Goal: Task Accomplishment & Management: Use online tool/utility

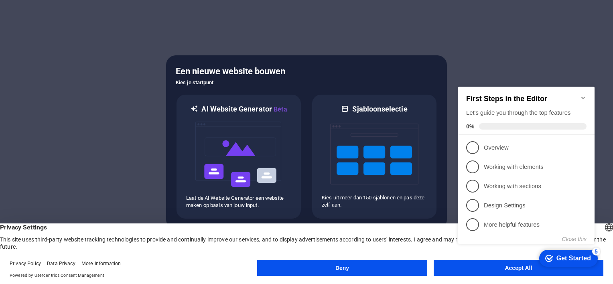
click at [330, 268] on button "Deny" at bounding box center [342, 268] width 170 height 16
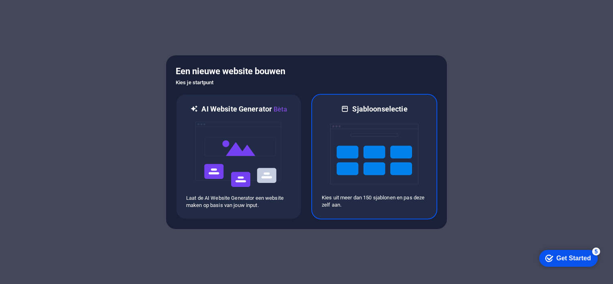
click at [404, 154] on img at bounding box center [374, 154] width 88 height 80
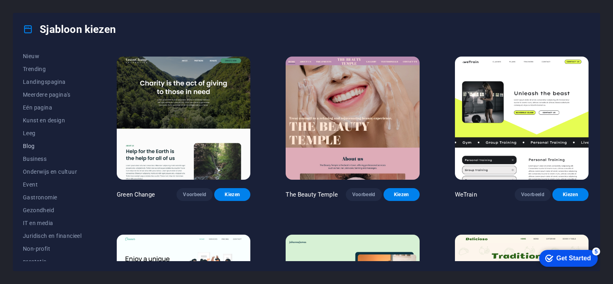
scroll to position [40, 0]
click at [32, 134] on span "Blog" at bounding box center [52, 133] width 59 height 6
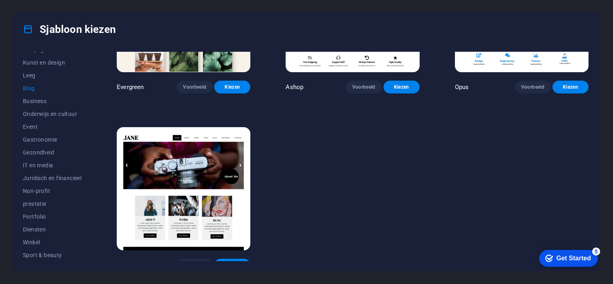
scroll to position [120, 0]
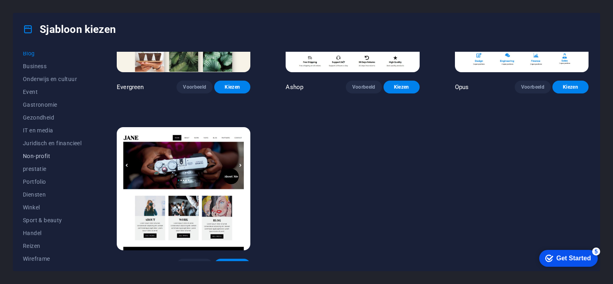
click at [48, 152] on button "Non-profit" at bounding box center [52, 156] width 59 height 13
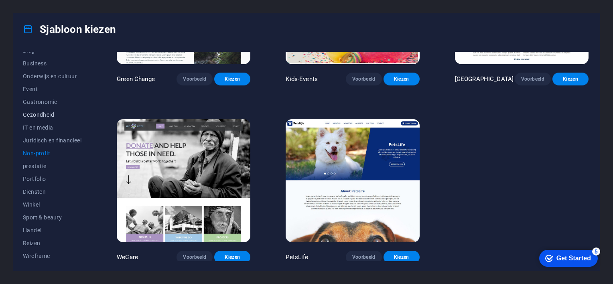
scroll to position [124, 0]
click at [41, 192] on span "Diensten" at bounding box center [52, 191] width 59 height 6
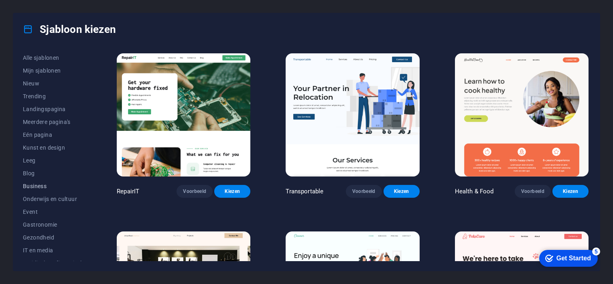
scroll to position [0, 0]
click at [50, 71] on span "Mijn sjablonen" at bounding box center [52, 71] width 59 height 6
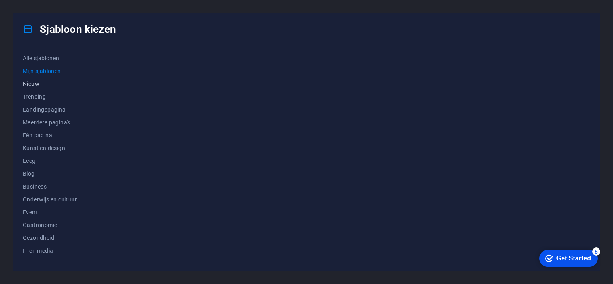
click at [33, 84] on span "Nieuw" at bounding box center [52, 84] width 59 height 6
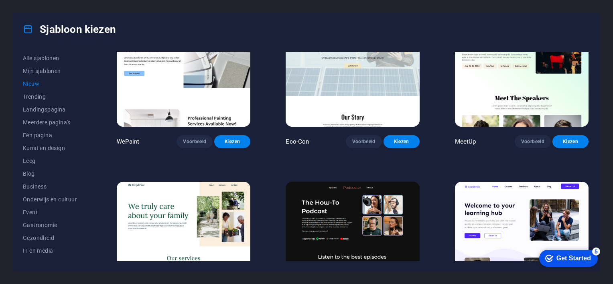
scroll to position [820, 0]
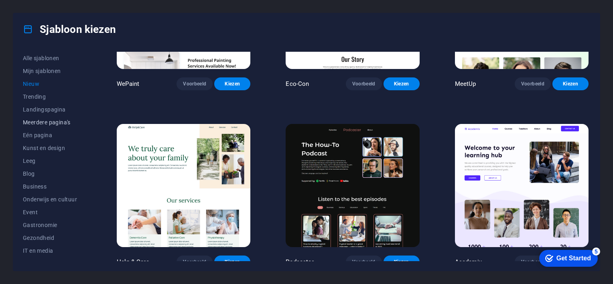
click at [32, 120] on span "Meerdere pagina's" at bounding box center [52, 122] width 59 height 6
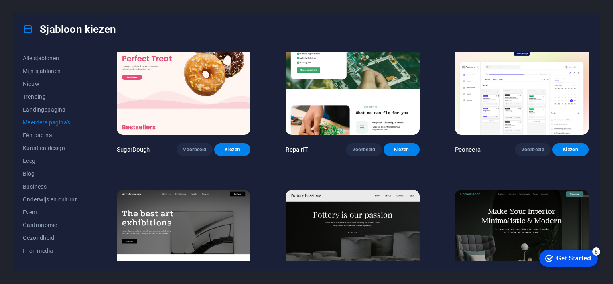
scroll to position [8, 0]
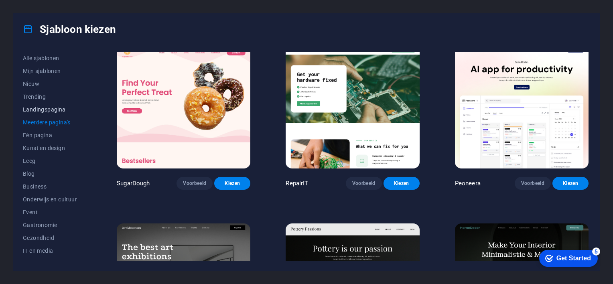
click at [50, 110] on span "Landingspagina" at bounding box center [52, 109] width 59 height 6
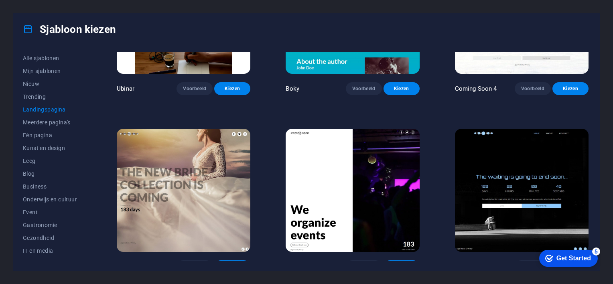
scroll to position [1351, 0]
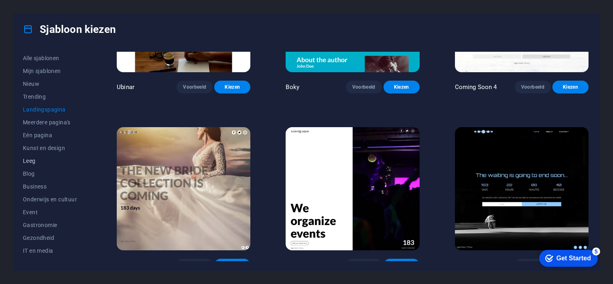
click at [36, 160] on span "Leeg" at bounding box center [52, 161] width 59 height 6
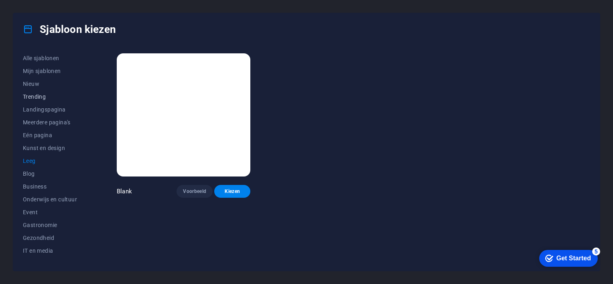
scroll to position [120, 0]
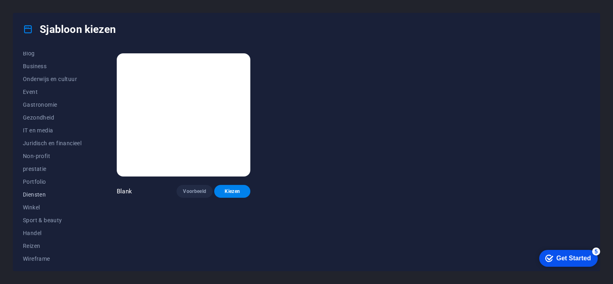
click at [42, 194] on span "Diensten" at bounding box center [52, 194] width 59 height 6
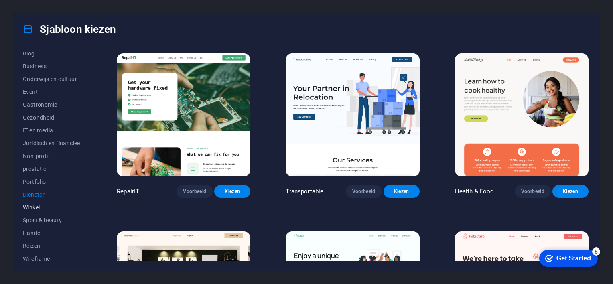
click at [37, 207] on span "Winkel" at bounding box center [52, 207] width 59 height 6
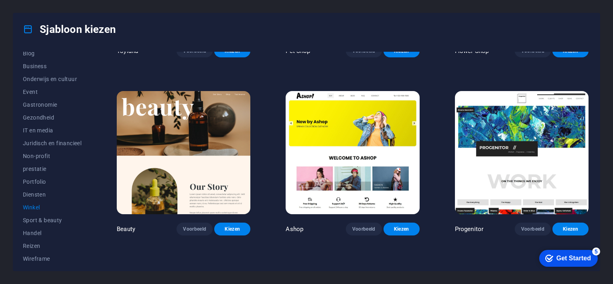
scroll to position [321, 0]
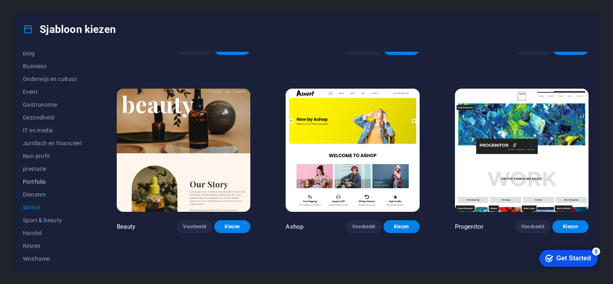
click at [49, 180] on span "Portfolio" at bounding box center [52, 181] width 59 height 6
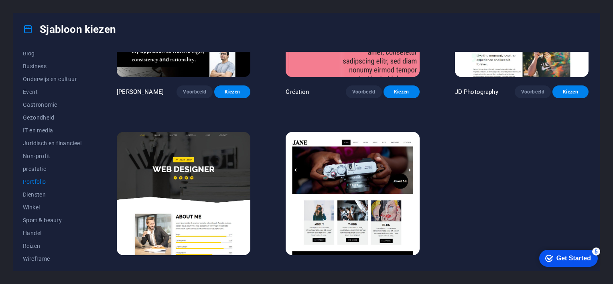
scroll to position [289, 0]
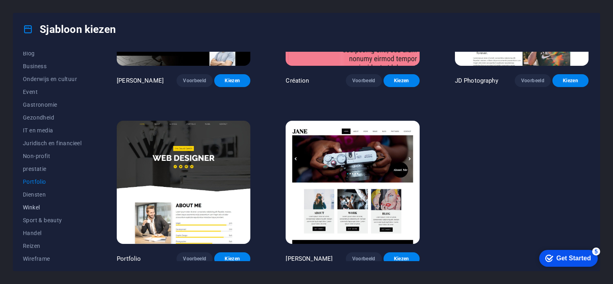
click at [33, 206] on span "Winkel" at bounding box center [52, 207] width 59 height 6
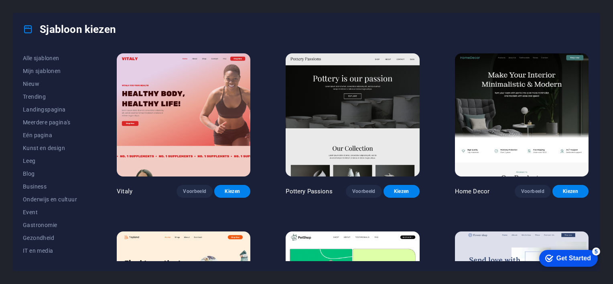
scroll to position [0, 0]
click at [61, 123] on span "Meerdere pagina's" at bounding box center [52, 122] width 59 height 6
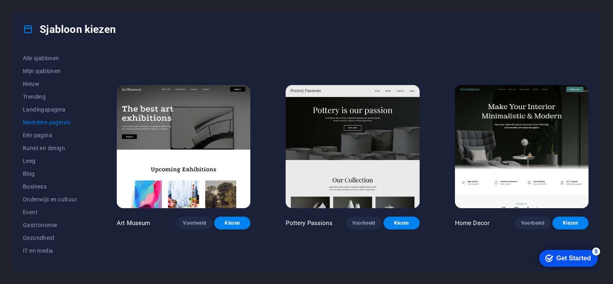
scroll to position [160, 0]
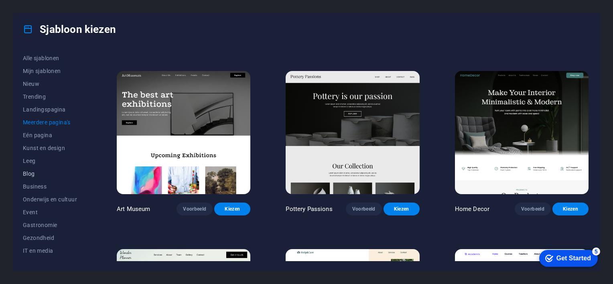
click at [32, 173] on span "Blog" at bounding box center [52, 173] width 59 height 6
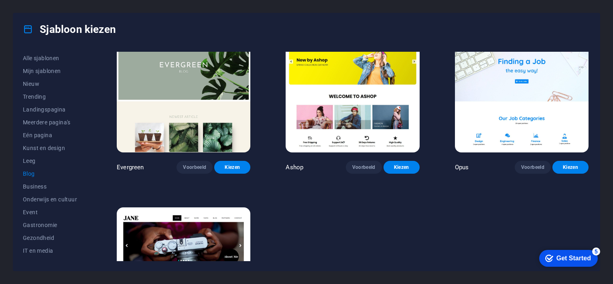
scroll to position [1351, 0]
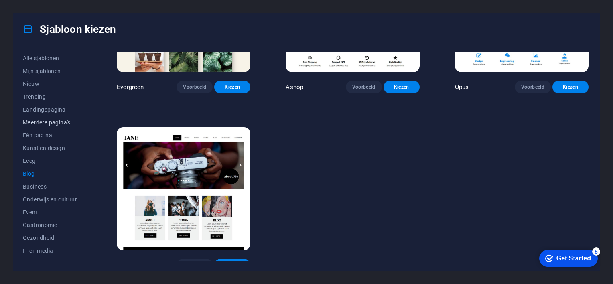
click at [48, 121] on span "Meerdere pagina's" at bounding box center [52, 122] width 59 height 6
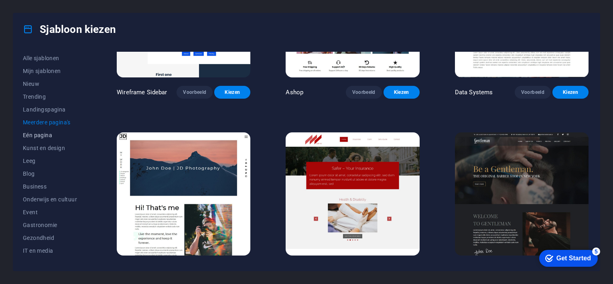
click at [47, 136] on span "Eén pagina" at bounding box center [52, 135] width 59 height 6
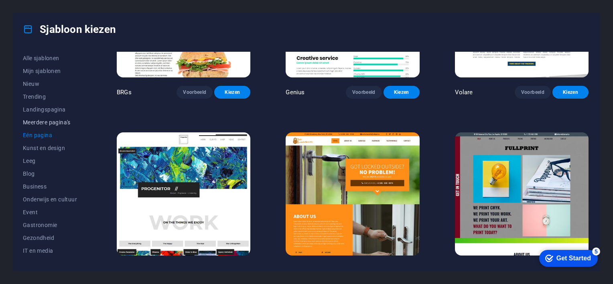
click at [59, 124] on span "Meerdere pagina's" at bounding box center [52, 122] width 59 height 6
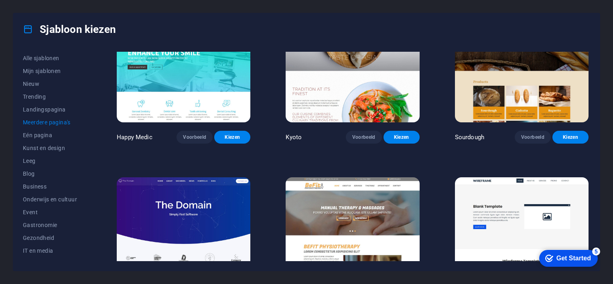
scroll to position [2607, 0]
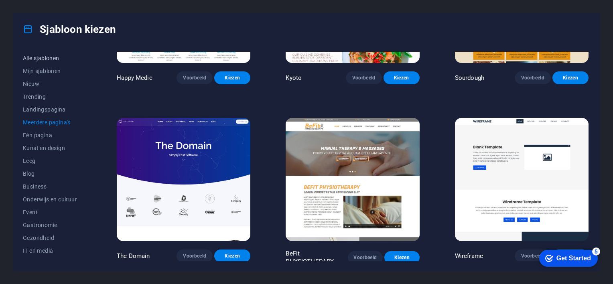
click at [48, 58] on span "Alle sjablonen" at bounding box center [52, 58] width 59 height 6
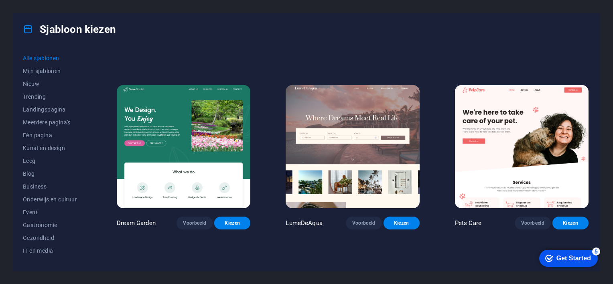
scroll to position [1604, 0]
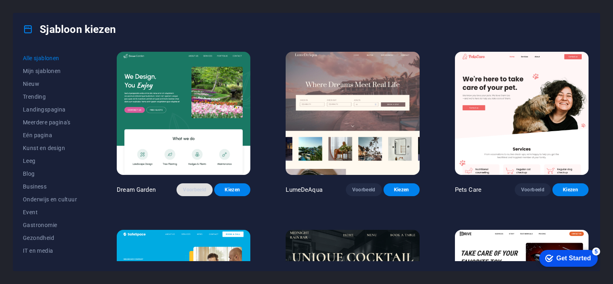
click at [202, 186] on span "Voorbeeld" at bounding box center [194, 189] width 23 height 6
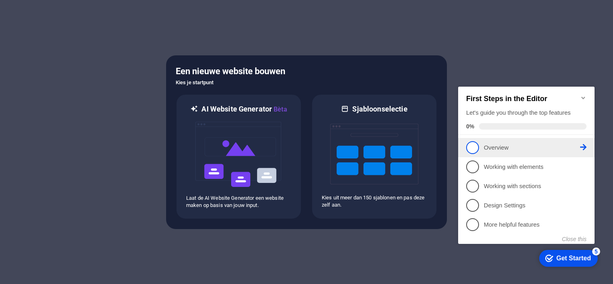
click at [473, 143] on span "1" at bounding box center [472, 147] width 13 height 13
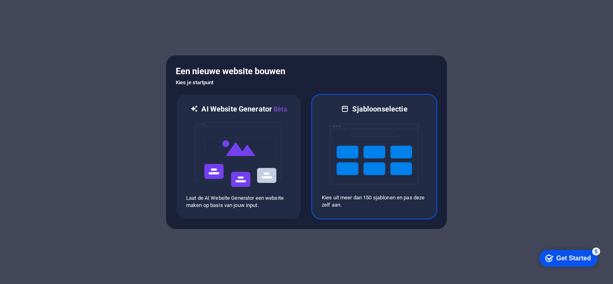
click at [385, 154] on img at bounding box center [374, 154] width 88 height 80
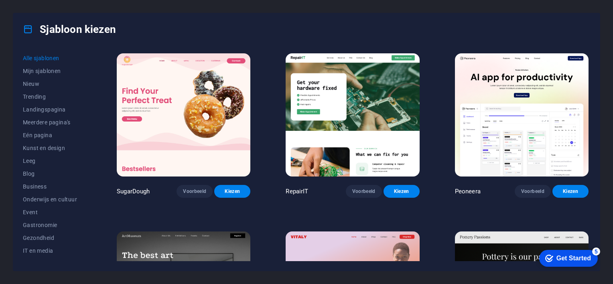
click at [376, 97] on img at bounding box center [353, 114] width 134 height 123
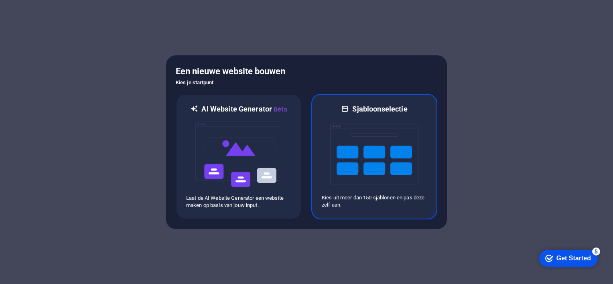
click at [384, 165] on img at bounding box center [374, 154] width 88 height 80
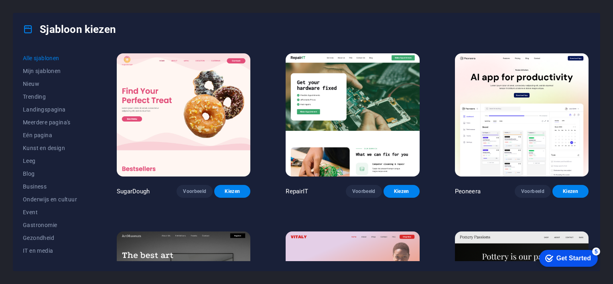
click at [569, 260] on div "Get Started" at bounding box center [573, 258] width 34 height 7
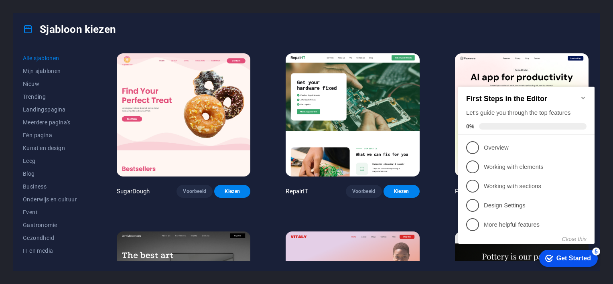
click at [575, 255] on div "Get Started" at bounding box center [573, 258] width 34 height 7
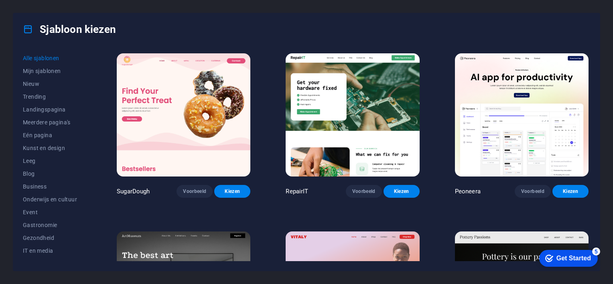
click at [399, 106] on img at bounding box center [353, 114] width 134 height 123
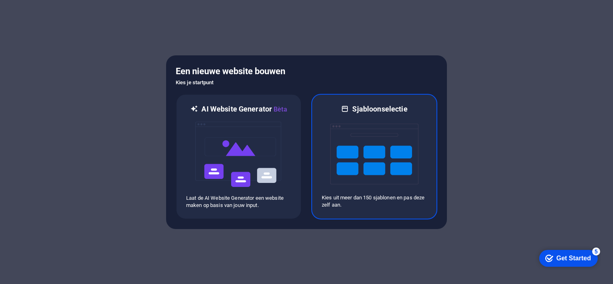
click at [381, 150] on img at bounding box center [374, 154] width 88 height 80
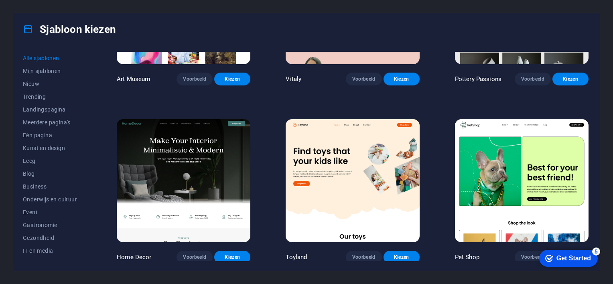
scroll to position [321, 0]
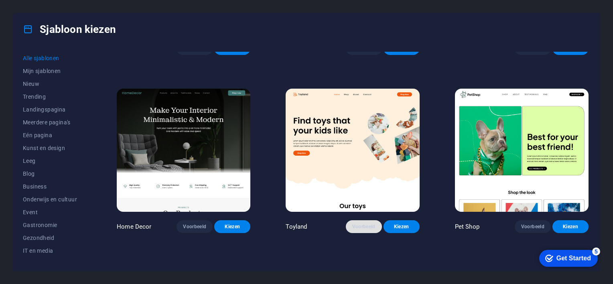
click at [368, 223] on span "Voorbeeld" at bounding box center [363, 226] width 23 height 6
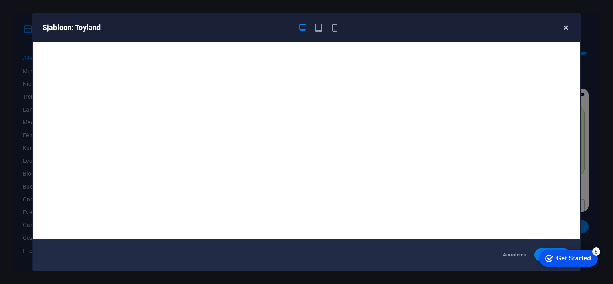
click at [568, 24] on icon "button" at bounding box center [565, 27] width 9 height 9
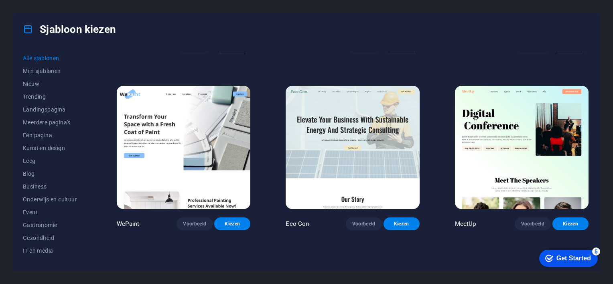
scroll to position [722, 0]
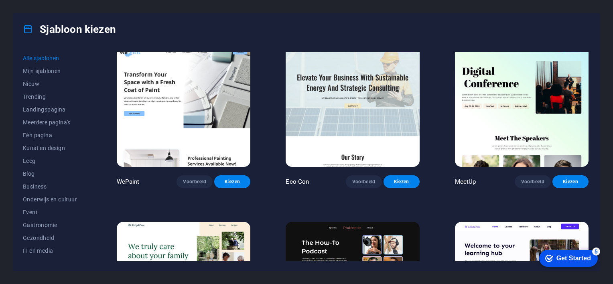
click at [221, 109] on img at bounding box center [184, 105] width 134 height 123
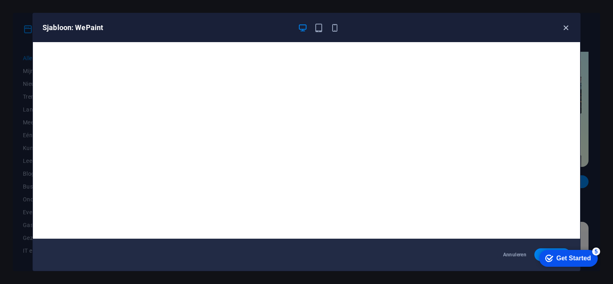
click at [568, 27] on icon "button" at bounding box center [565, 27] width 9 height 9
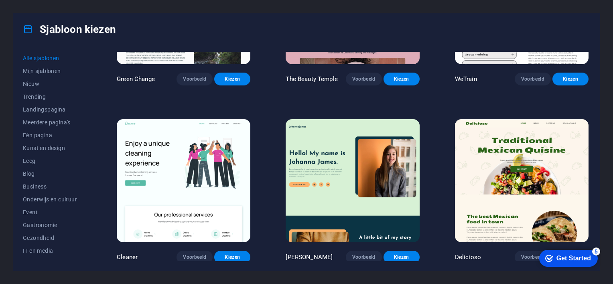
scroll to position [1364, 0]
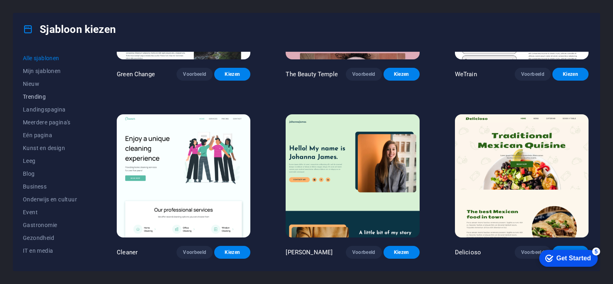
click at [29, 95] on span "Trending" at bounding box center [52, 96] width 59 height 6
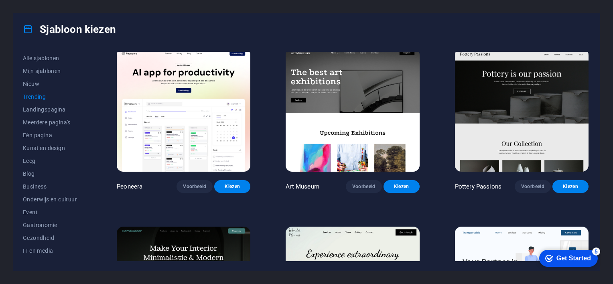
scroll to position [0, 0]
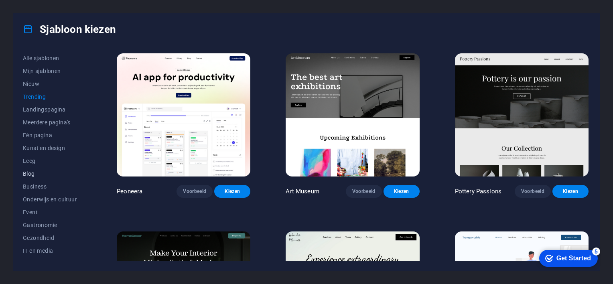
click at [32, 174] on span "Blog" at bounding box center [52, 173] width 59 height 6
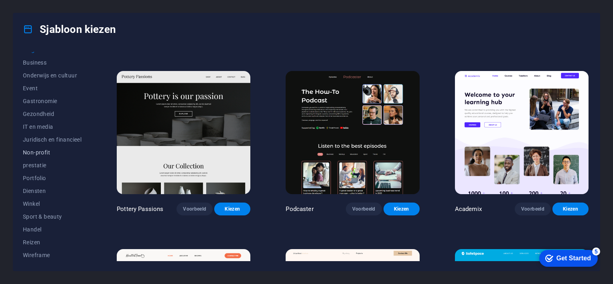
scroll to position [44, 0]
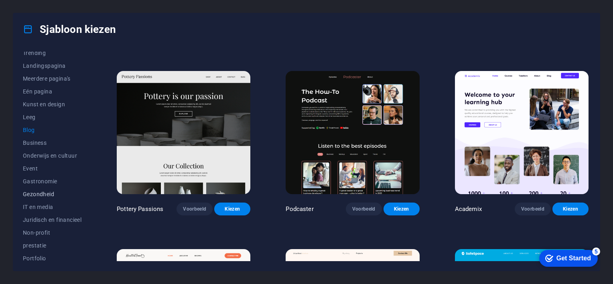
click at [45, 191] on span "Gezondheid" at bounding box center [52, 194] width 59 height 6
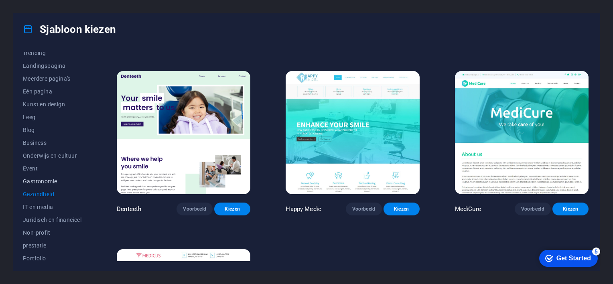
scroll to position [0, 0]
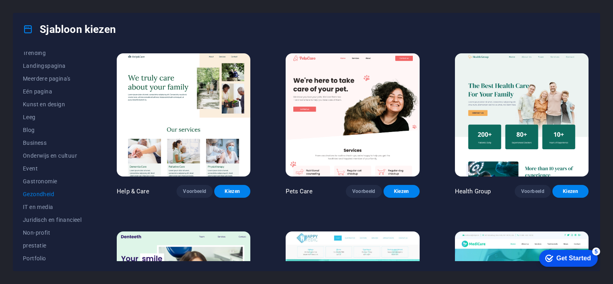
click at [170, 102] on img at bounding box center [184, 114] width 134 height 123
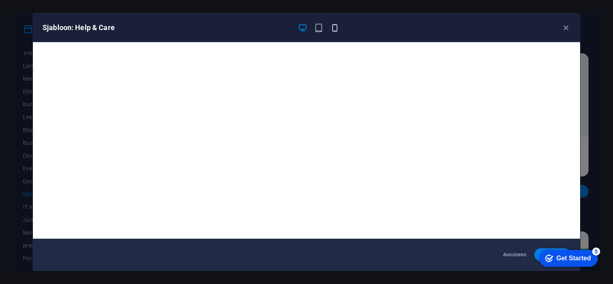
click at [333, 25] on icon "button" at bounding box center [334, 27] width 9 height 9
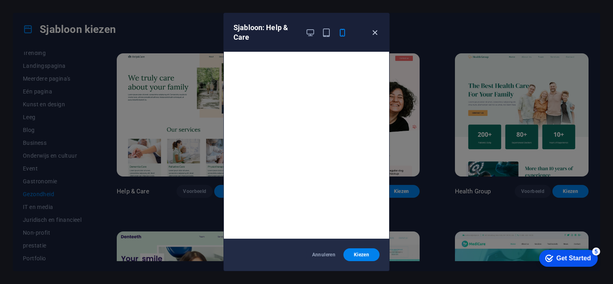
click at [375, 32] on icon "button" at bounding box center [374, 32] width 9 height 9
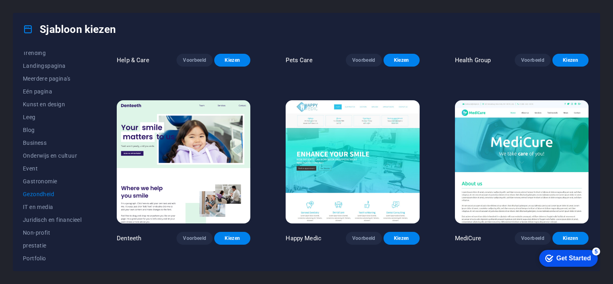
scroll to position [8, 0]
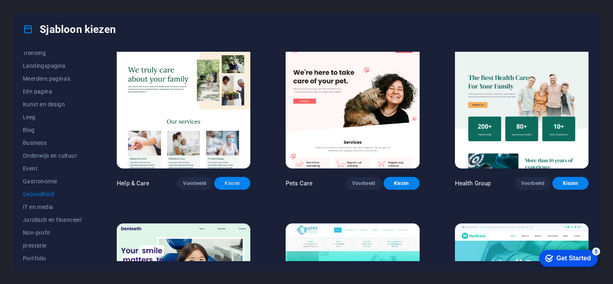
click at [233, 180] on span "Kiezen" at bounding box center [232, 183] width 23 height 6
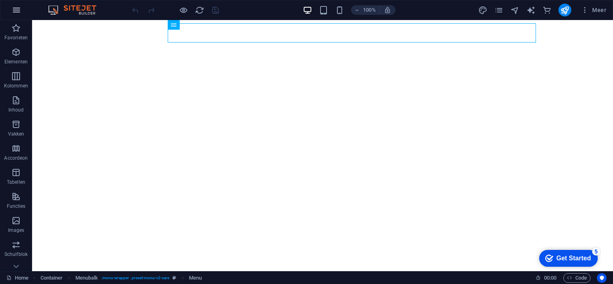
click at [22, 10] on button "button" at bounding box center [16, 9] width 19 height 19
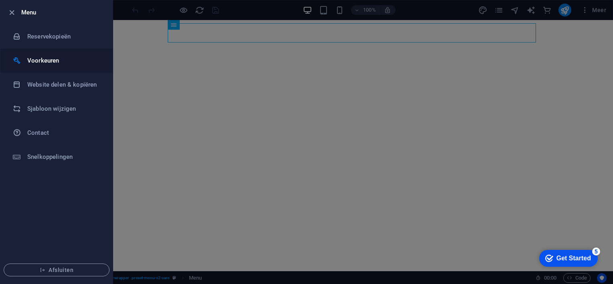
click at [43, 59] on h6 "Voorkeuren" at bounding box center [64, 61] width 74 height 10
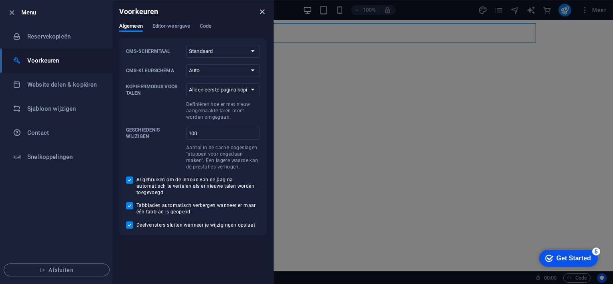
click at [263, 13] on icon "close" at bounding box center [261, 11] width 9 height 9
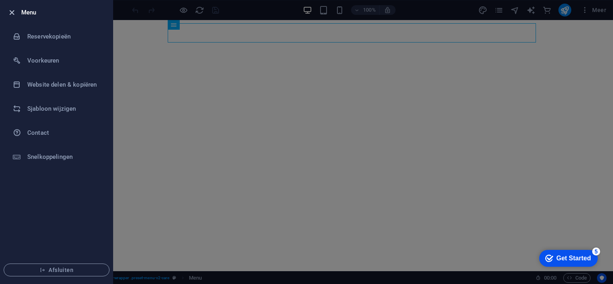
click at [11, 8] on icon "button" at bounding box center [11, 12] width 9 height 9
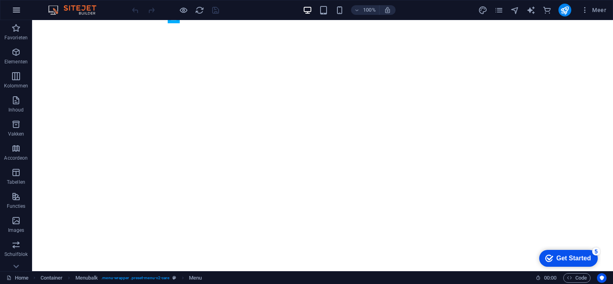
click at [14, 9] on icon "button" at bounding box center [17, 10] width 10 height 10
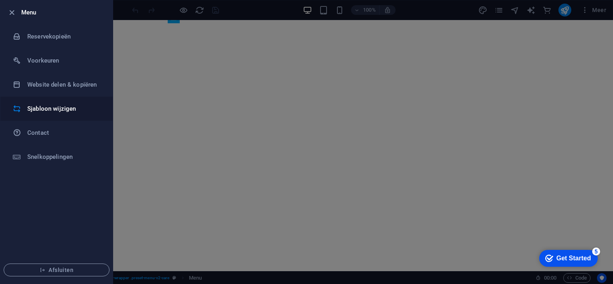
click at [42, 109] on h6 "Sjabloon wijzigen" at bounding box center [64, 109] width 74 height 10
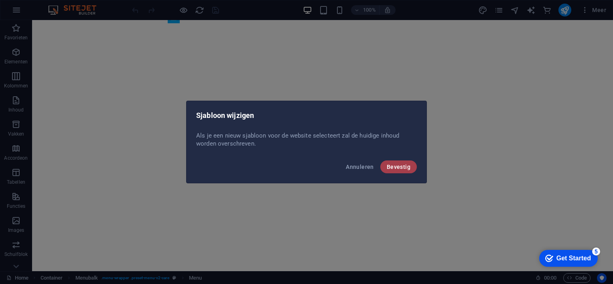
click at [396, 168] on span "Bevestig" at bounding box center [399, 167] width 24 height 6
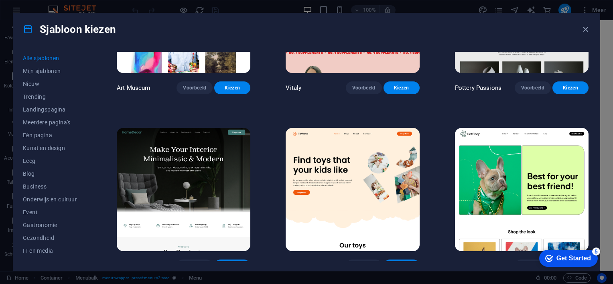
scroll to position [160, 0]
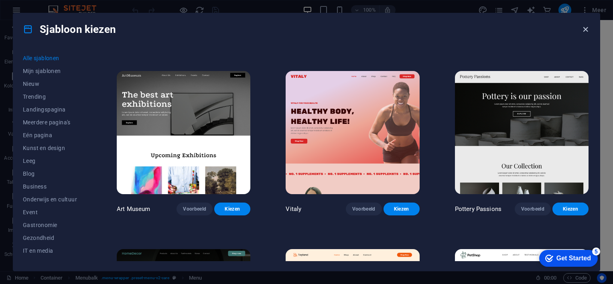
click at [583, 26] on icon "button" at bounding box center [585, 29] width 9 height 9
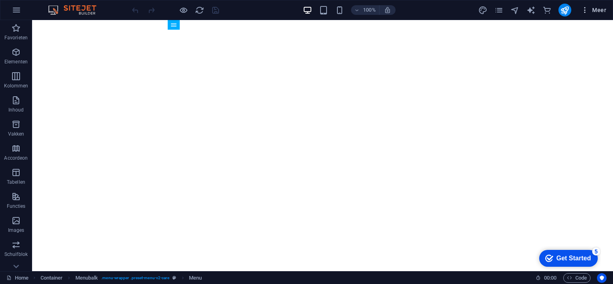
click at [600, 9] on span "Meer" at bounding box center [593, 10] width 25 height 8
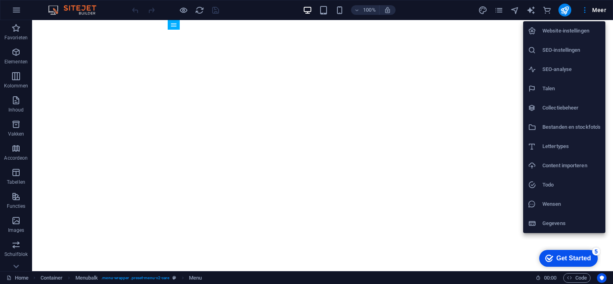
click at [569, 29] on h6 "Website-instellingen" at bounding box center [571, 31] width 58 height 10
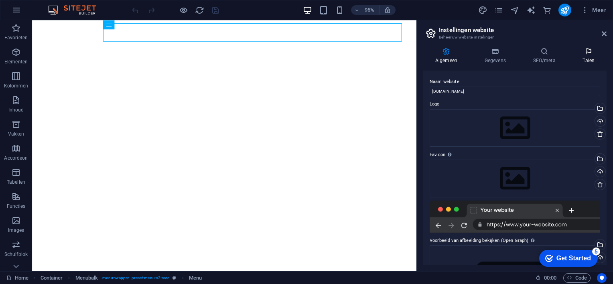
click at [589, 51] on icon at bounding box center [589, 51] width 36 height 8
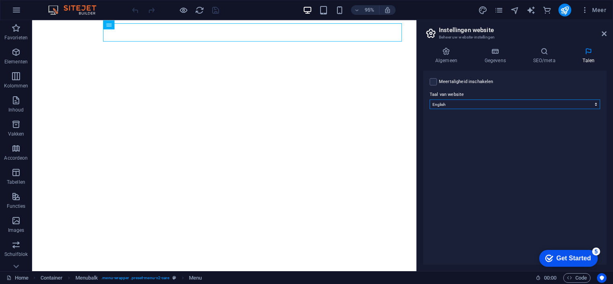
click at [594, 104] on select "Abkhazian Afar Afrikaans Akan Albanese Amharic Arabisch Aragonese Armenian Assa…" at bounding box center [515, 104] width 170 height 10
select select "111"
click at [430, 99] on select "Abkhazian Afar Afrikaans Akan Albanese Amharic Arabisch Aragonese Armenian Assa…" at bounding box center [515, 104] width 170 height 10
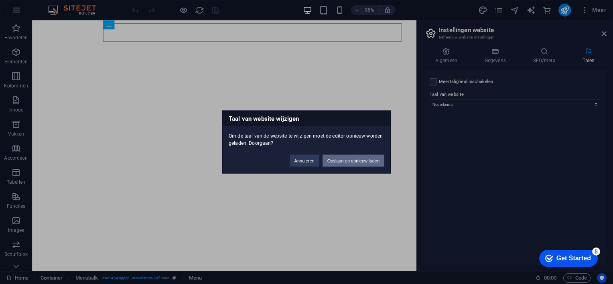
click at [339, 159] on button "Opslaan en opnieuw laden" at bounding box center [353, 161] width 62 height 12
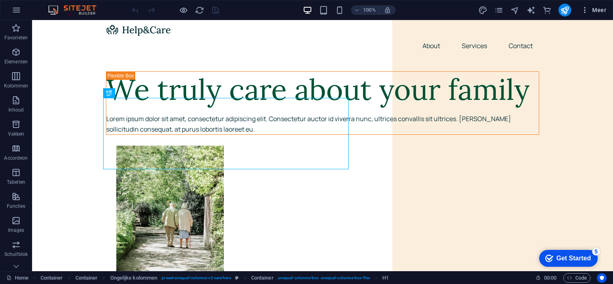
click at [600, 10] on span "Meer" at bounding box center [593, 10] width 25 height 8
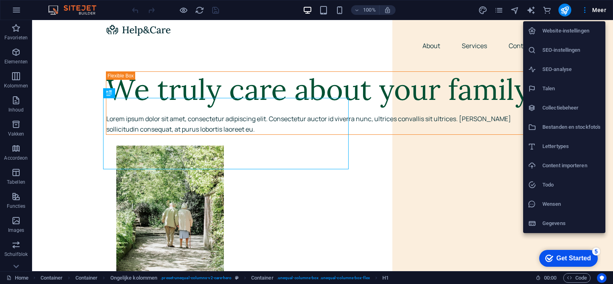
click at [549, 87] on h6 "Talen" at bounding box center [571, 89] width 58 height 10
select select "111"
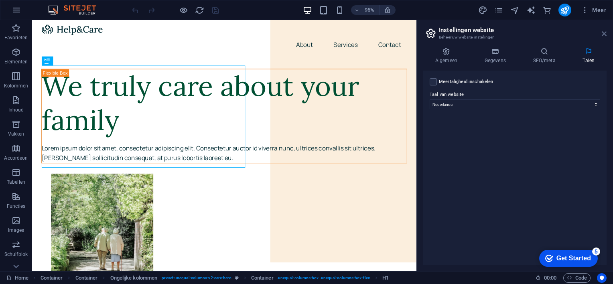
click at [604, 32] on icon at bounding box center [604, 33] width 5 height 6
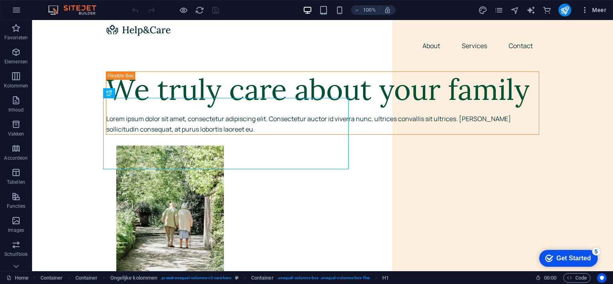
click at [595, 10] on span "Meer" at bounding box center [593, 10] width 25 height 8
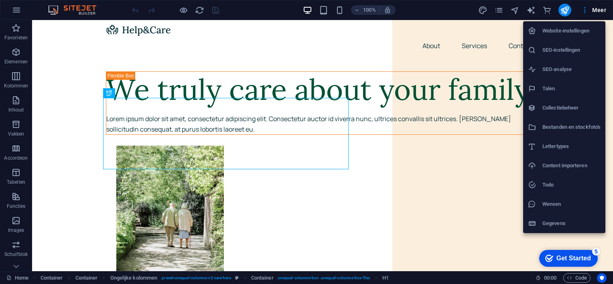
click at [557, 146] on h6 "Lettertypes" at bounding box center [571, 147] width 58 height 10
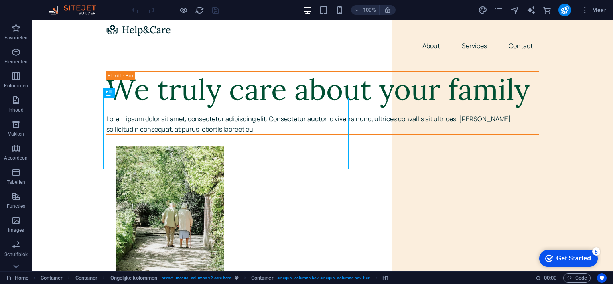
select select "popularity"
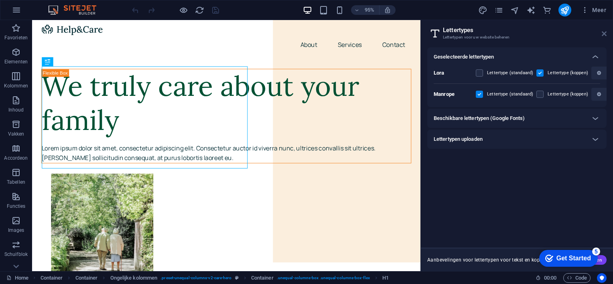
click at [604, 33] on icon at bounding box center [604, 33] width 5 height 6
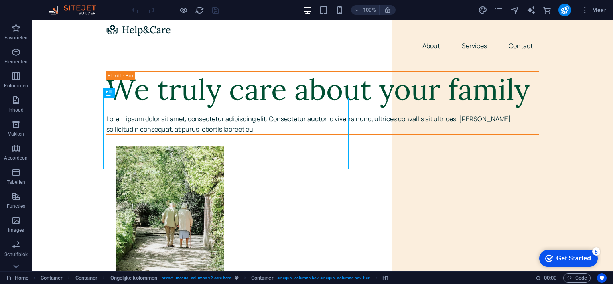
click at [13, 7] on icon "button" at bounding box center [17, 10] width 10 height 10
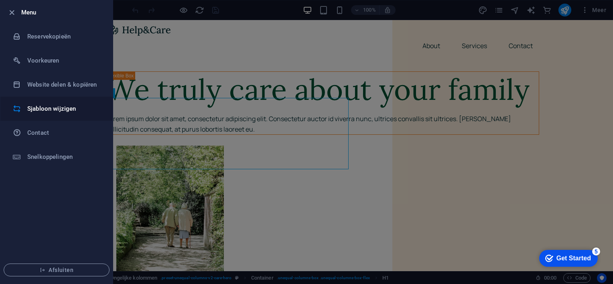
click at [50, 106] on h6 "Sjabloon wijzigen" at bounding box center [64, 109] width 74 height 10
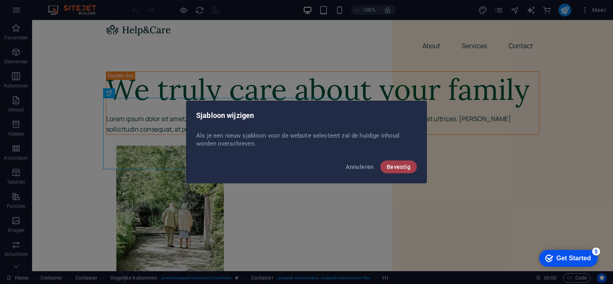
click at [392, 168] on span "Bevestig" at bounding box center [399, 167] width 24 height 6
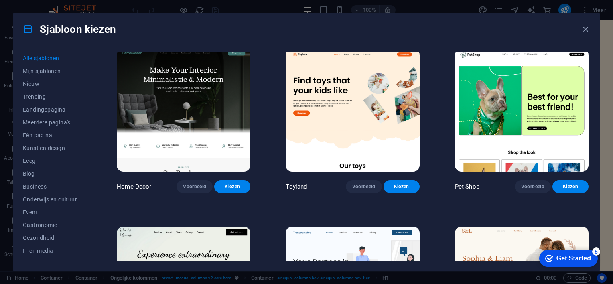
scroll to position [401, 0]
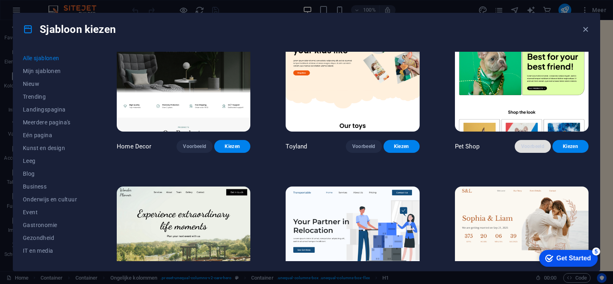
click at [536, 143] on span "Voorbeeld" at bounding box center [532, 146] width 23 height 6
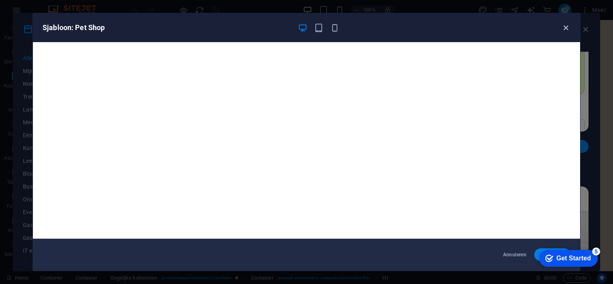
click at [568, 23] on icon "button" at bounding box center [565, 27] width 9 height 9
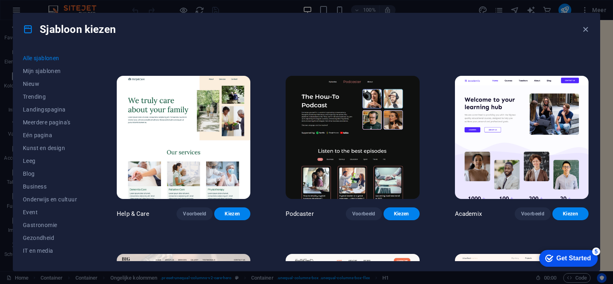
scroll to position [882, 0]
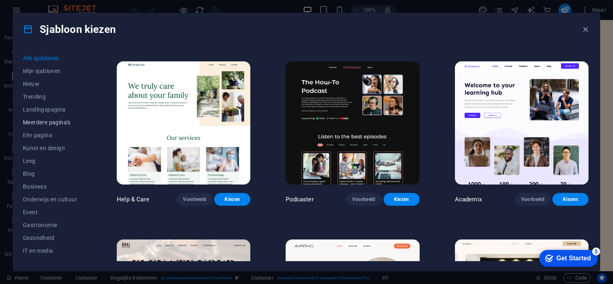
click at [55, 120] on span "Meerdere pagina's" at bounding box center [52, 122] width 59 height 6
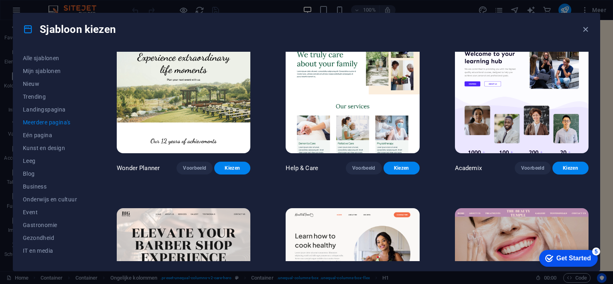
scroll to position [311, 0]
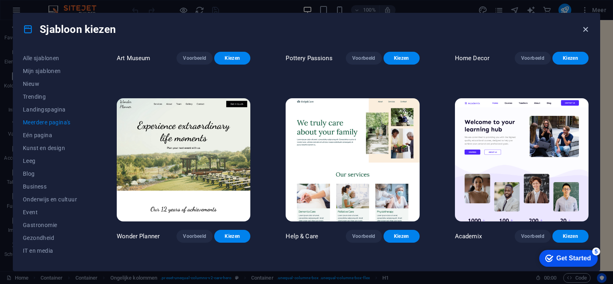
click at [586, 26] on icon "button" at bounding box center [585, 29] width 9 height 9
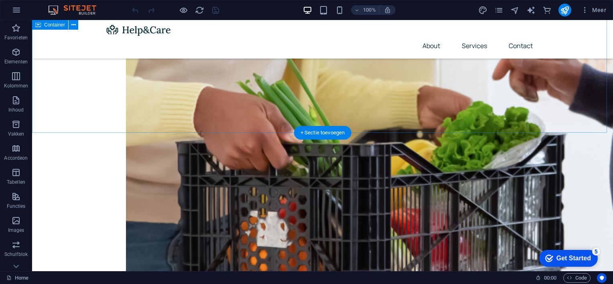
scroll to position [1003, 0]
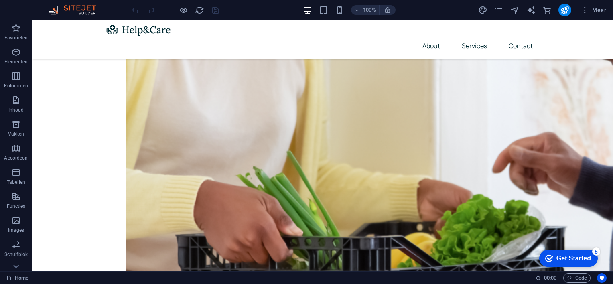
click at [14, 3] on button "button" at bounding box center [16, 9] width 19 height 19
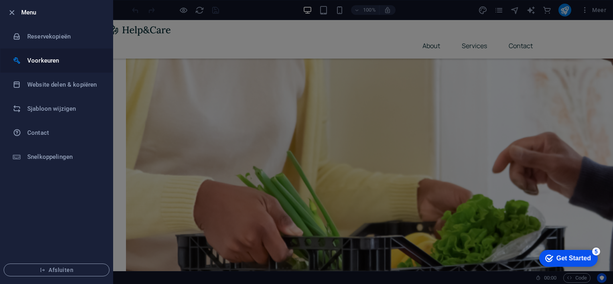
click at [47, 58] on h6 "Voorkeuren" at bounding box center [64, 61] width 74 height 10
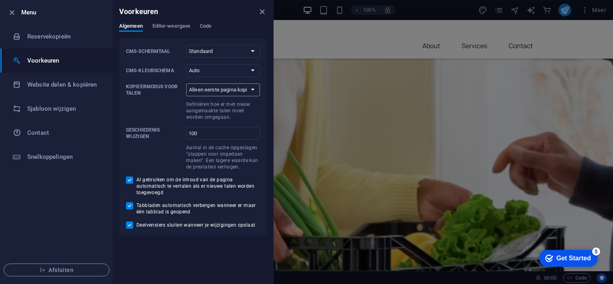
click at [253, 88] on select "Alleen eerste pagina kopiëren Alle pagina's kopiëren" at bounding box center [223, 89] width 74 height 13
click at [166, 99] on span at bounding box center [154, 109] width 57 height 21
click at [186, 96] on select "Alleen eerste pagina kopiëren Alle pagina's kopiëren" at bounding box center [223, 89] width 74 height 13
click at [264, 9] on icon "close" at bounding box center [261, 11] width 9 height 9
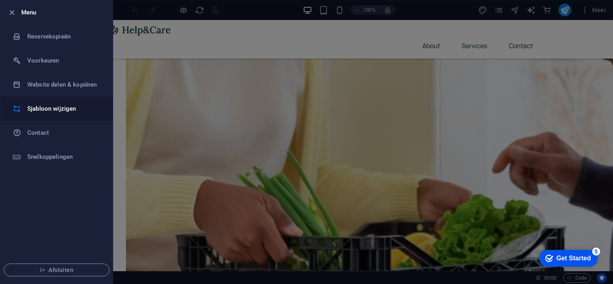
click at [68, 107] on h6 "Sjabloon wijzigen" at bounding box center [64, 109] width 74 height 10
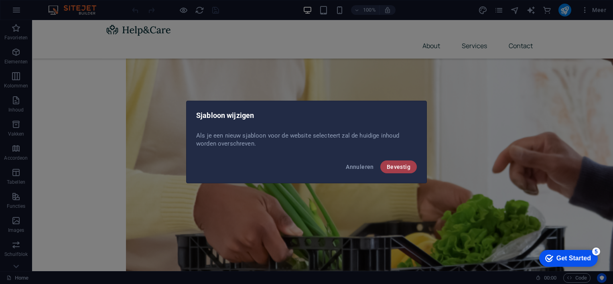
click at [399, 164] on span "Bevestig" at bounding box center [399, 167] width 24 height 6
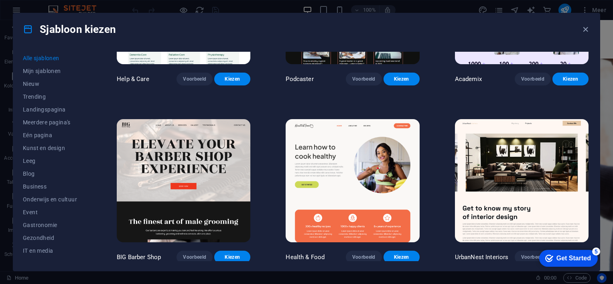
click at [342, 161] on img at bounding box center [353, 180] width 134 height 123
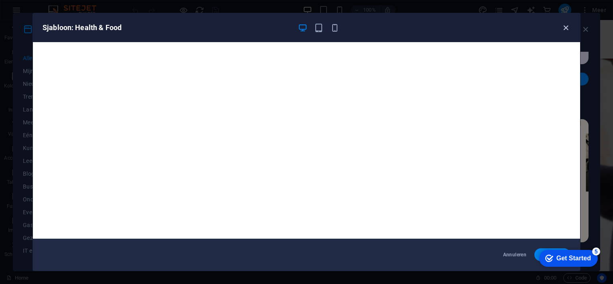
click at [567, 26] on icon "button" at bounding box center [565, 27] width 9 height 9
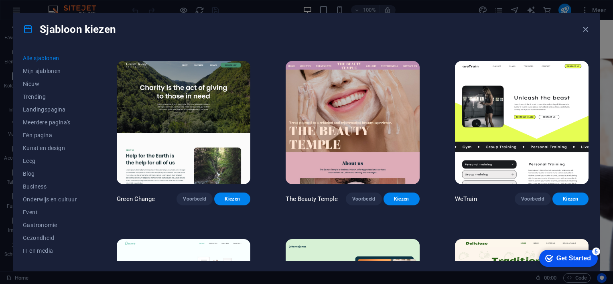
scroll to position [1243, 0]
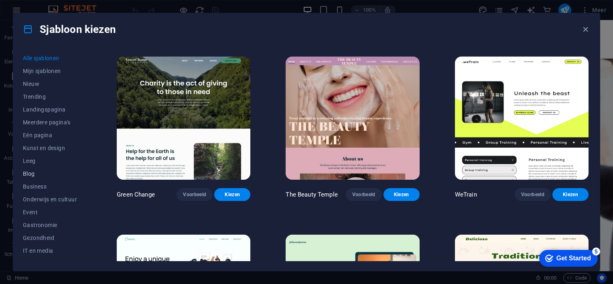
click at [48, 173] on span "Blog" at bounding box center [52, 173] width 59 height 6
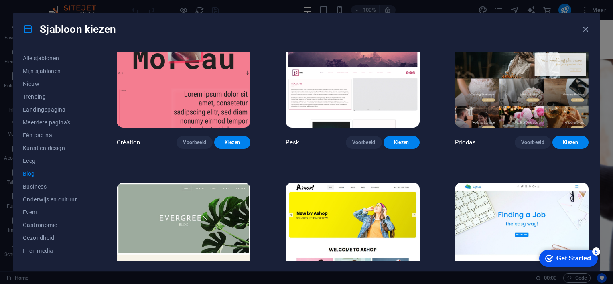
scroll to position [1163, 0]
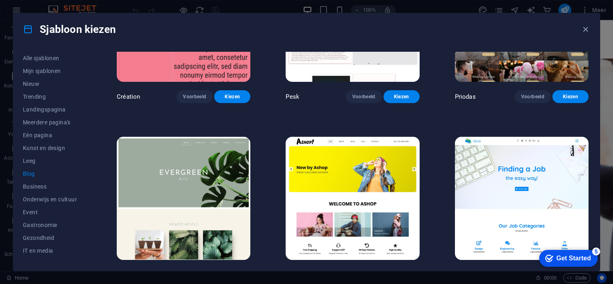
click at [187, 149] on img at bounding box center [184, 198] width 134 height 123
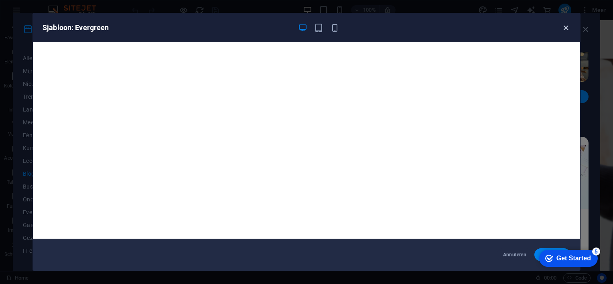
click at [563, 25] on icon "button" at bounding box center [565, 27] width 9 height 9
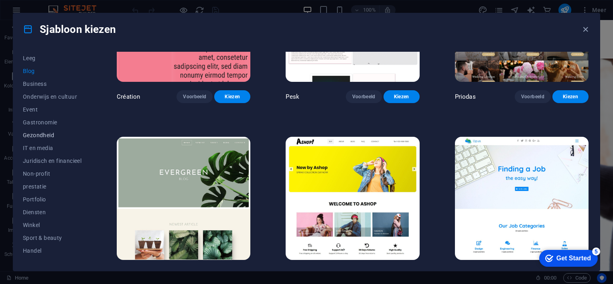
scroll to position [120, 0]
click at [48, 193] on span "Diensten" at bounding box center [52, 194] width 59 height 6
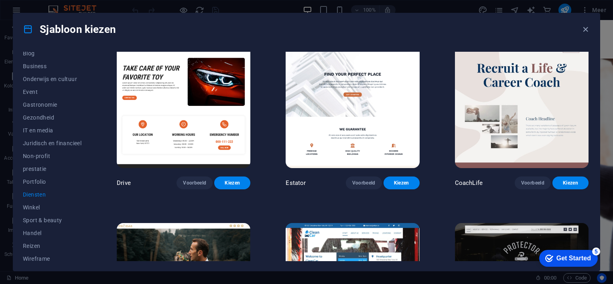
scroll to position [351, 0]
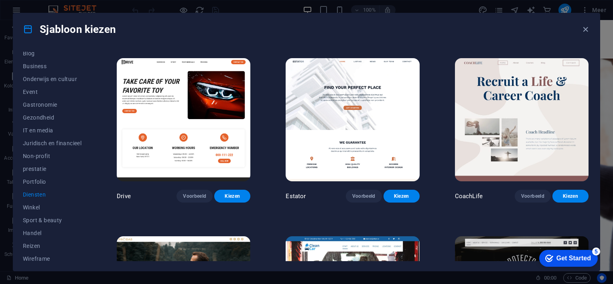
click at [333, 107] on img at bounding box center [353, 119] width 134 height 123
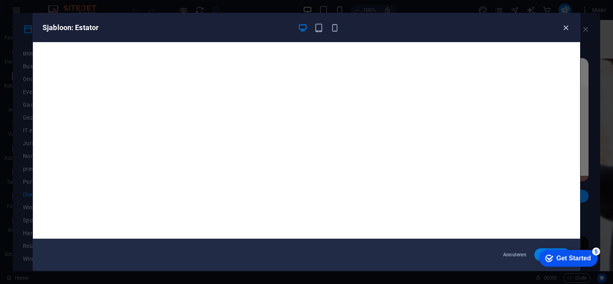
click at [565, 26] on icon "button" at bounding box center [565, 27] width 9 height 9
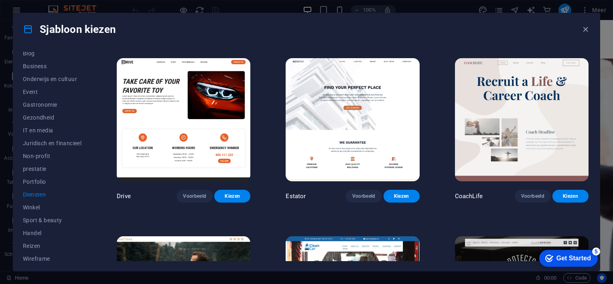
click at [527, 100] on img at bounding box center [522, 119] width 134 height 123
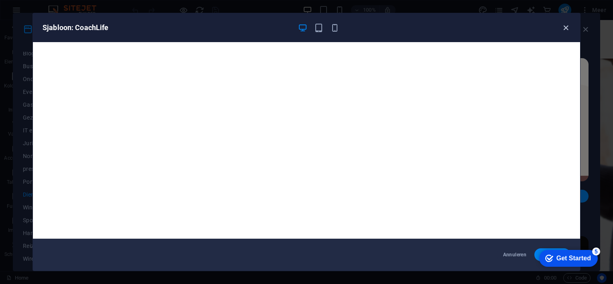
click at [563, 26] on icon "button" at bounding box center [565, 27] width 9 height 9
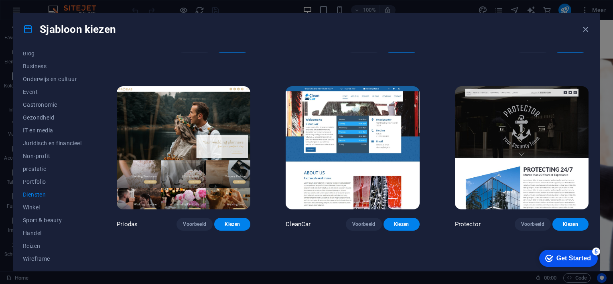
scroll to position [512, 0]
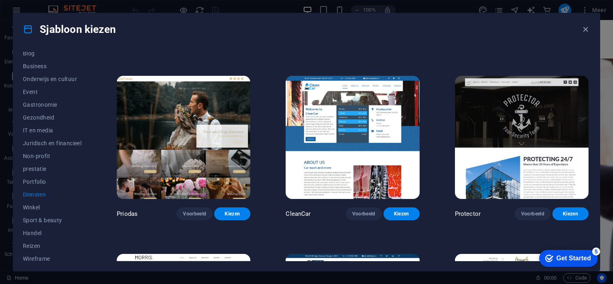
click at [498, 96] on img at bounding box center [522, 137] width 134 height 123
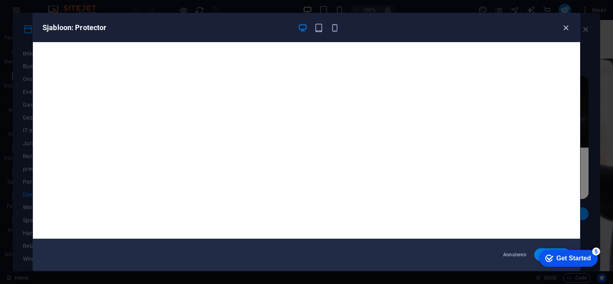
click at [565, 27] on icon "button" at bounding box center [565, 27] width 9 height 9
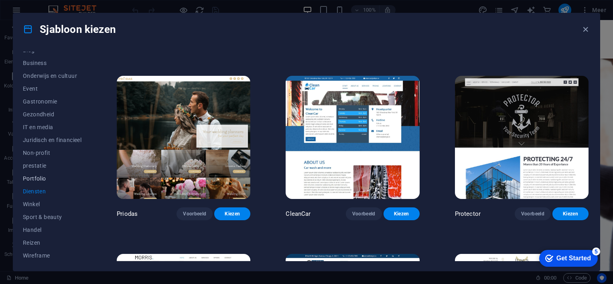
scroll to position [124, 0]
click at [48, 111] on span "Gezondheid" at bounding box center [52, 114] width 59 height 6
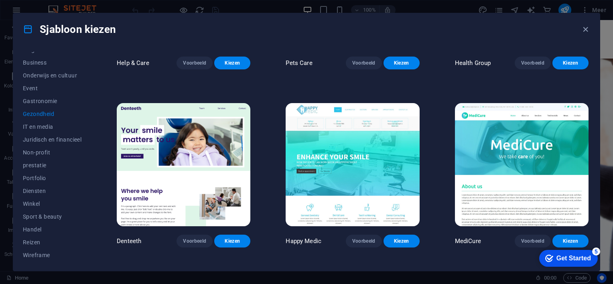
scroll to position [0, 0]
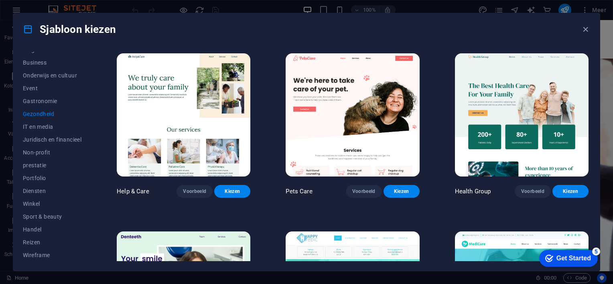
click at [196, 80] on img at bounding box center [184, 114] width 134 height 123
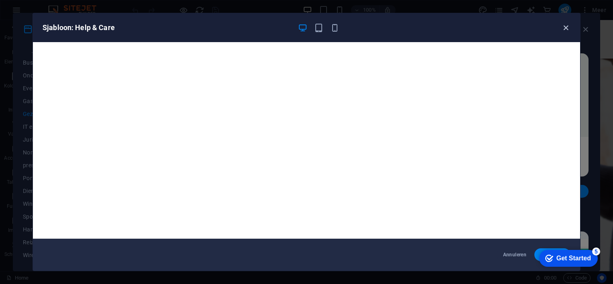
click at [566, 24] on icon "button" at bounding box center [565, 27] width 9 height 9
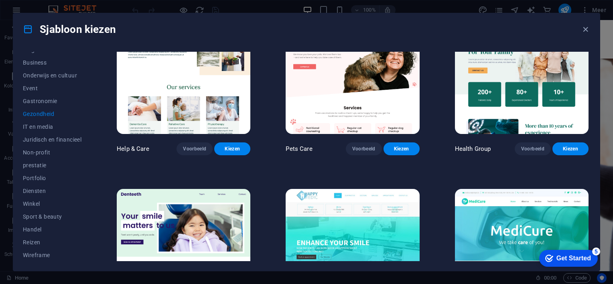
scroll to position [80, 0]
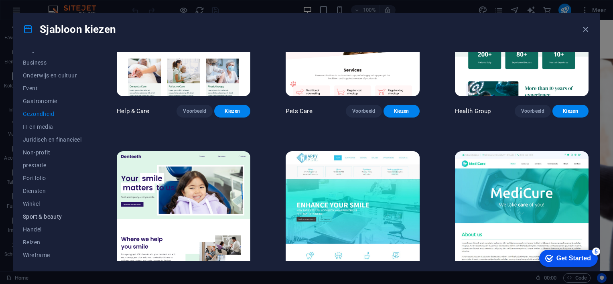
click at [49, 217] on span "Sport & beauty" at bounding box center [52, 216] width 59 height 6
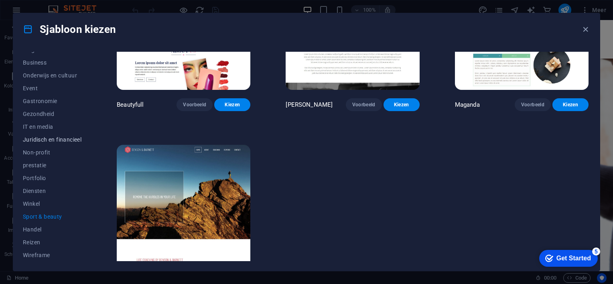
scroll to position [0, 0]
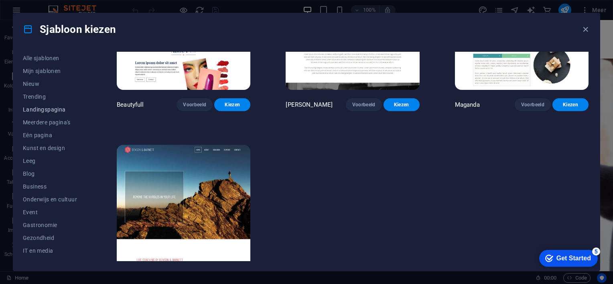
click at [37, 109] on span "Landingspagina" at bounding box center [52, 109] width 59 height 6
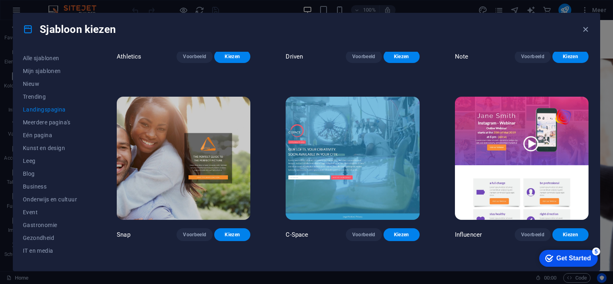
scroll to position [682, 0]
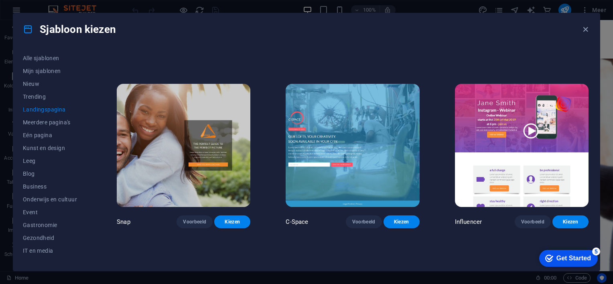
click at [472, 121] on img at bounding box center [522, 145] width 134 height 123
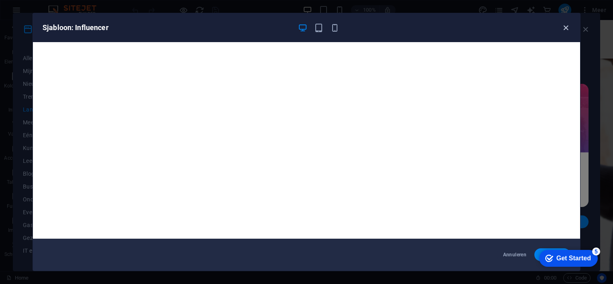
click at [566, 25] on icon "button" at bounding box center [565, 27] width 9 height 9
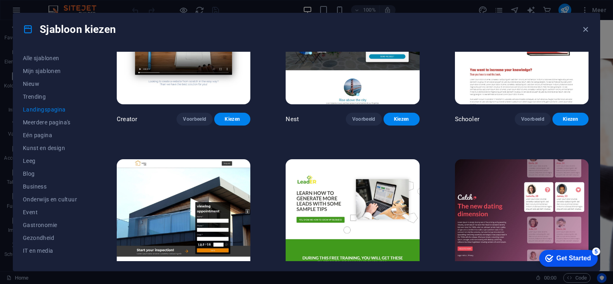
scroll to position [1043, 0]
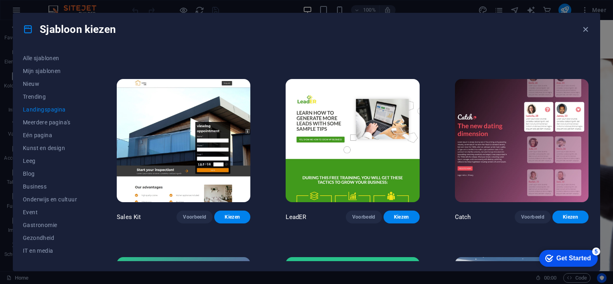
click at [504, 159] on img at bounding box center [522, 140] width 134 height 123
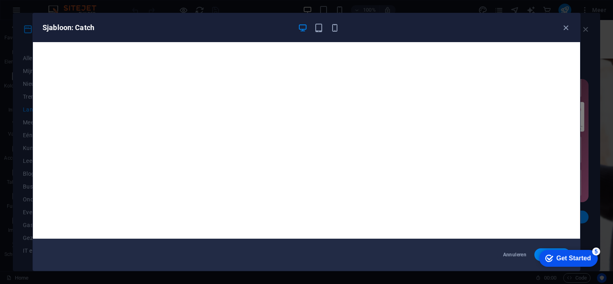
scroll to position [2, 0]
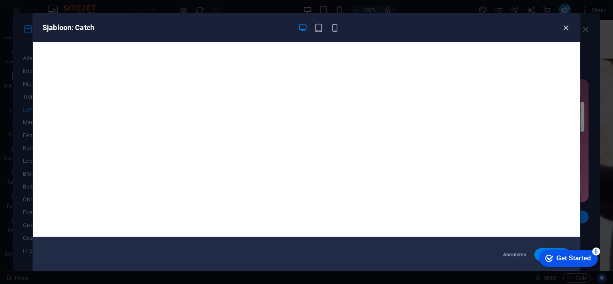
click at [562, 26] on icon "button" at bounding box center [565, 27] width 9 height 9
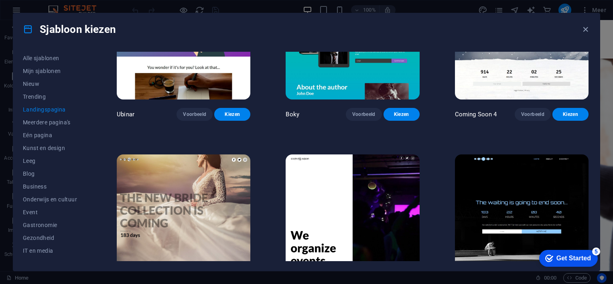
scroll to position [1351, 0]
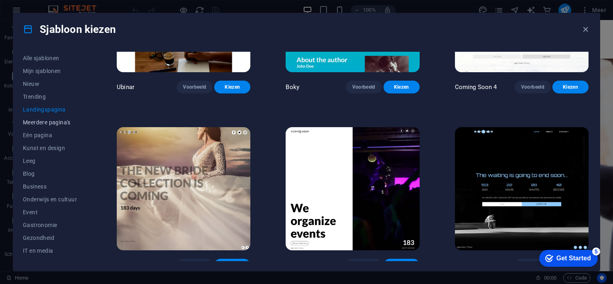
click at [57, 121] on span "Meerdere pagina's" at bounding box center [52, 122] width 59 height 6
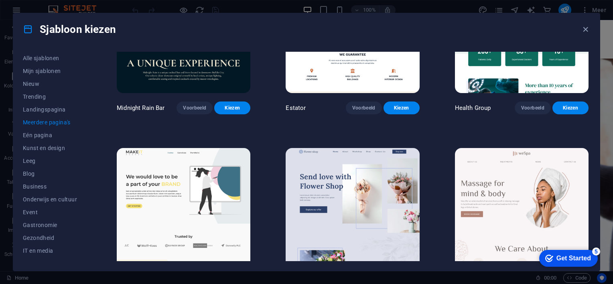
scroll to position [1150, 0]
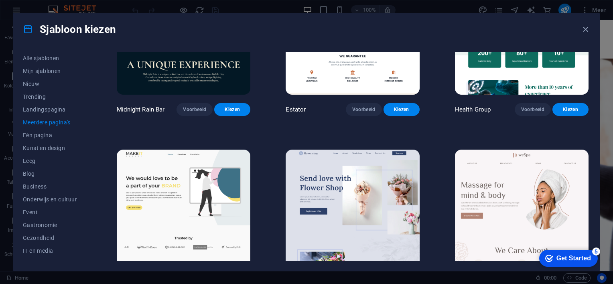
click at [393, 215] on img at bounding box center [353, 211] width 134 height 123
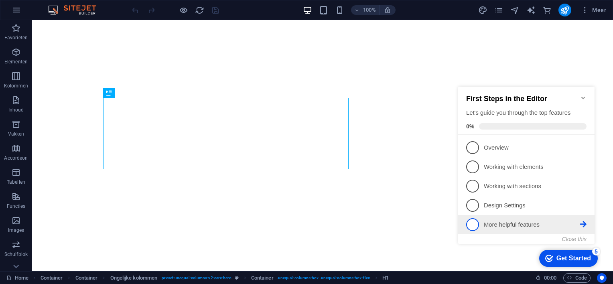
click at [472, 227] on span "5" at bounding box center [472, 224] width 13 height 13
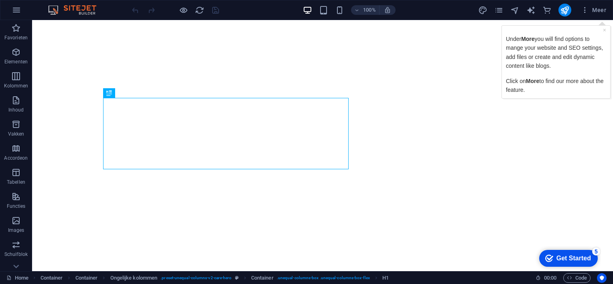
click at [607, 27] on div "× Under More you will find options to mange your website and SEO settings, add …" at bounding box center [556, 61] width 104 height 69
click at [603, 29] on link "×" at bounding box center [604, 29] width 3 height 6
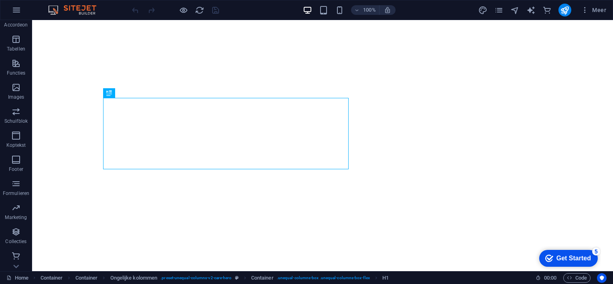
scroll to position [134, 0]
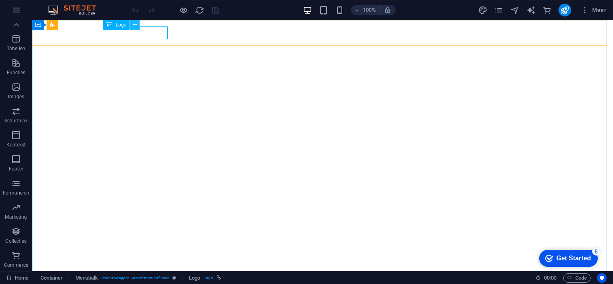
click at [136, 26] on icon at bounding box center [135, 25] width 4 height 8
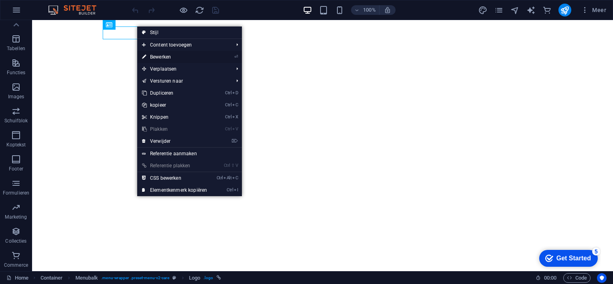
click at [157, 55] on link "⏎ Bewerken" at bounding box center [174, 57] width 75 height 12
select select "px"
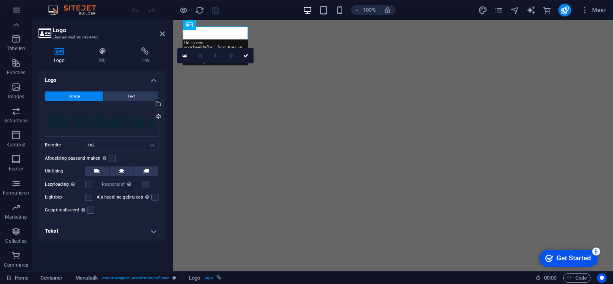
click at [16, 9] on icon "button" at bounding box center [17, 10] width 10 height 10
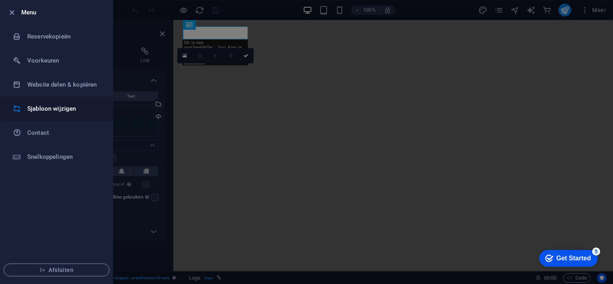
click at [47, 111] on h6 "Sjabloon wijzigen" at bounding box center [64, 109] width 74 height 10
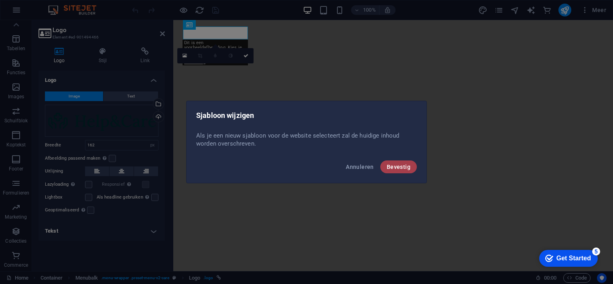
click at [405, 167] on span "Bevestig" at bounding box center [399, 167] width 24 height 6
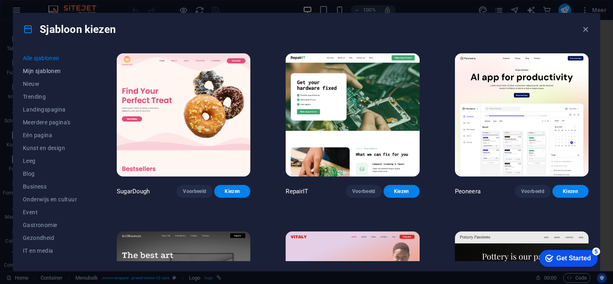
click at [46, 69] on span "Mijn sjablonen" at bounding box center [52, 71] width 59 height 6
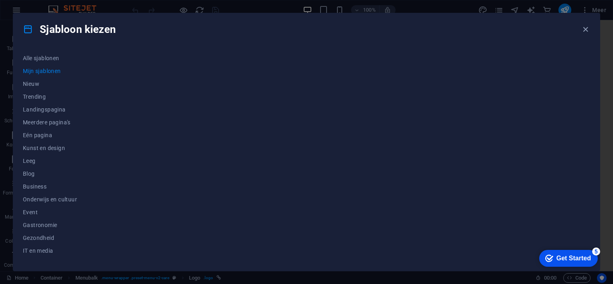
click at [324, 111] on div at bounding box center [352, 156] width 475 height 209
click at [51, 67] on button "Mijn sjablonen" at bounding box center [52, 71] width 59 height 13
click at [234, 114] on div at bounding box center [352, 156] width 475 height 209
click at [42, 159] on span "Leeg" at bounding box center [52, 161] width 59 height 6
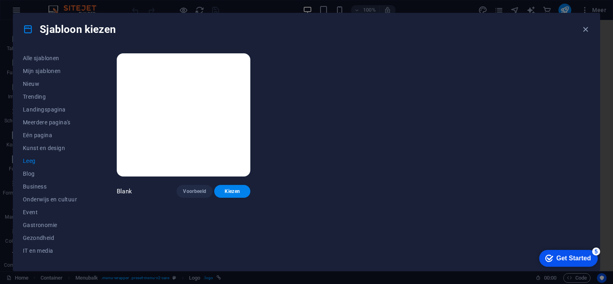
click at [199, 106] on img at bounding box center [184, 114] width 134 height 123
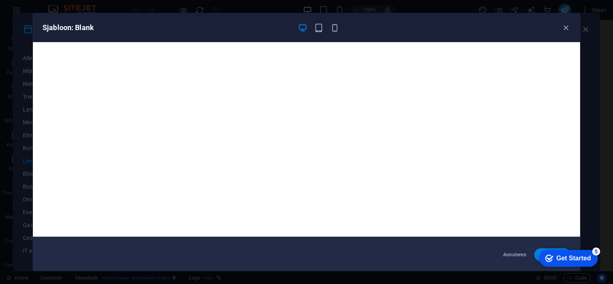
scroll to position [0, 0]
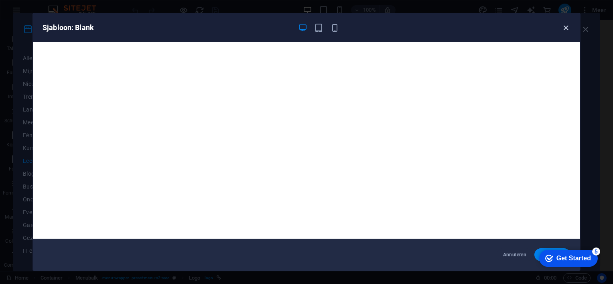
click at [566, 26] on icon "button" at bounding box center [565, 27] width 9 height 9
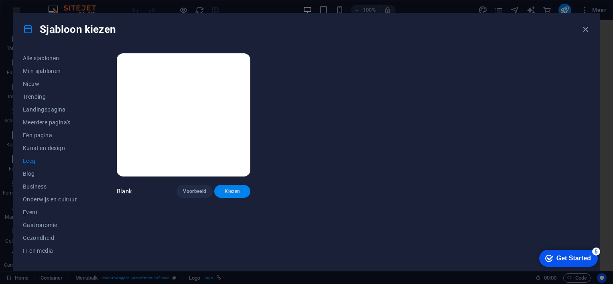
click at [234, 186] on button "Kiezen" at bounding box center [232, 191] width 36 height 13
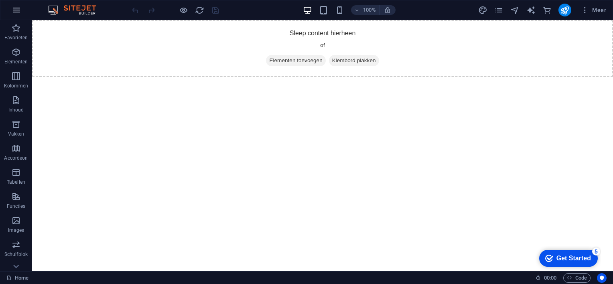
click at [16, 14] on button "button" at bounding box center [16, 9] width 19 height 19
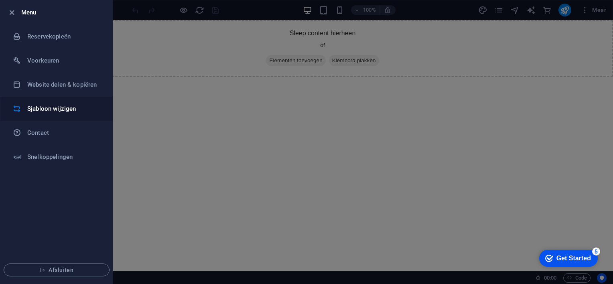
click at [50, 107] on h6 "Sjabloon wijzigen" at bounding box center [64, 109] width 74 height 10
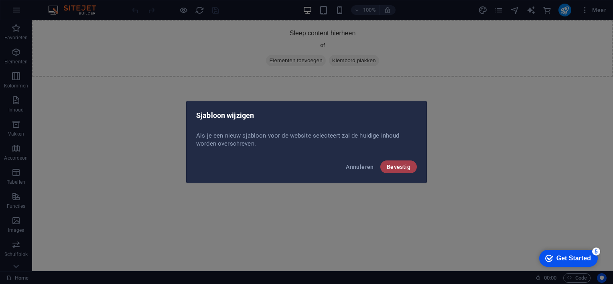
click at [397, 169] on span "Bevestig" at bounding box center [399, 167] width 24 height 6
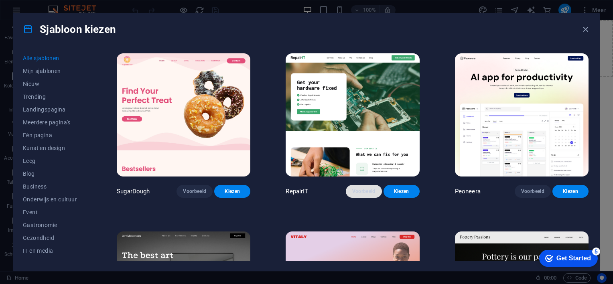
click at [369, 190] on span "Voorbeeld" at bounding box center [363, 191] width 23 height 6
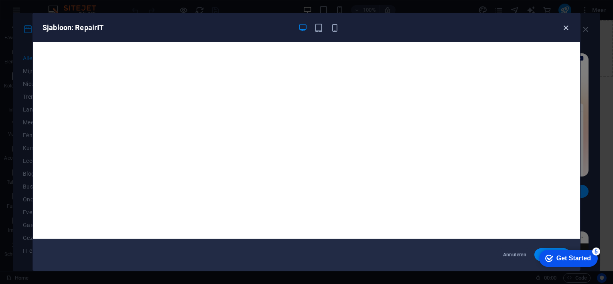
click at [567, 23] on icon "button" at bounding box center [565, 27] width 9 height 9
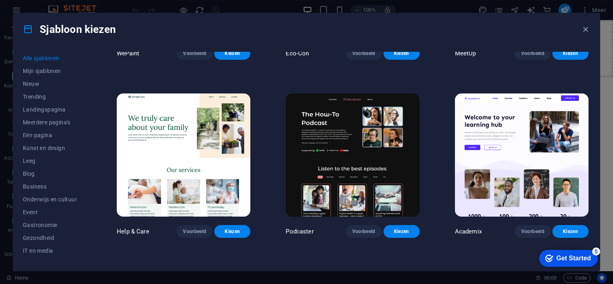
scroll to position [882, 0]
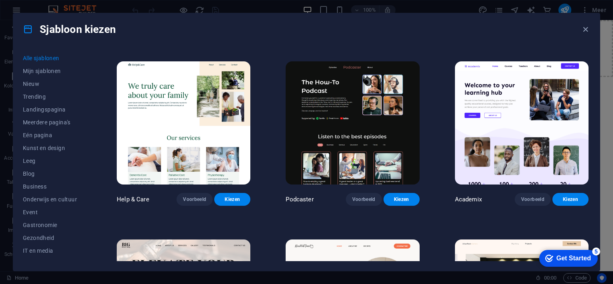
click at [194, 119] on img at bounding box center [184, 122] width 134 height 123
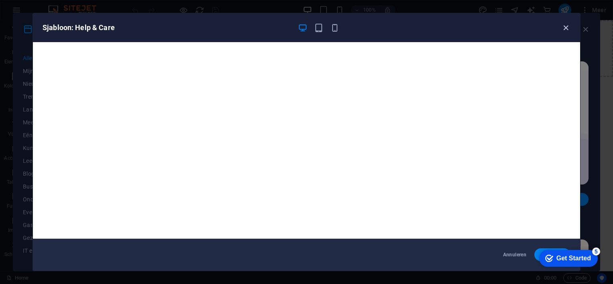
click at [566, 26] on icon "button" at bounding box center [565, 27] width 9 height 9
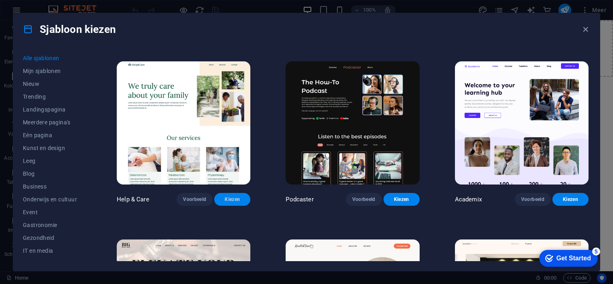
click at [232, 196] on span "Kiezen" at bounding box center [232, 199] width 23 height 6
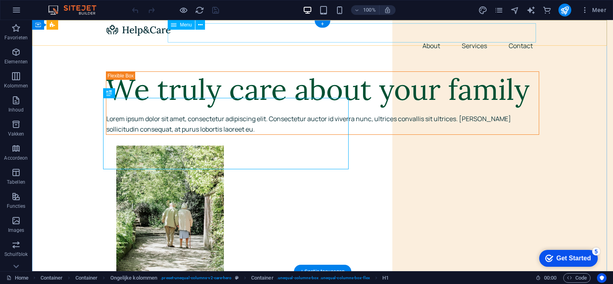
click at [432, 36] on nav "About Services Contact" at bounding box center [322, 45] width 433 height 19
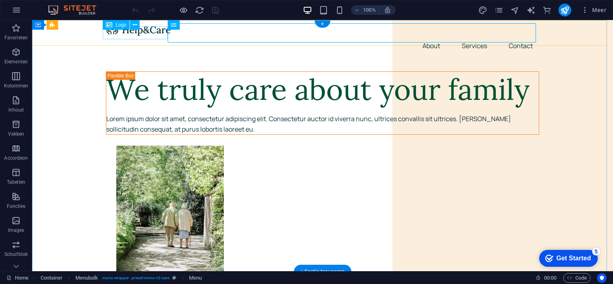
click at [124, 34] on div at bounding box center [322, 29] width 433 height 13
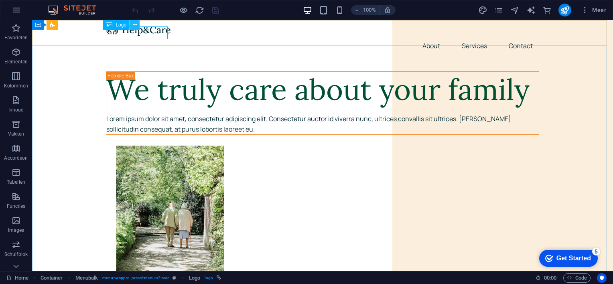
click at [133, 24] on icon at bounding box center [135, 25] width 4 height 8
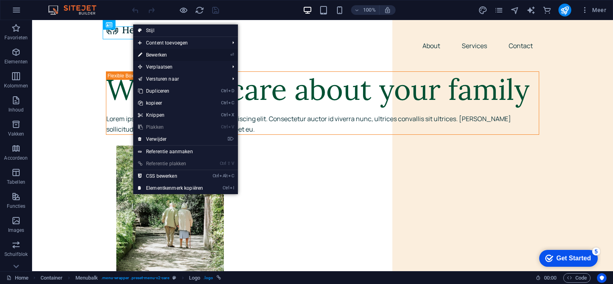
click at [149, 55] on link "⏎ Bewerken" at bounding box center [170, 55] width 75 height 12
select select "px"
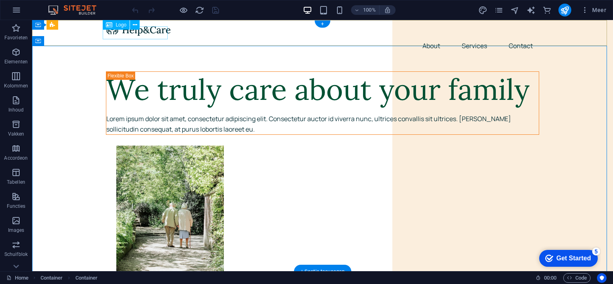
click at [137, 36] on div at bounding box center [322, 29] width 433 height 13
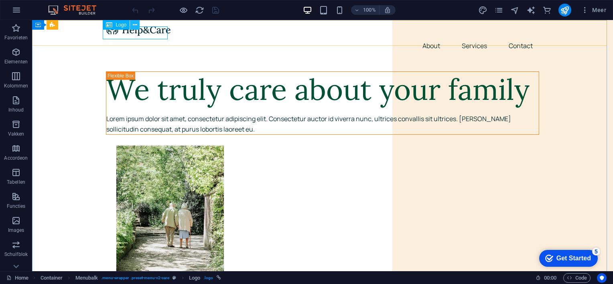
click at [135, 23] on icon at bounding box center [135, 25] width 4 height 8
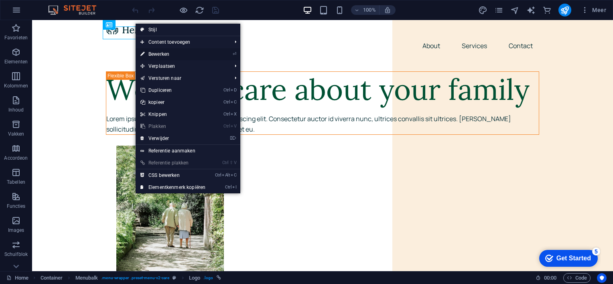
click at [166, 51] on link "⏎ Bewerken" at bounding box center [173, 54] width 75 height 12
select select "px"
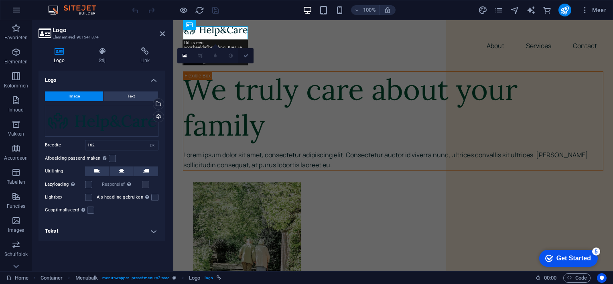
click at [246, 56] on icon at bounding box center [245, 55] width 5 height 5
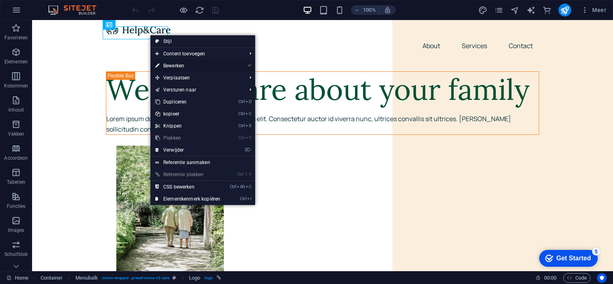
click at [174, 64] on link "⏎ Bewerken" at bounding box center [187, 66] width 75 height 12
select select "px"
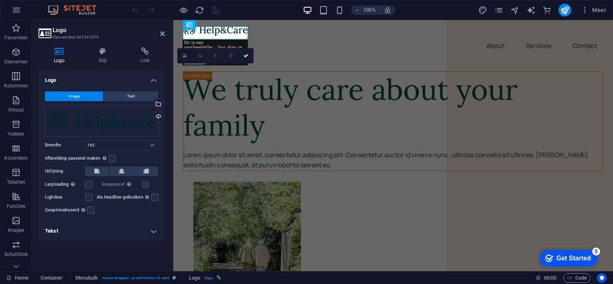
click at [184, 57] on icon at bounding box center [184, 56] width 4 height 6
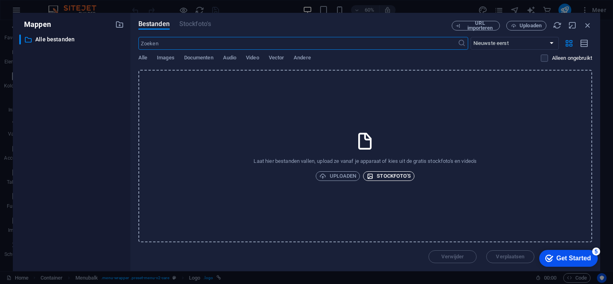
click at [384, 177] on span "Stockfoto's" at bounding box center [389, 176] width 44 height 10
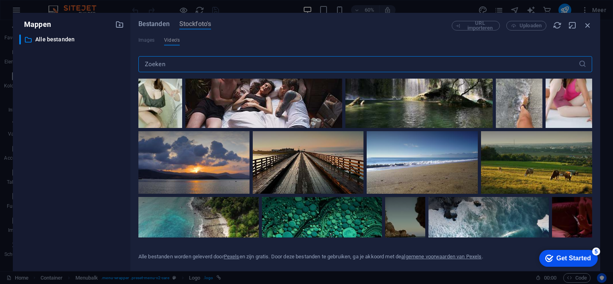
scroll to position [842, 0]
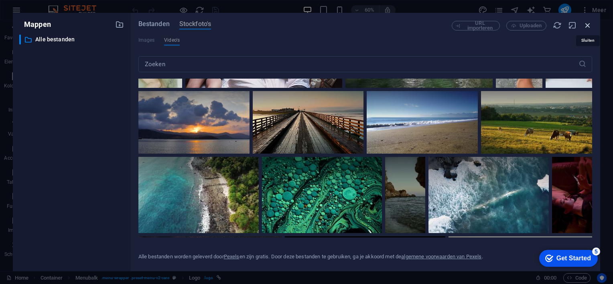
click at [587, 24] on icon "button" at bounding box center [587, 25] width 9 height 9
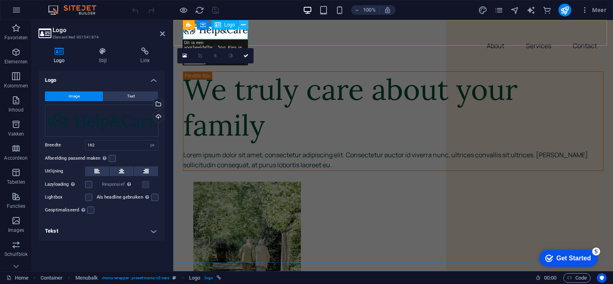
click at [242, 26] on icon at bounding box center [243, 25] width 4 height 8
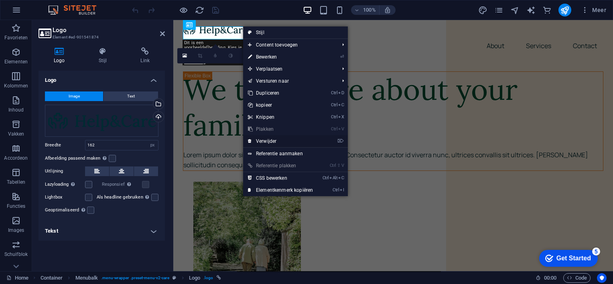
click at [278, 140] on link "⌦ Verwijder" at bounding box center [280, 141] width 75 height 12
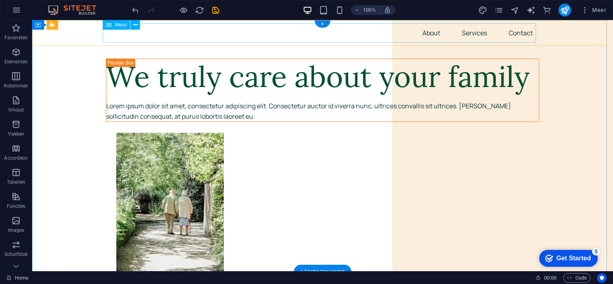
click at [431, 34] on nav "About Services Contact" at bounding box center [322, 32] width 433 height 19
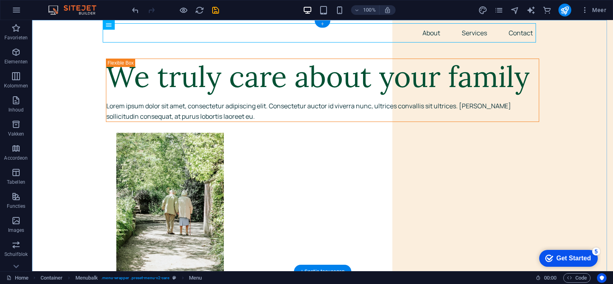
click at [322, 25] on div "+" at bounding box center [322, 23] width 16 height 7
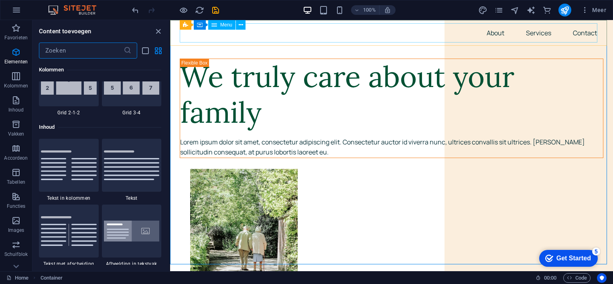
scroll to position [1403, 0]
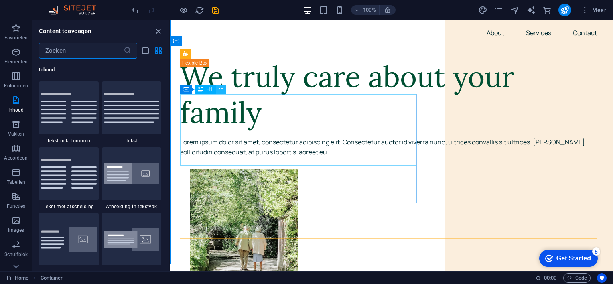
click at [223, 88] on icon at bounding box center [221, 89] width 4 height 8
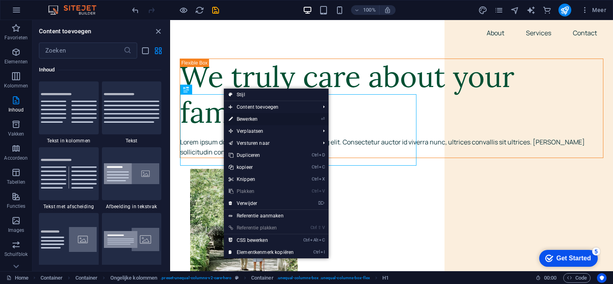
click at [243, 117] on link "⏎ Bewerken" at bounding box center [261, 119] width 75 height 12
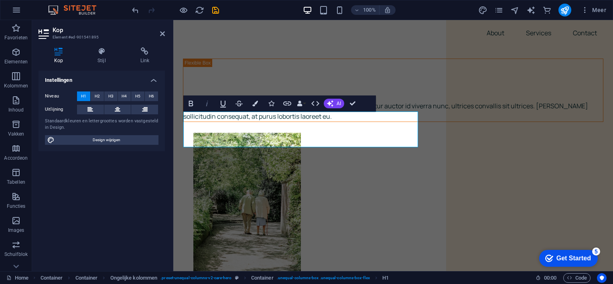
click at [205, 104] on icon "button" at bounding box center [207, 104] width 10 height 10
click at [225, 95] on h1 "​ ​" at bounding box center [392, 77] width 419 height 36
click at [318, 95] on h1 "​ ​" at bounding box center [392, 77] width 419 height 36
click at [190, 104] on icon "button" at bounding box center [191, 104] width 10 height 10
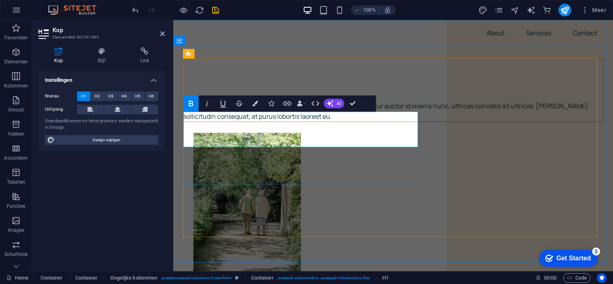
click at [225, 95] on h1 "​ ​ ​" at bounding box center [392, 77] width 419 height 36
click at [207, 104] on icon "button" at bounding box center [207, 104] width 10 height 10
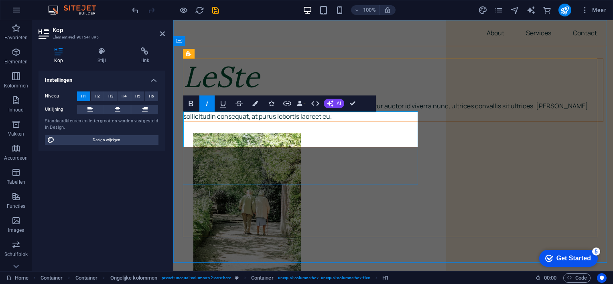
click at [184, 95] on em "LeSte" at bounding box center [221, 76] width 76 height 37
click at [338, 95] on h1 "LeSte" at bounding box center [392, 77] width 419 height 36
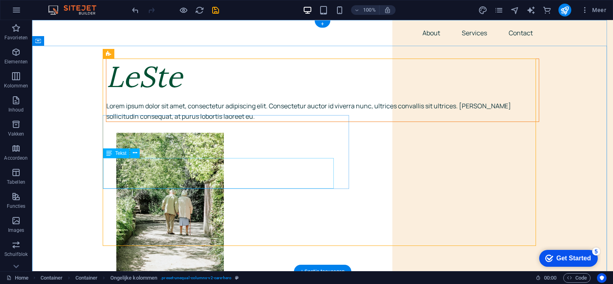
click at [334, 122] on div "LeSte Lorem ipsum dolor sit amet, consectetur adipiscing elit. Consectetur auct…" at bounding box center [322, 90] width 433 height 63
click at [290, 122] on div "Lorem ipsum dolor sit amet, consectetur adipiscing elit. Consectetur auctor id …" at bounding box center [322, 111] width 432 height 20
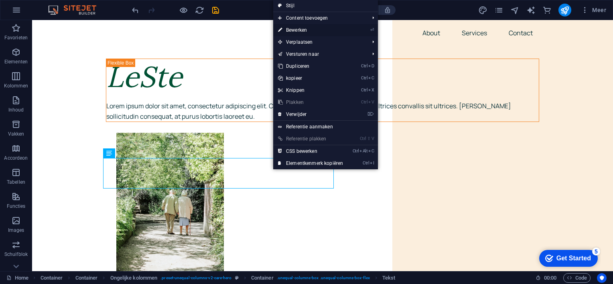
drag, startPoint x: 128, startPoint y: 15, endPoint x: 301, endPoint y: 28, distance: 173.8
click at [301, 28] on link "⏎ Bewerken" at bounding box center [310, 30] width 75 height 12
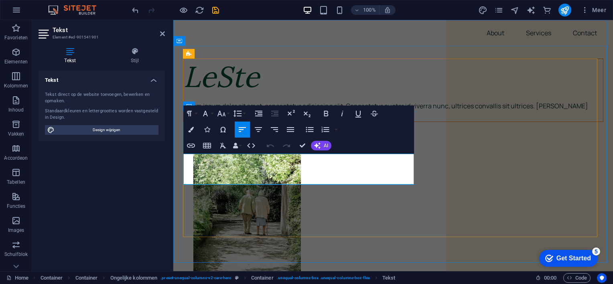
click at [273, 122] on p "Lorem ipsum dolor sit amet, consectetur adipiscing elit. Consectetur auctor id …" at bounding box center [392, 111] width 419 height 20
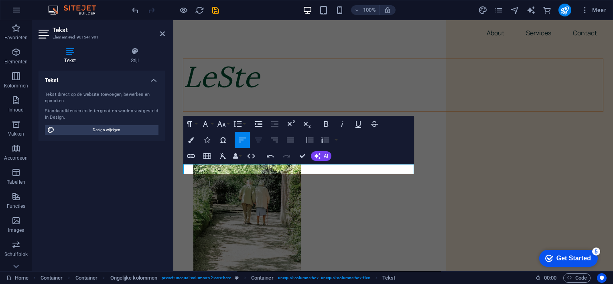
click at [257, 140] on icon "button" at bounding box center [258, 140] width 10 height 10
click at [327, 111] on p "leven&sterveb" at bounding box center [392, 106] width 419 height 10
click at [279, 111] on p "leven&sterve" at bounding box center [392, 106] width 419 height 10
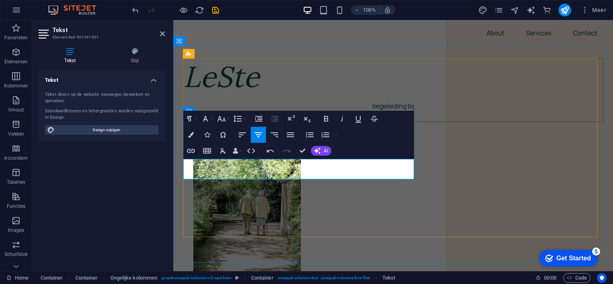
click at [323, 122] on p "leven&sterve" at bounding box center [392, 116] width 419 height 10
click at [292, 122] on p "leven&sterven" at bounding box center [392, 116] width 419 height 10
click at [299, 122] on p "leven &sterven" at bounding box center [392, 116] width 419 height 10
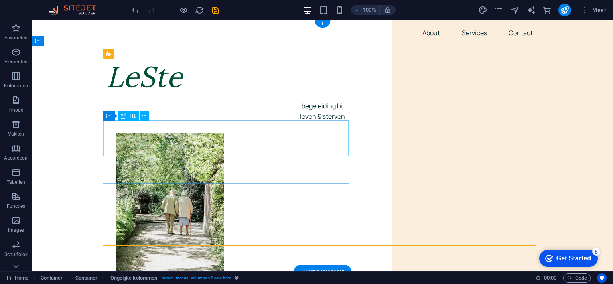
click at [153, 95] on div "LeSte" at bounding box center [322, 77] width 432 height 36
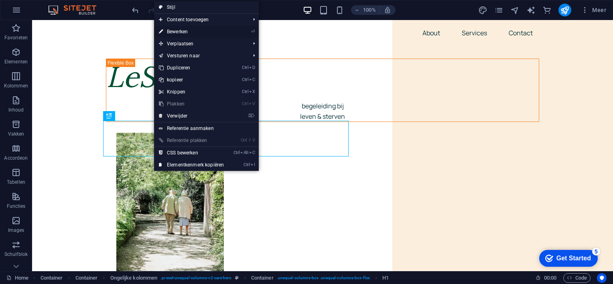
click at [186, 30] on link "⏎ Bewerken" at bounding box center [191, 32] width 75 height 12
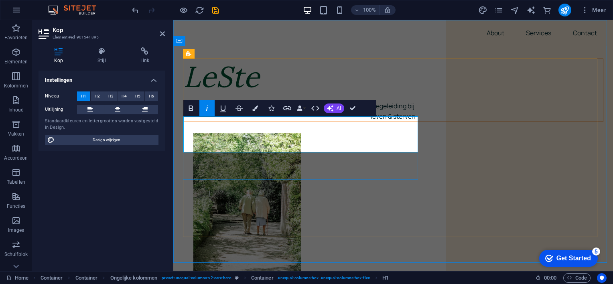
click at [242, 95] on em "LeSte" at bounding box center [221, 76] width 76 height 37
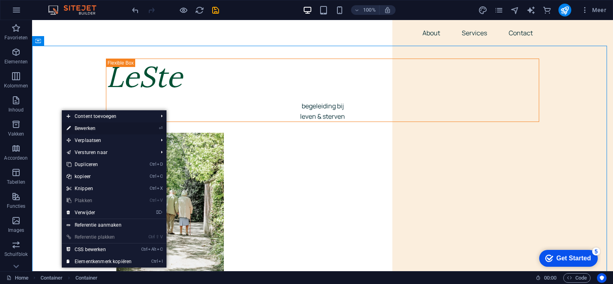
click at [80, 127] on link "⏎ Bewerken" at bounding box center [99, 128] width 75 height 12
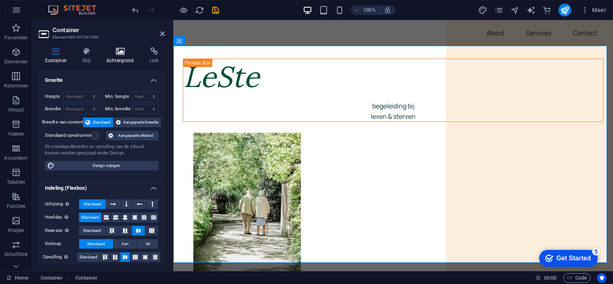
click at [122, 53] on icon at bounding box center [120, 51] width 40 height 8
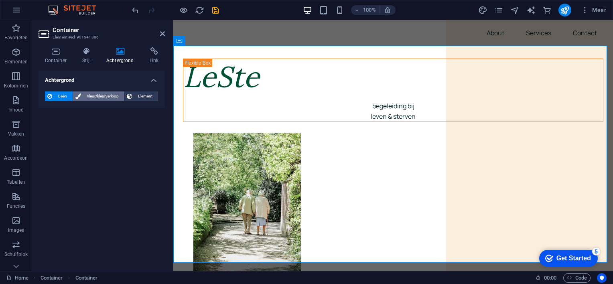
click at [101, 95] on span "Kleur/kleurverloop" at bounding box center [102, 96] width 38 height 10
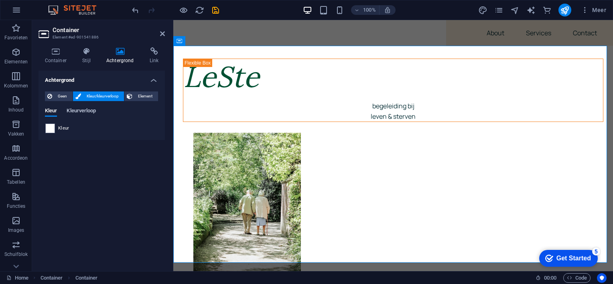
click at [75, 108] on span "Kleurverloop" at bounding box center [81, 111] width 29 height 11
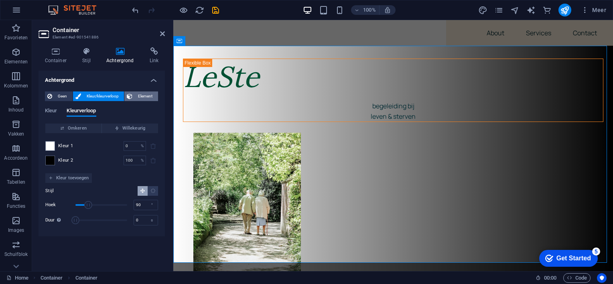
click at [147, 96] on span "Element" at bounding box center [145, 96] width 21 height 10
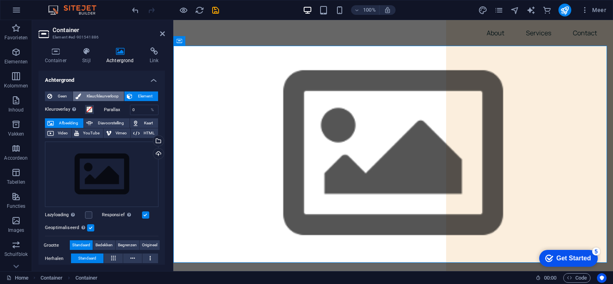
click at [96, 95] on span "Kleur/kleurverloop" at bounding box center [102, 96] width 38 height 10
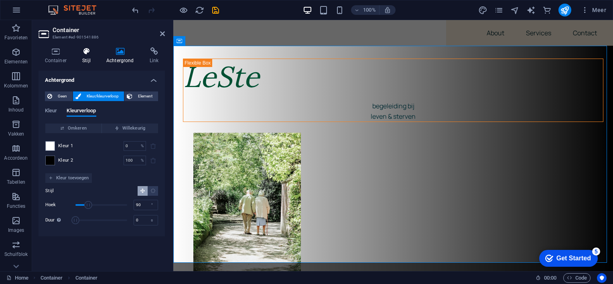
click at [84, 53] on icon at bounding box center [86, 51] width 21 height 8
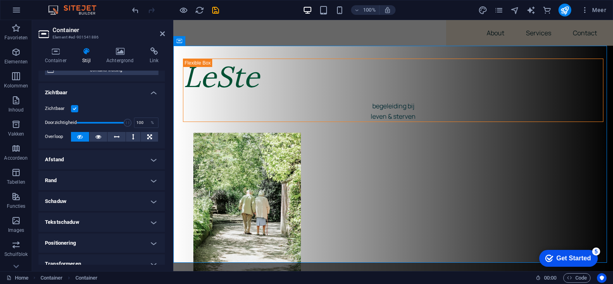
scroll to position [0, 0]
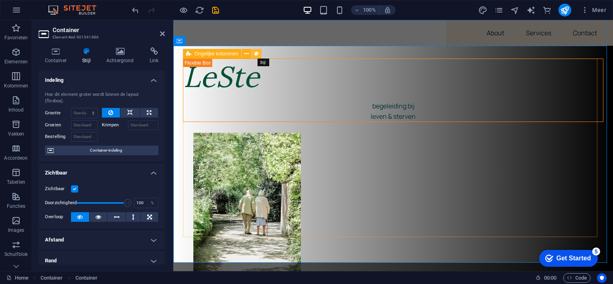
click at [256, 55] on icon at bounding box center [256, 54] width 4 height 8
select select "%"
select select "px"
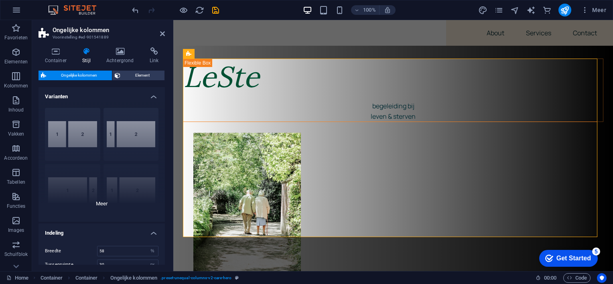
scroll to position [40, 0]
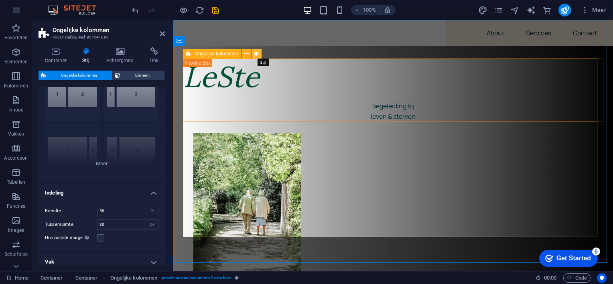
click at [256, 53] on icon at bounding box center [256, 54] width 4 height 8
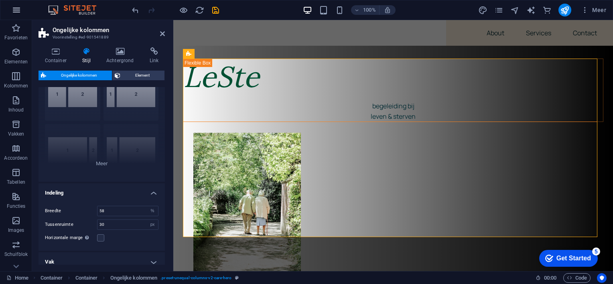
click at [14, 12] on icon "button" at bounding box center [17, 10] width 10 height 10
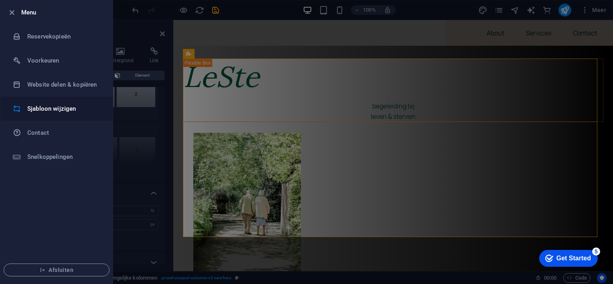
click at [40, 107] on h6 "Sjabloon wijzigen" at bounding box center [64, 109] width 74 height 10
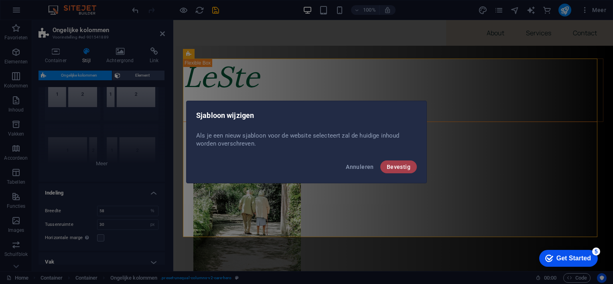
click at [393, 168] on span "Bevestig" at bounding box center [399, 167] width 24 height 6
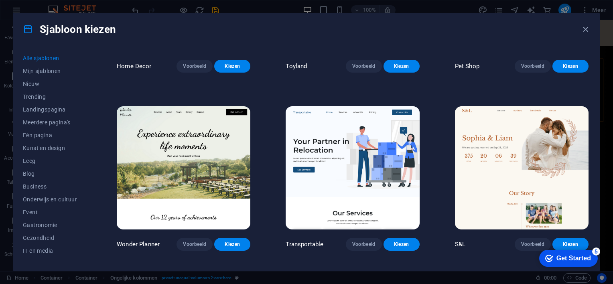
scroll to position [602, 0]
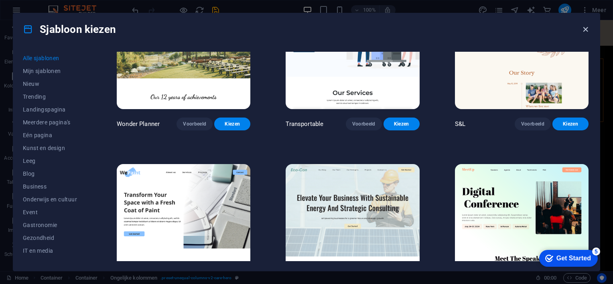
click at [584, 28] on icon "button" at bounding box center [585, 29] width 9 height 9
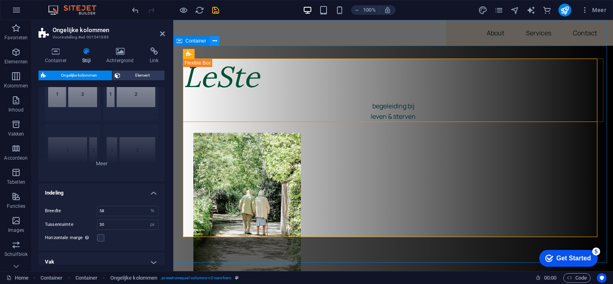
click at [216, 42] on icon at bounding box center [215, 41] width 4 height 8
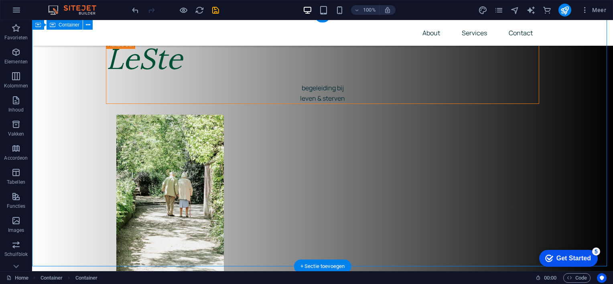
scroll to position [0, 0]
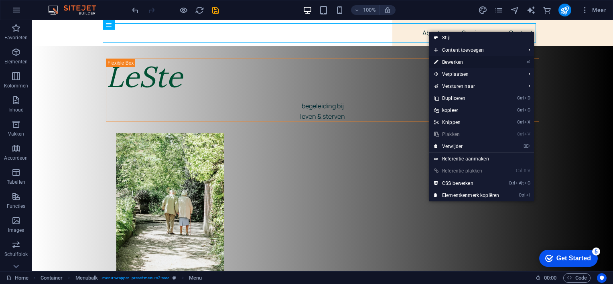
click at [448, 59] on link "⏎ Bewerken" at bounding box center [466, 62] width 75 height 12
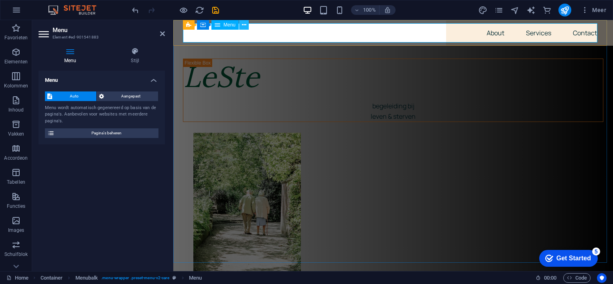
click at [245, 24] on icon at bounding box center [244, 25] width 4 height 8
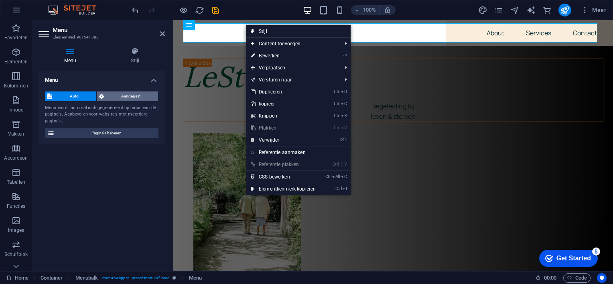
click at [134, 97] on span "Aangepast" at bounding box center [131, 96] width 50 height 10
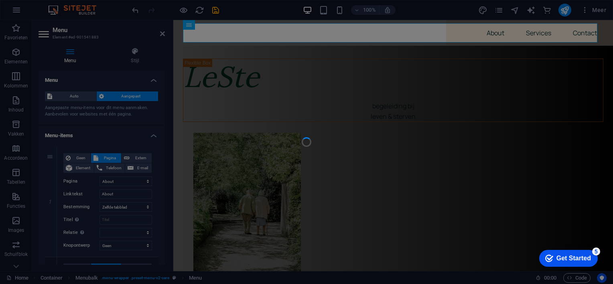
click at [83, 157] on div at bounding box center [306, 142] width 613 height 284
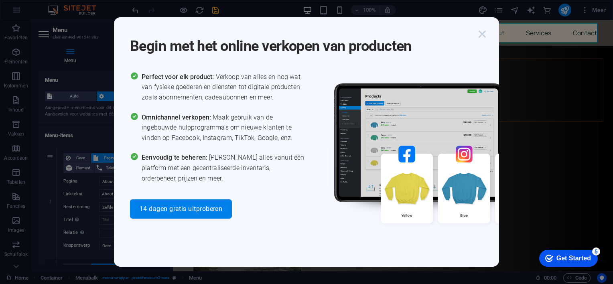
click at [481, 35] on icon "button" at bounding box center [482, 34] width 14 height 14
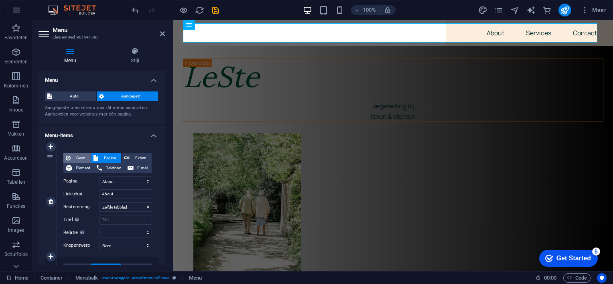
click at [82, 157] on span "Geen" at bounding box center [80, 158] width 15 height 10
select select
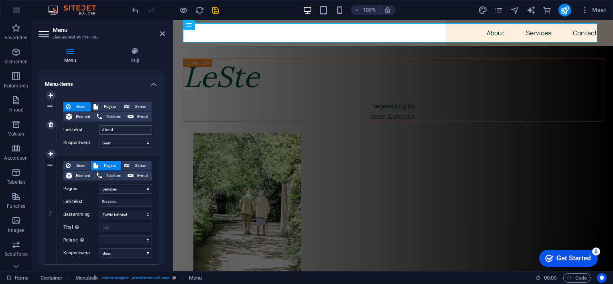
scroll to position [40, 0]
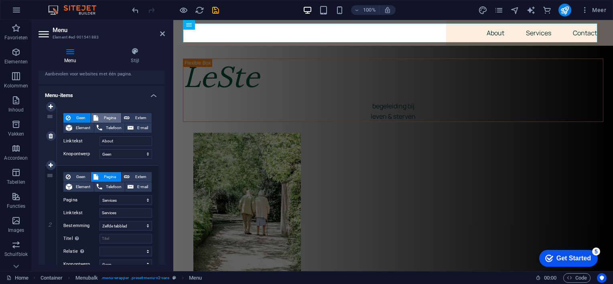
click at [98, 115] on button "Pagina" at bounding box center [106, 118] width 30 height 10
select select
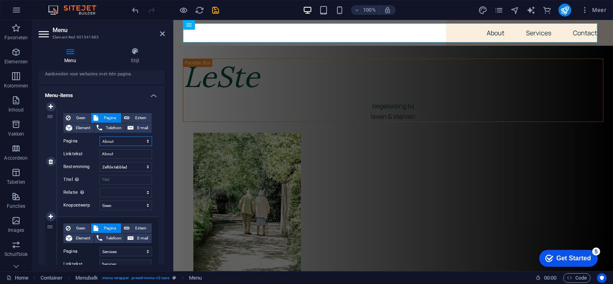
click at [146, 141] on select "Home About Services Contact Legal Notice Privacy" at bounding box center [125, 141] width 53 height 10
select select "0"
click at [99, 136] on select "Home About Services Contact Legal Notice Privacy" at bounding box center [125, 141] width 53 height 10
type input "Home"
select select
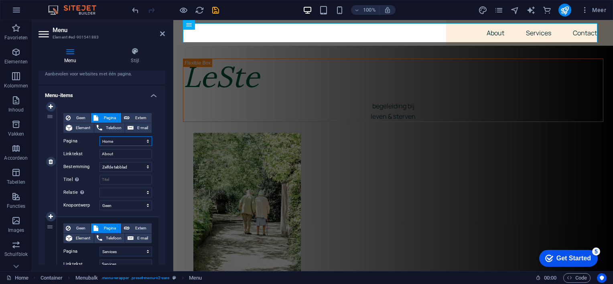
select select
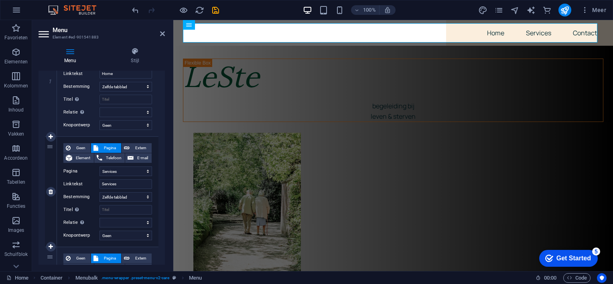
scroll to position [160, 0]
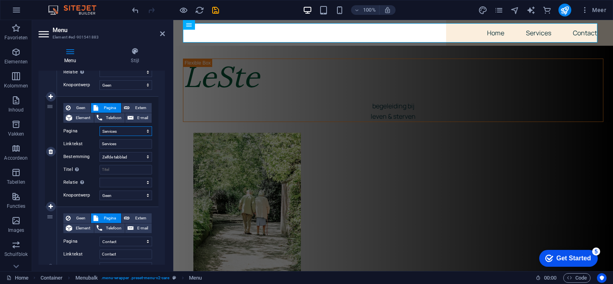
click at [147, 130] on select "Home About Services Contact Legal Notice Privacy" at bounding box center [125, 131] width 53 height 10
click at [158, 114] on div "1 Geen Pagina Extern Element Telefoon E-mail Pagina Home About Services Contact…" at bounding box center [101, 151] width 126 height 343
click at [127, 142] on input "Services" at bounding box center [125, 144] width 53 height 10
type input "S"
select select
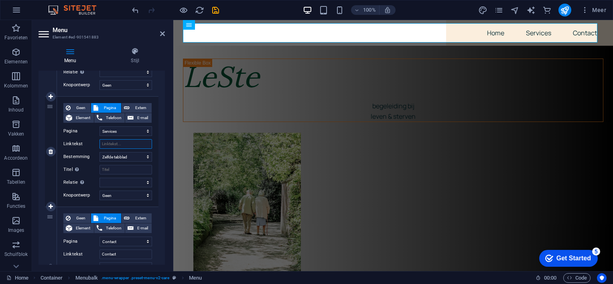
select select
type input "ver"
select select
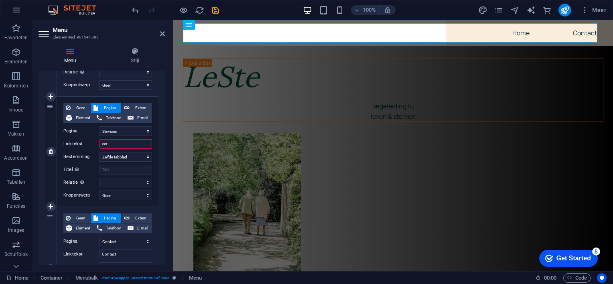
select select
type input "verha"
select select
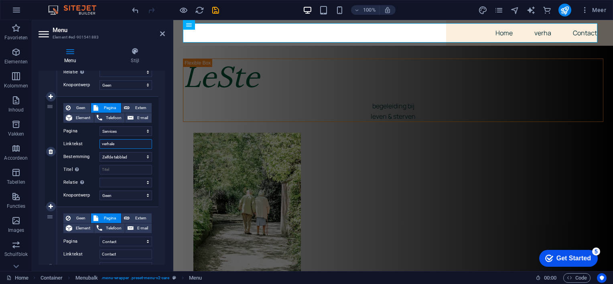
type input "verhalen"
select select
click at [104, 143] on input "verhalen" at bounding box center [125, 144] width 53 height 10
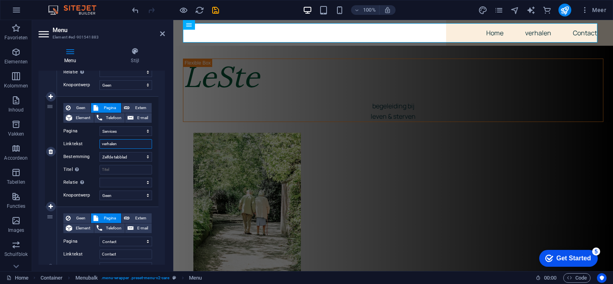
type input "vVerhalen"
select select
type input "erhalen"
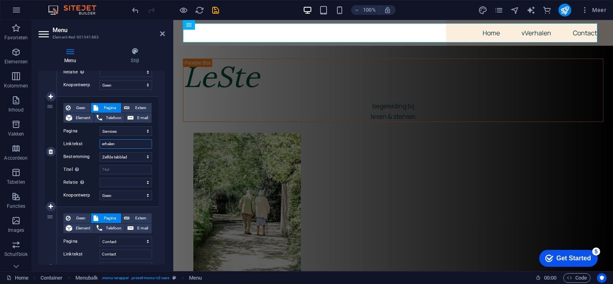
select select
type input "Verhalen"
select select
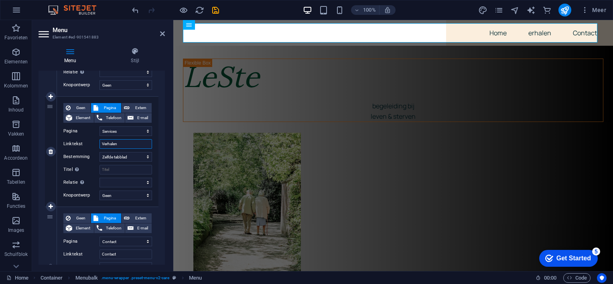
select select
type input "Verhalen"
click at [163, 32] on icon at bounding box center [162, 33] width 5 height 6
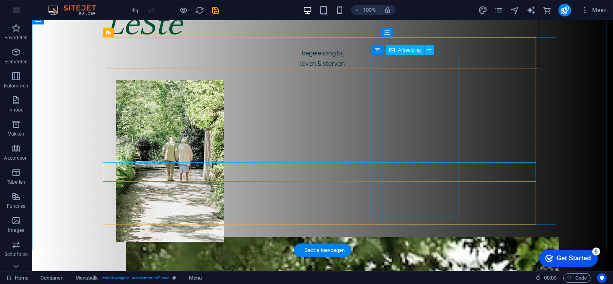
scroll to position [120, 0]
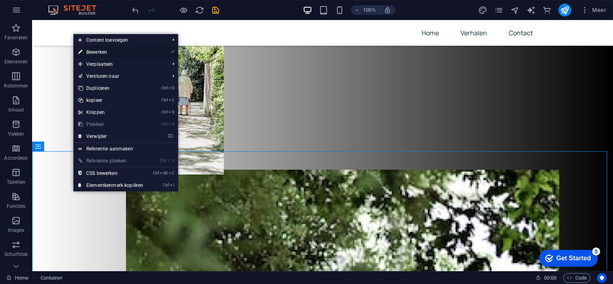
click at [93, 51] on link "⏎ Bewerken" at bounding box center [110, 52] width 75 height 12
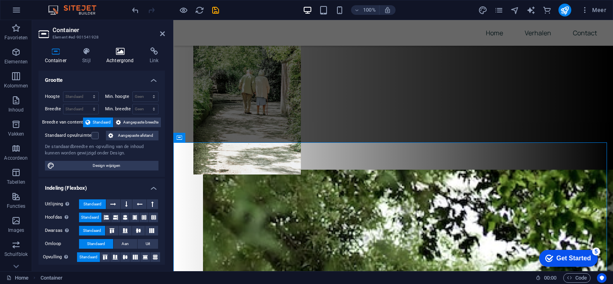
click at [119, 55] on icon at bounding box center [120, 51] width 40 height 8
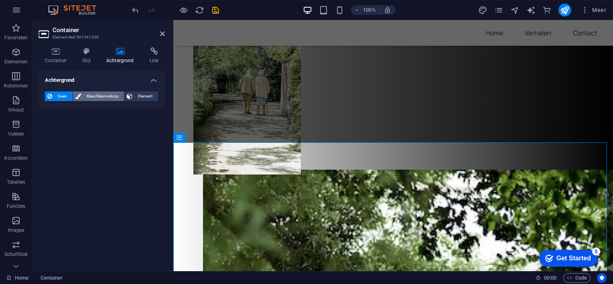
click at [89, 95] on span "Kleur/kleurverloop" at bounding box center [102, 96] width 38 height 10
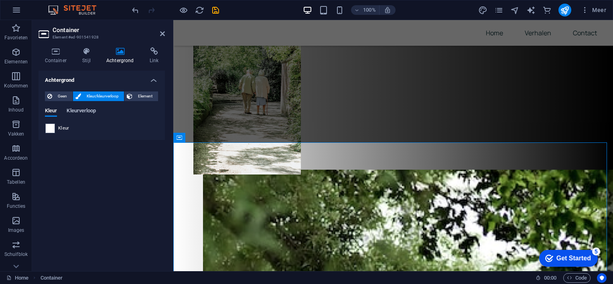
click at [84, 111] on span "Kleurverloop" at bounding box center [81, 111] width 29 height 11
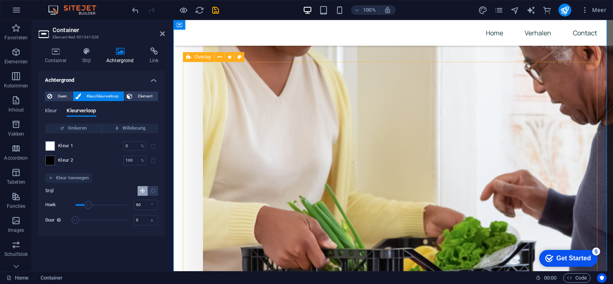
scroll to position [561, 0]
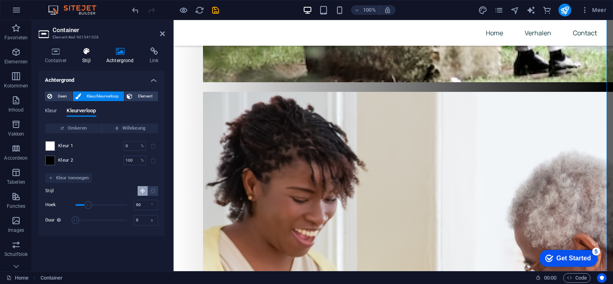
click at [85, 52] on icon at bounding box center [86, 51] width 21 height 8
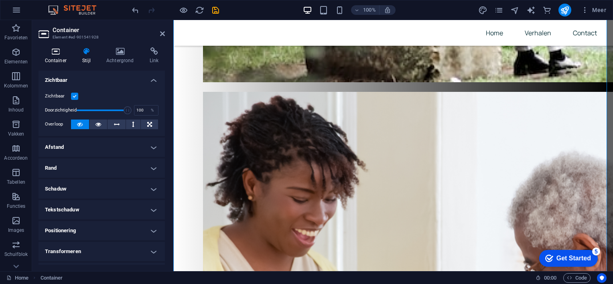
click at [59, 55] on icon at bounding box center [55, 51] width 34 height 8
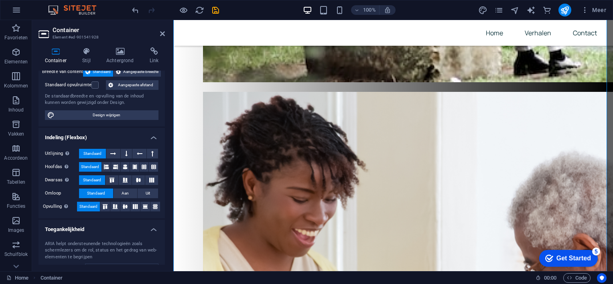
scroll to position [0, 0]
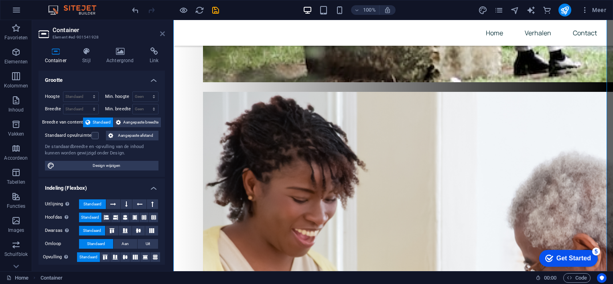
click at [162, 32] on icon at bounding box center [162, 33] width 5 height 6
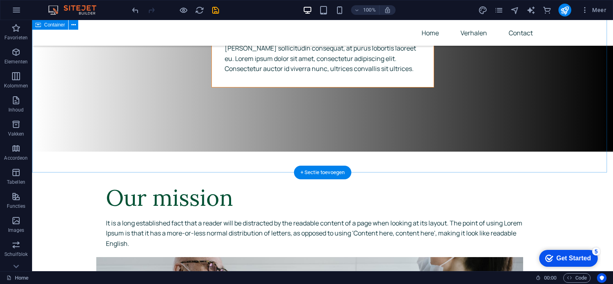
scroll to position [3060, 0]
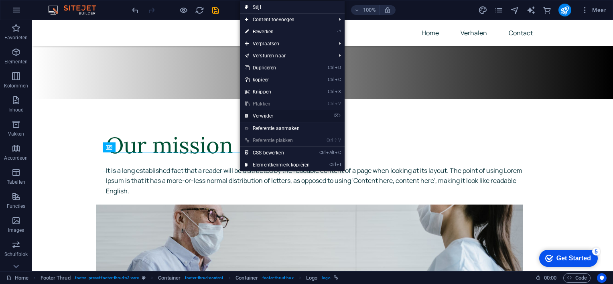
click at [272, 115] on link "⌦ Verwijder" at bounding box center [277, 116] width 75 height 12
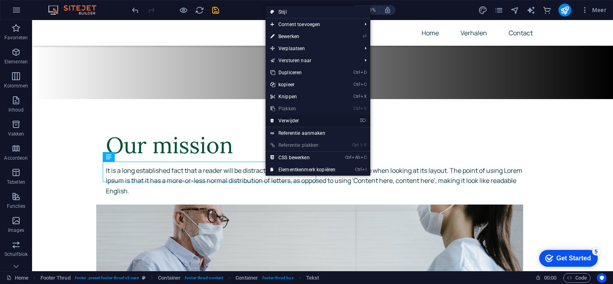
click at [290, 119] on link "⌦ Verwijder" at bounding box center [302, 121] width 75 height 12
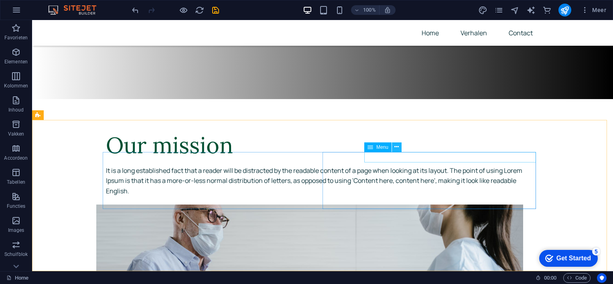
click at [399, 146] on button at bounding box center [397, 147] width 10 height 10
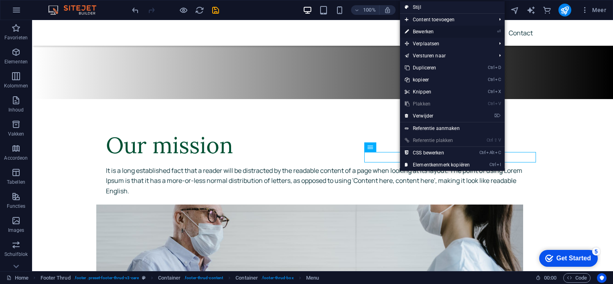
drag, startPoint x: 423, startPoint y: 29, endPoint x: 251, endPoint y: 59, distance: 175.4
click at [423, 29] on link "⏎ Bewerken" at bounding box center [437, 32] width 75 height 12
select select
select select "1"
select select
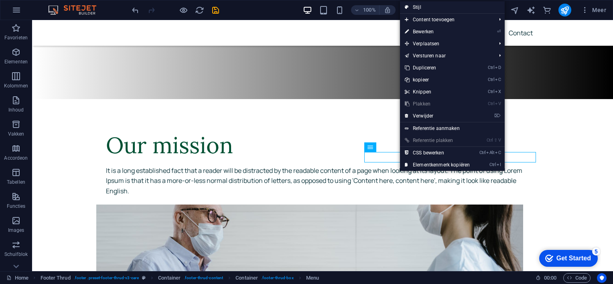
select select "2"
select select
select select "3"
select select
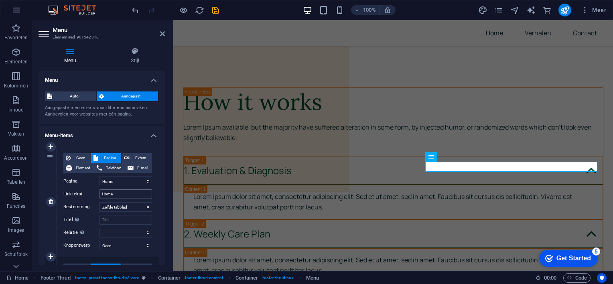
scroll to position [80, 0]
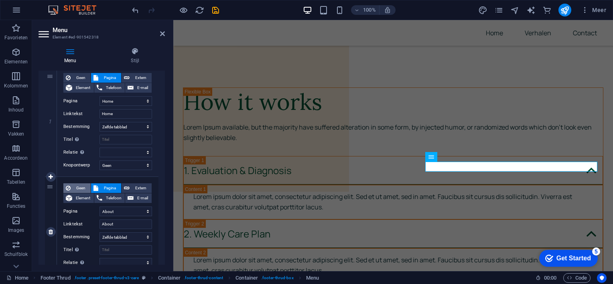
click at [80, 187] on span "Geen" at bounding box center [80, 188] width 15 height 10
select select
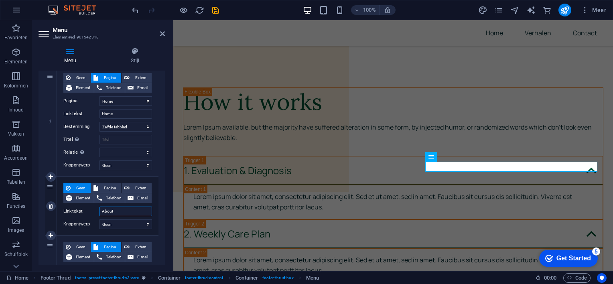
drag, startPoint x: 140, startPoint y: 211, endPoint x: 127, endPoint y: 209, distance: 13.0
click at [127, 209] on input "About" at bounding box center [125, 212] width 53 height 10
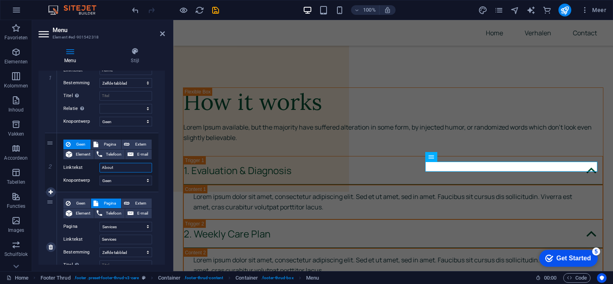
scroll to position [160, 0]
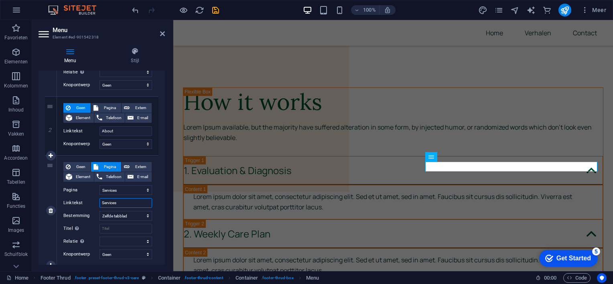
click at [142, 202] on input "Services" at bounding box center [125, 203] width 53 height 10
type input "Servicesv"
select select
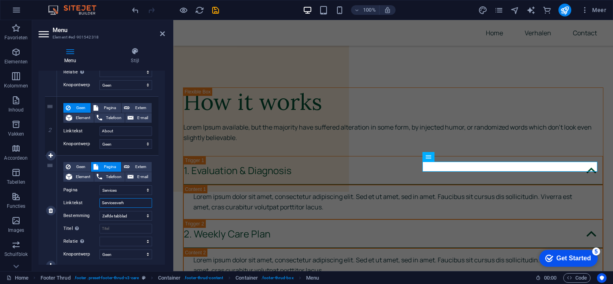
type input "Servicesverhs"
select select
type input "Servicesverh"
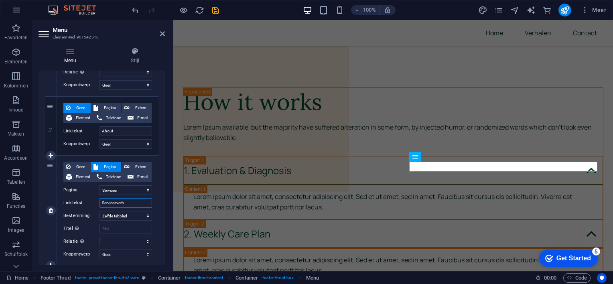
select select
type input "S"
select select
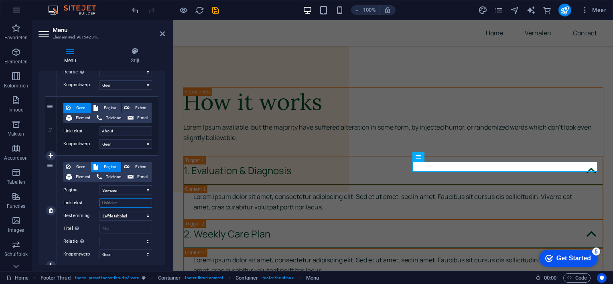
select select
type input "ver"
select select
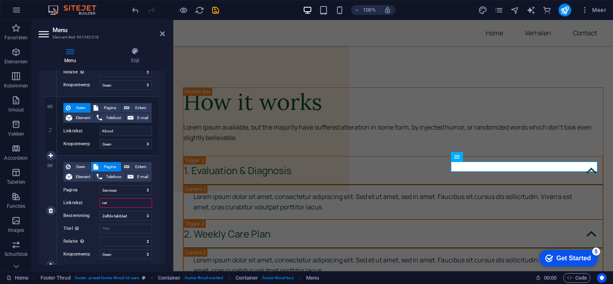
select select
type input "verha"
select select
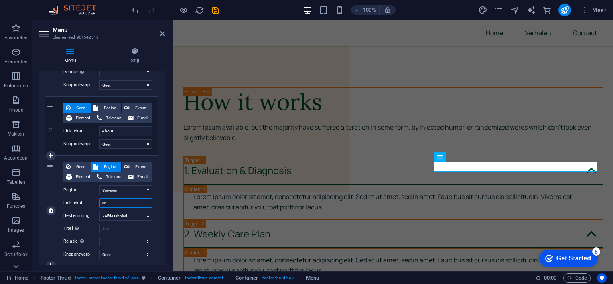
type input "v"
select select
type input "Ver"
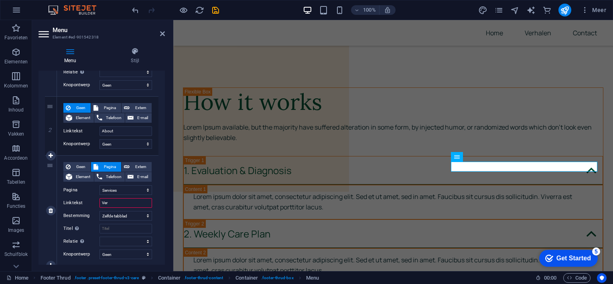
select select
type input "Verhal"
select select
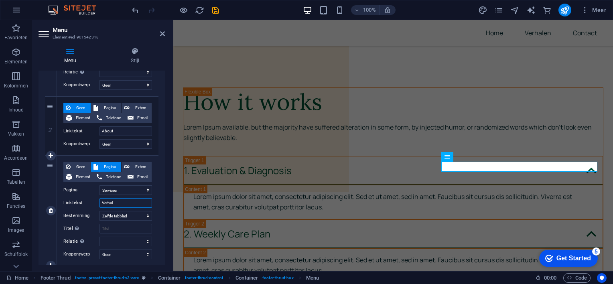
select select
type input "Verhalen"
select select
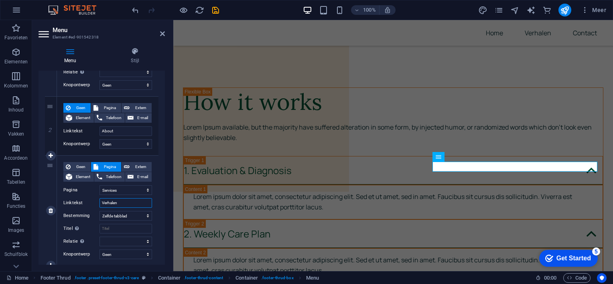
select select
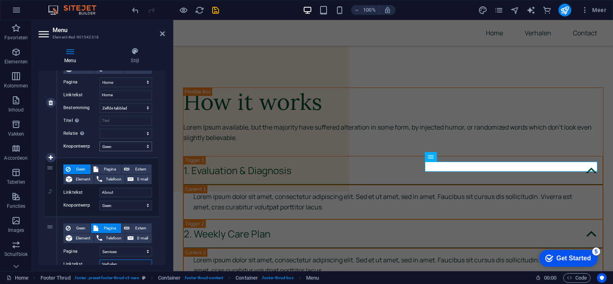
scroll to position [139, 0]
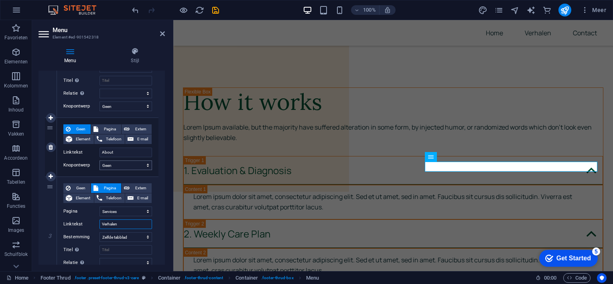
type input "Verhalen"
click at [146, 164] on select "Geen Standaard Primair Secondair" at bounding box center [125, 165] width 53 height 10
select select "default"
click at [99, 160] on select "Geen Standaard Primair Secondair" at bounding box center [125, 165] width 53 height 10
select select
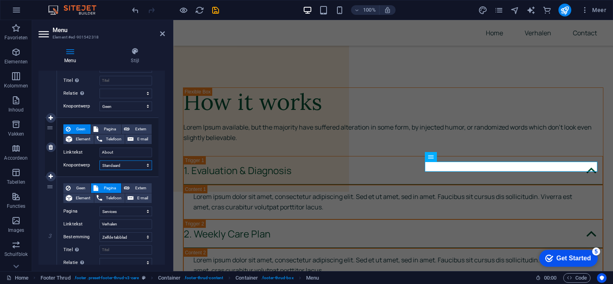
select select
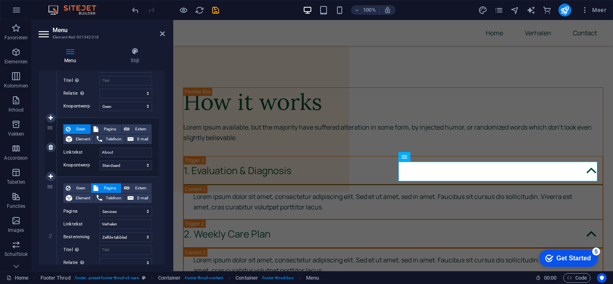
click at [77, 128] on span "Geen" at bounding box center [80, 129] width 15 height 10
click at [144, 164] on select "Geen Standaard Primair Secondair" at bounding box center [125, 165] width 53 height 10
select select
click at [99, 160] on select "Geen Standaard Primair Secondair" at bounding box center [125, 165] width 53 height 10
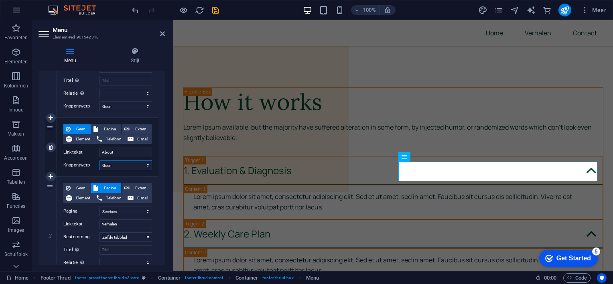
select select
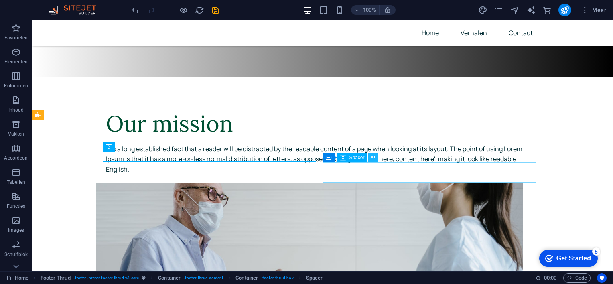
scroll to position [3060, 0]
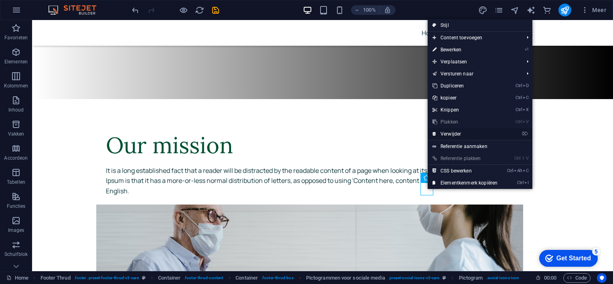
click at [456, 133] on link "⌦ Verwijder" at bounding box center [465, 134] width 75 height 12
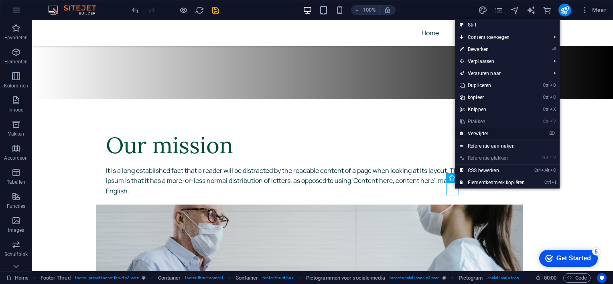
click at [474, 133] on link "⌦ Verwijder" at bounding box center [492, 134] width 75 height 12
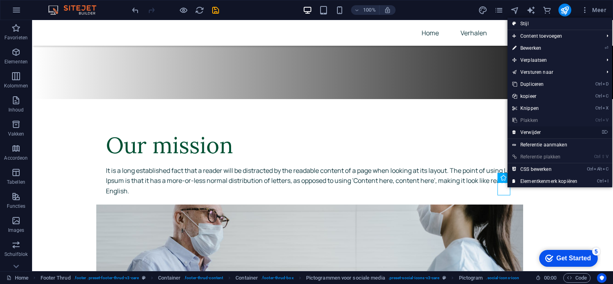
click at [526, 132] on link "⌦ Verwijder" at bounding box center [544, 132] width 75 height 12
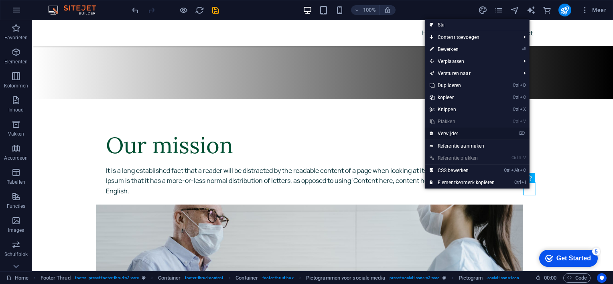
click at [462, 134] on link "⌦ Verwijder" at bounding box center [462, 134] width 75 height 12
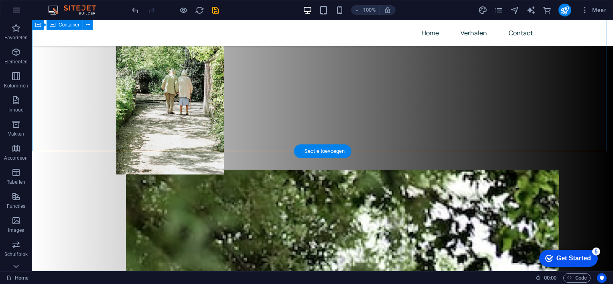
scroll to position [0, 0]
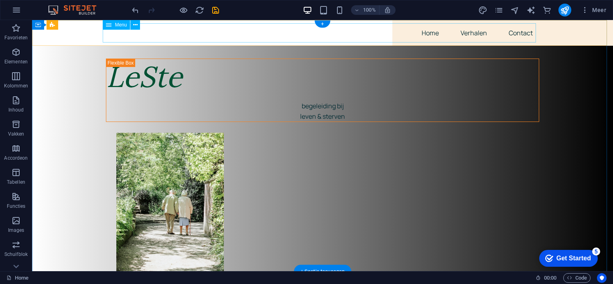
click at [465, 30] on nav "Home Verhalen Contact" at bounding box center [322, 32] width 433 height 19
click at [525, 31] on nav "Home Verhalen Contact" at bounding box center [322, 32] width 433 height 19
click at [423, 33] on nav "Home Verhalen Contact" at bounding box center [322, 32] width 433 height 19
drag, startPoint x: 469, startPoint y: 31, endPoint x: 484, endPoint y: 32, distance: 15.3
click at [471, 31] on nav "Home Verhalen Contact" at bounding box center [322, 32] width 433 height 19
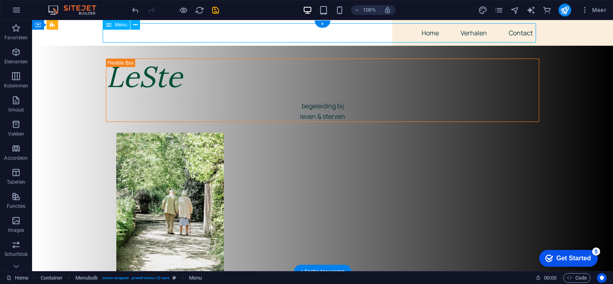
click at [513, 33] on nav "Home Verhalen Contact" at bounding box center [322, 32] width 433 height 19
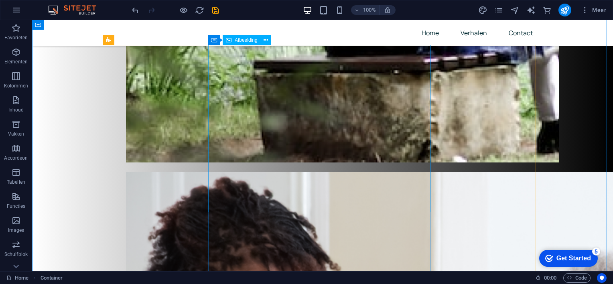
scroll to position [642, 0]
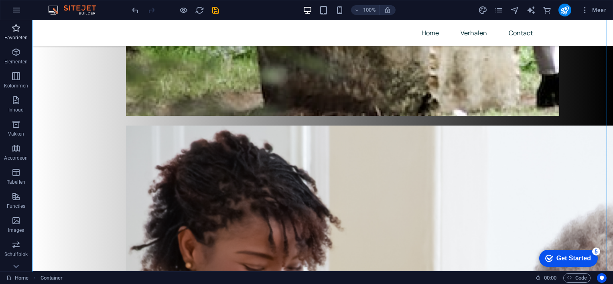
click at [18, 29] on icon "button" at bounding box center [16, 28] width 10 height 10
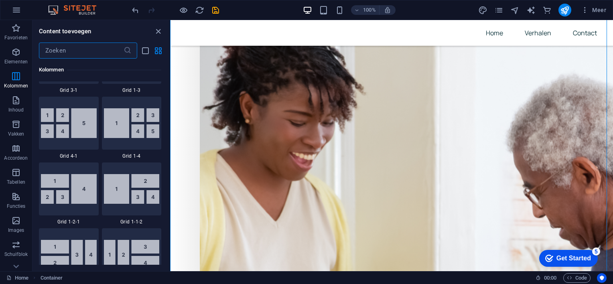
scroll to position [1163, 0]
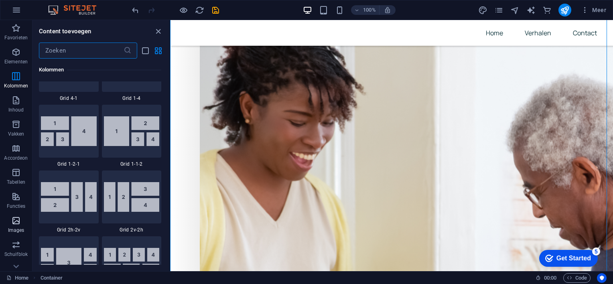
click at [15, 220] on icon "button" at bounding box center [16, 221] width 10 height 10
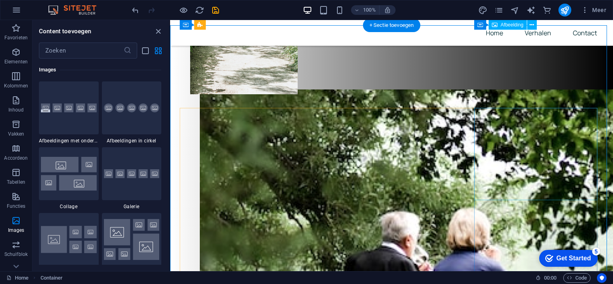
scroll to position [0, 0]
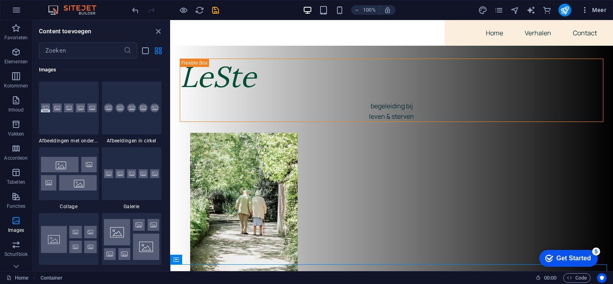
click at [597, 8] on span "Meer" at bounding box center [593, 10] width 25 height 8
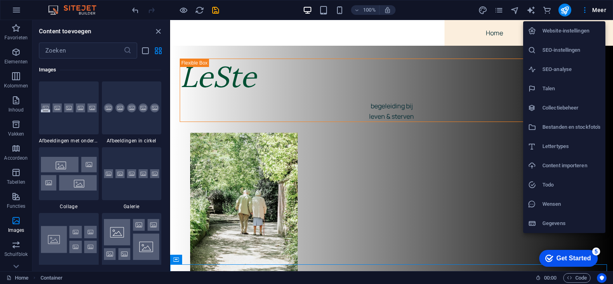
click at [549, 87] on h6 "Talen" at bounding box center [571, 89] width 58 height 10
select select "111"
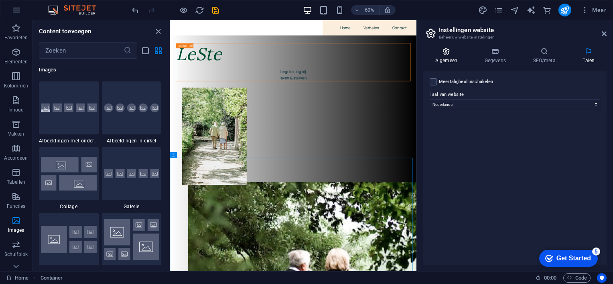
click at [446, 55] on icon at bounding box center [446, 51] width 46 height 8
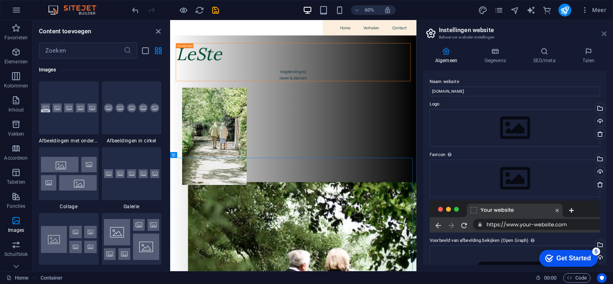
click at [604, 34] on icon at bounding box center [604, 33] width 5 height 6
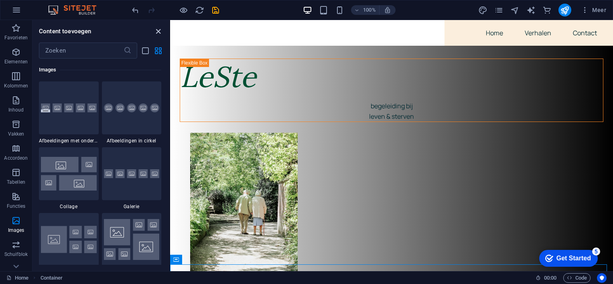
click at [157, 32] on icon "close panel" at bounding box center [158, 31] width 9 height 9
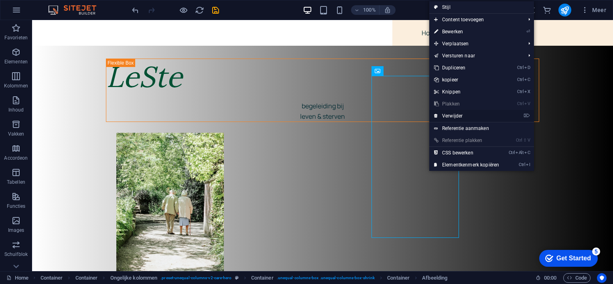
click at [455, 114] on link "⌦ Verwijder" at bounding box center [466, 116] width 75 height 12
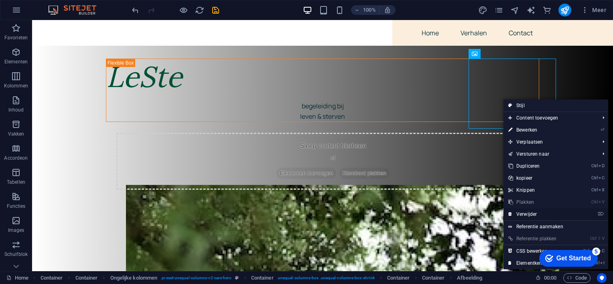
click at [525, 211] on link "⌦ Verwijder" at bounding box center [540, 214] width 75 height 12
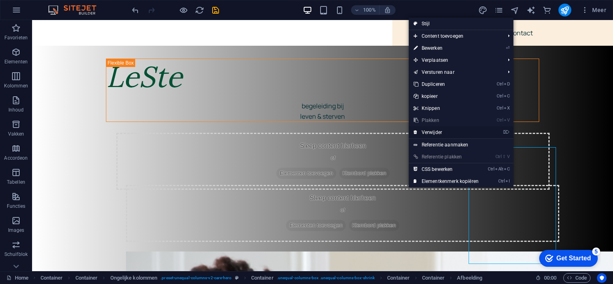
click at [449, 133] on link "⌦ Verwijder" at bounding box center [446, 132] width 75 height 12
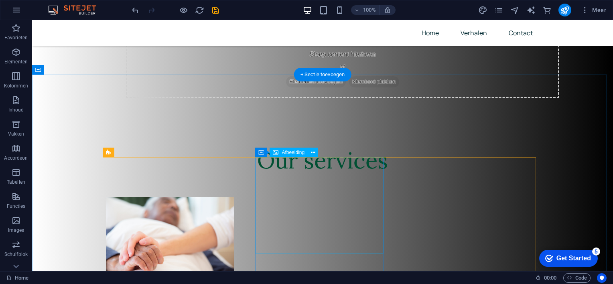
scroll to position [241, 0]
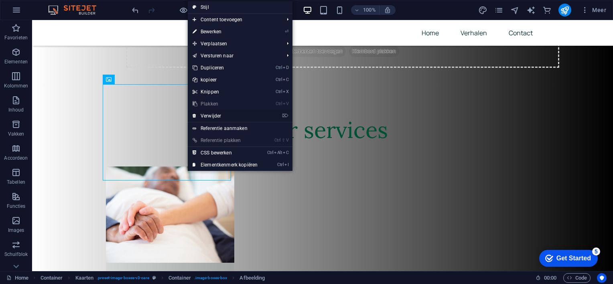
click at [211, 114] on link "⌦ Verwijder" at bounding box center [225, 116] width 75 height 12
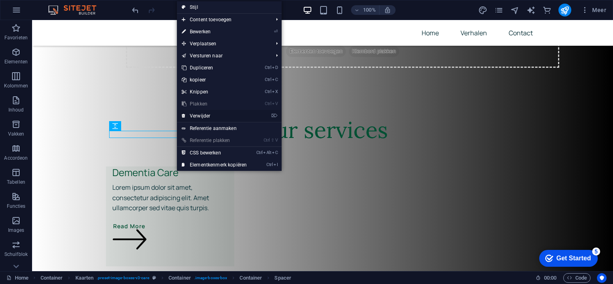
click at [203, 112] on link "⌦ Verwijder" at bounding box center [214, 116] width 75 height 12
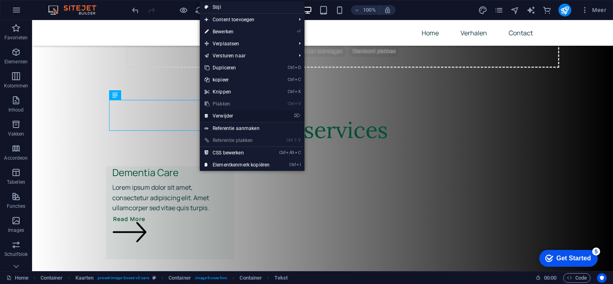
click at [223, 113] on link "⌦ Verwijder" at bounding box center [237, 116] width 75 height 12
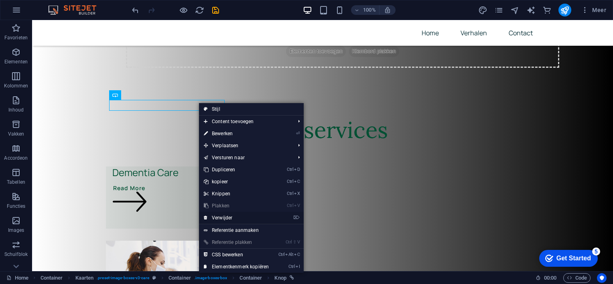
click at [225, 215] on link "⌦ Verwijder" at bounding box center [236, 218] width 75 height 12
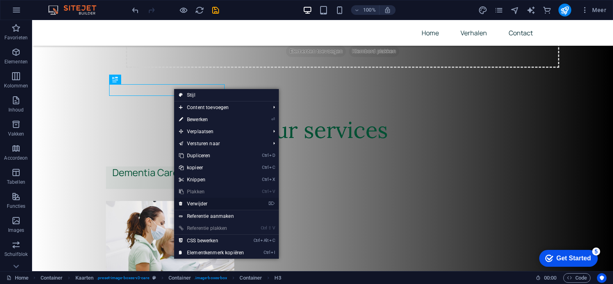
click at [205, 201] on link "⌦ Verwijder" at bounding box center [211, 204] width 75 height 12
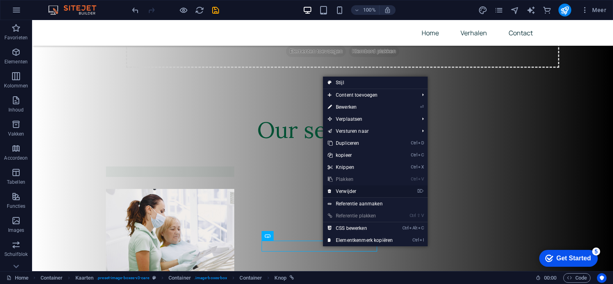
click at [350, 189] on link "⌦ Verwijder" at bounding box center [360, 191] width 75 height 12
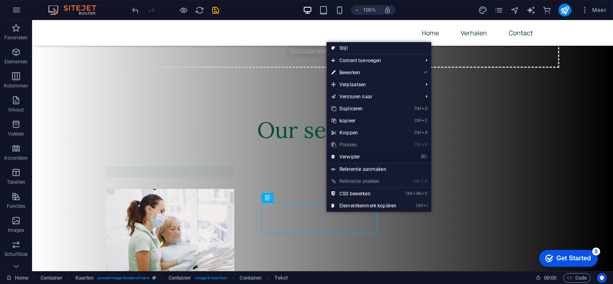
click at [348, 155] on link "⌦ Verwijder" at bounding box center [363, 157] width 75 height 12
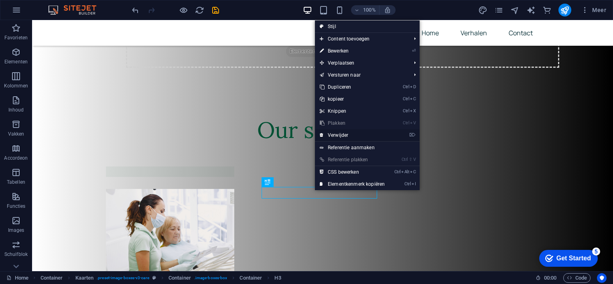
drag, startPoint x: 305, startPoint y: 114, endPoint x: 337, endPoint y: 134, distance: 37.8
click at [337, 134] on link "⌦ Verwijder" at bounding box center [352, 135] width 75 height 12
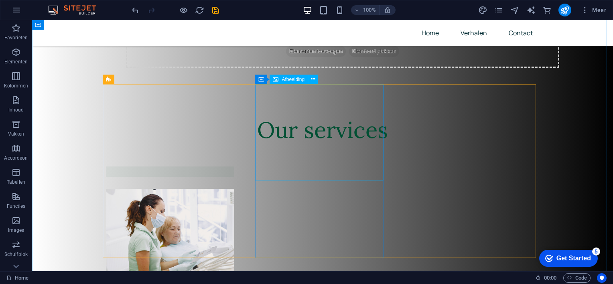
drag, startPoint x: 369, startPoint y: 154, endPoint x: 337, endPoint y: 134, distance: 37.8
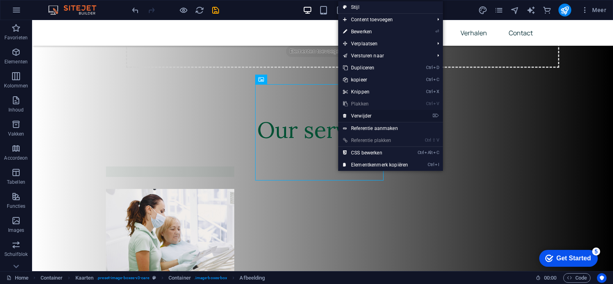
click at [354, 114] on link "⌦ Verwijder" at bounding box center [375, 116] width 75 height 12
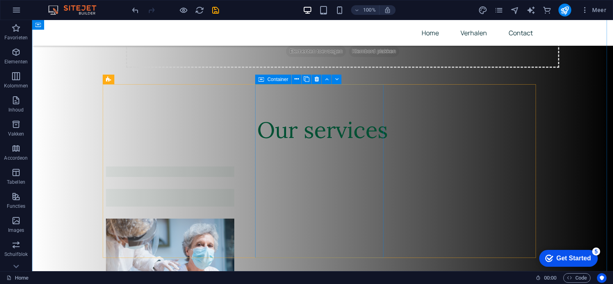
scroll to position [120, 0]
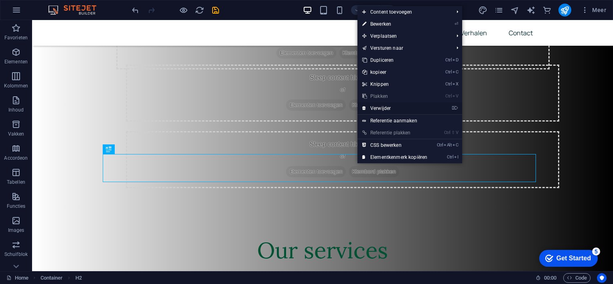
drag, startPoint x: 382, startPoint y: 106, endPoint x: 351, endPoint y: 86, distance: 37.4
click at [383, 106] on link "⌦ Verwijder" at bounding box center [394, 108] width 75 height 12
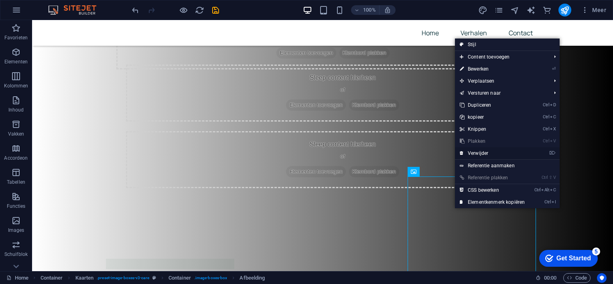
drag, startPoint x: 483, startPoint y: 152, endPoint x: 471, endPoint y: 151, distance: 12.1
click at [471, 151] on link "⌦ Verwijder" at bounding box center [492, 153] width 75 height 12
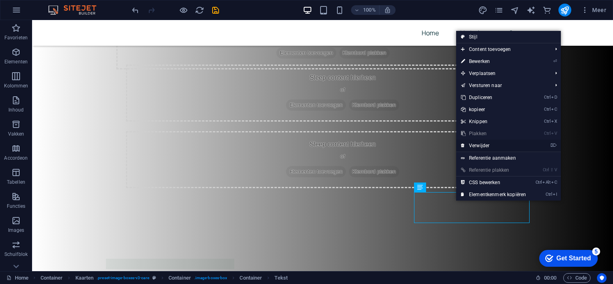
click at [479, 145] on link "⌦ Verwijder" at bounding box center [493, 146] width 75 height 12
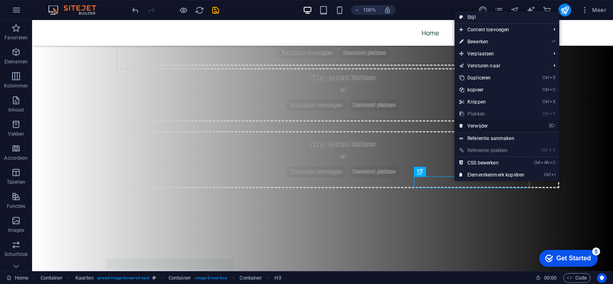
click at [472, 126] on link "⌦ Verwijder" at bounding box center [491, 126] width 75 height 12
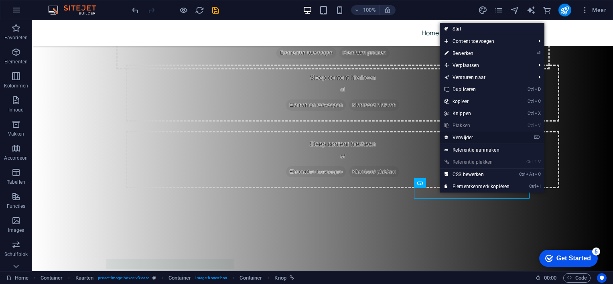
click at [460, 137] on link "⌦ Verwijder" at bounding box center [477, 138] width 75 height 12
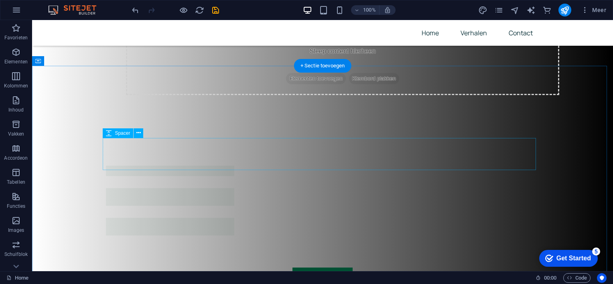
scroll to position [241, 0]
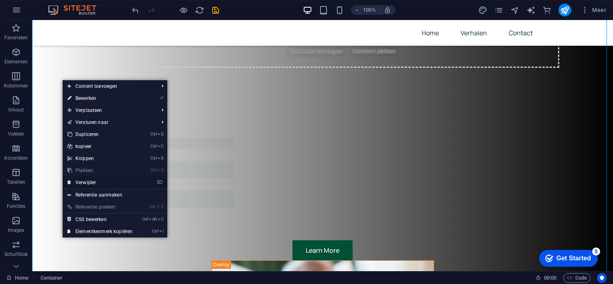
click at [90, 180] on link "⌦ Verwijder" at bounding box center [100, 182] width 75 height 12
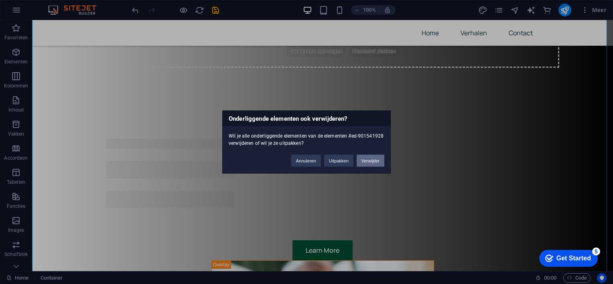
click at [370, 158] on button "Verwijder" at bounding box center [371, 161] width 28 height 12
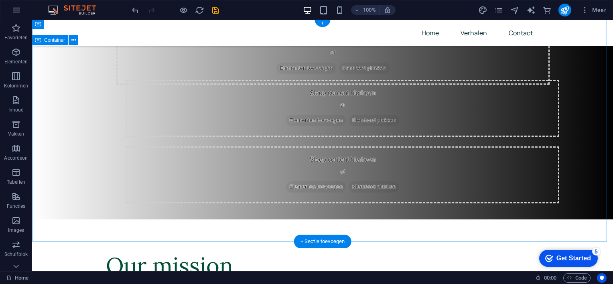
scroll to position [160, 0]
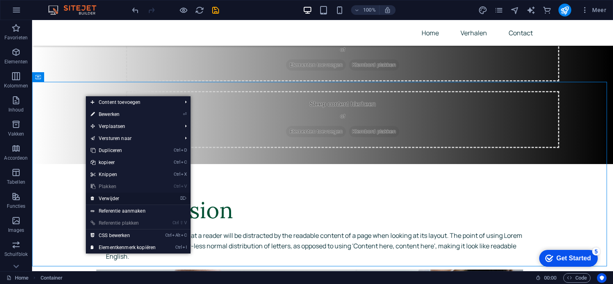
click at [113, 197] on link "⌦ Verwijder" at bounding box center [123, 198] width 75 height 12
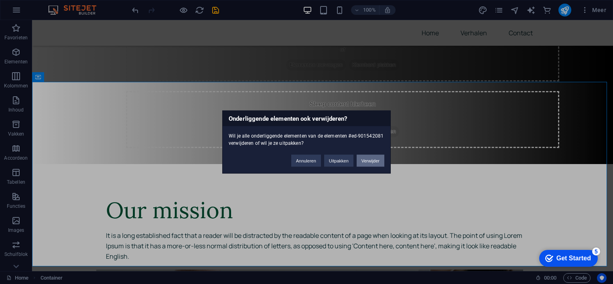
click at [373, 160] on button "Verwijder" at bounding box center [371, 161] width 28 height 12
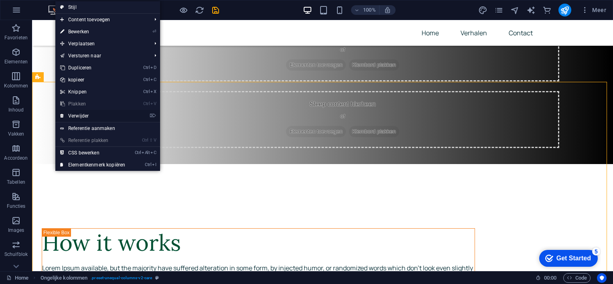
click at [76, 114] on link "⌦ Verwijder" at bounding box center [92, 116] width 75 height 12
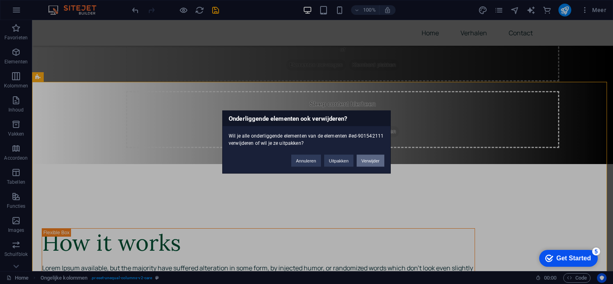
click at [370, 160] on button "Verwijder" at bounding box center [371, 161] width 28 height 12
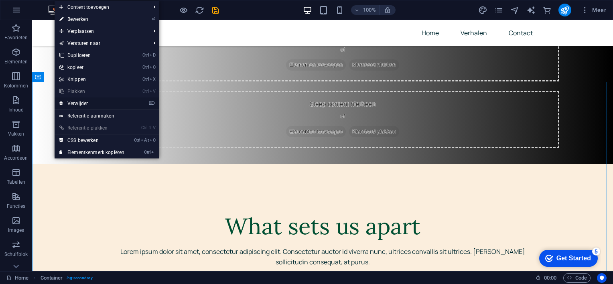
click at [84, 103] on link "⌦ Verwijder" at bounding box center [92, 103] width 75 height 12
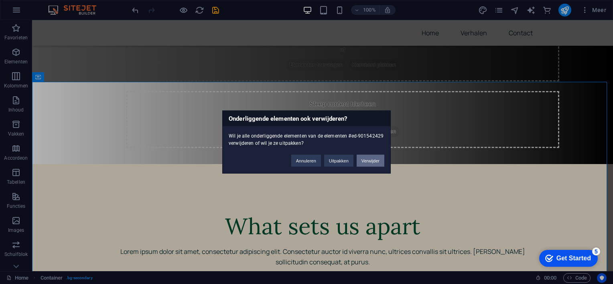
click at [371, 160] on button "Verwijder" at bounding box center [371, 161] width 28 height 12
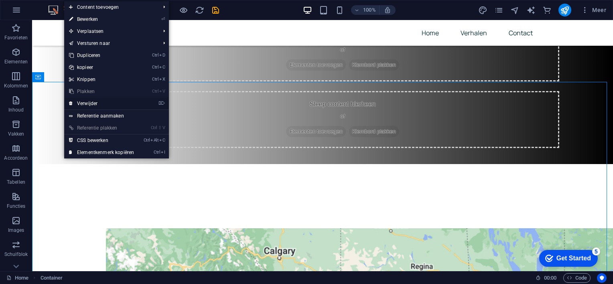
click at [91, 101] on link "⌦ Verwijder" at bounding box center [101, 103] width 75 height 12
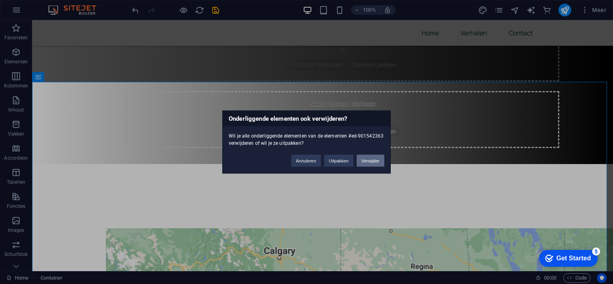
click at [368, 162] on button "Verwijder" at bounding box center [371, 161] width 28 height 12
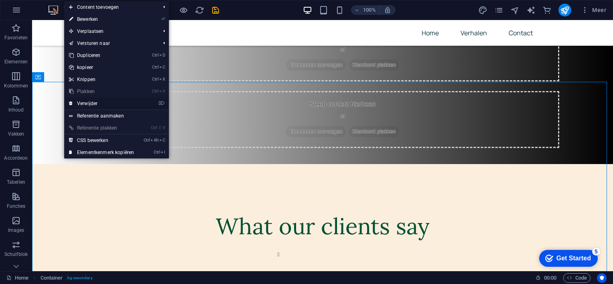
click at [89, 103] on link "⌦ Verwijder" at bounding box center [101, 103] width 75 height 12
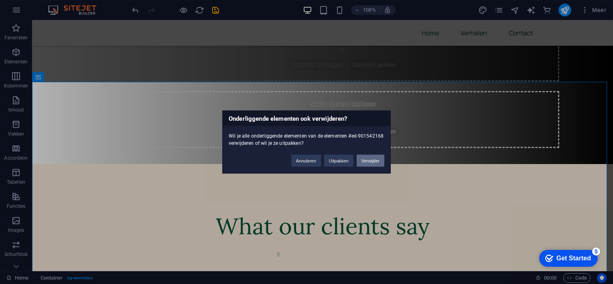
click at [369, 162] on button "Verwijder" at bounding box center [371, 161] width 28 height 12
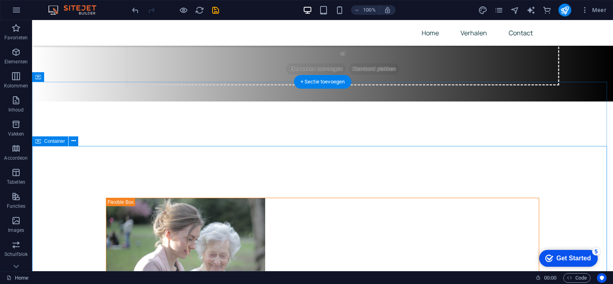
scroll to position [241, 0]
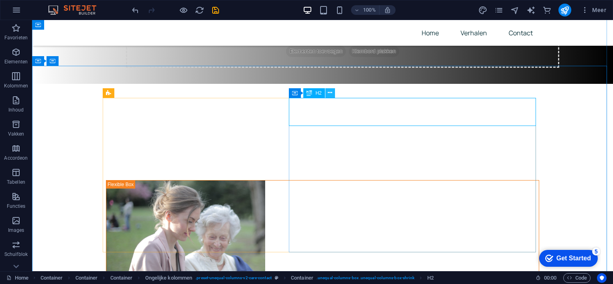
click at [331, 91] on icon at bounding box center [330, 93] width 4 height 8
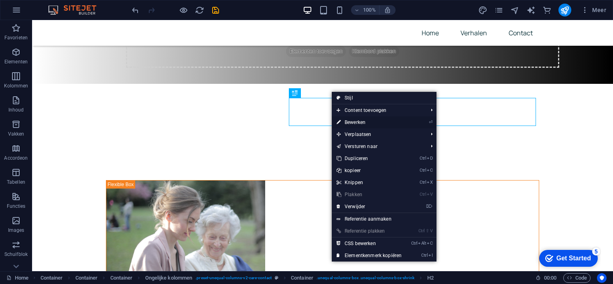
click at [355, 121] on link "⏎ Bewerken" at bounding box center [369, 122] width 75 height 12
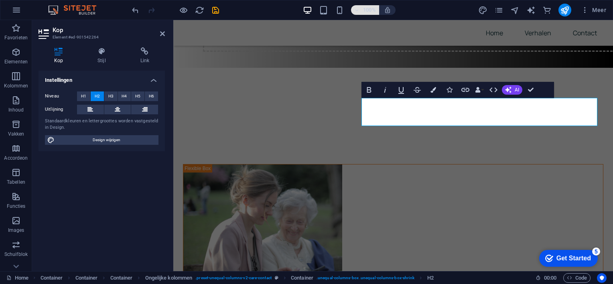
click at [355, 9] on icon "button" at bounding box center [357, 10] width 6 height 5
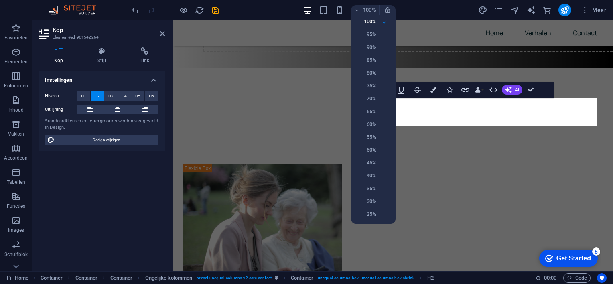
click at [506, 194] on div at bounding box center [306, 142] width 613 height 284
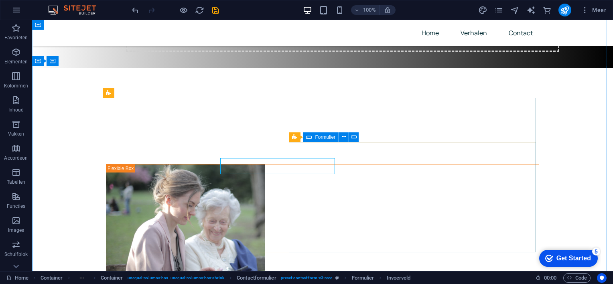
scroll to position [241, 0]
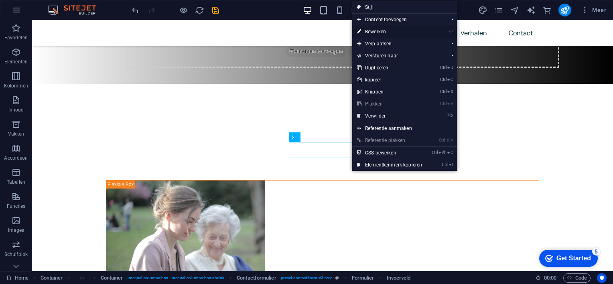
click at [385, 32] on link "⏎ Bewerken" at bounding box center [389, 32] width 75 height 12
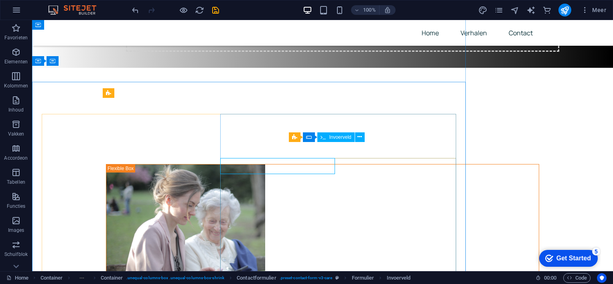
scroll to position [241, 0]
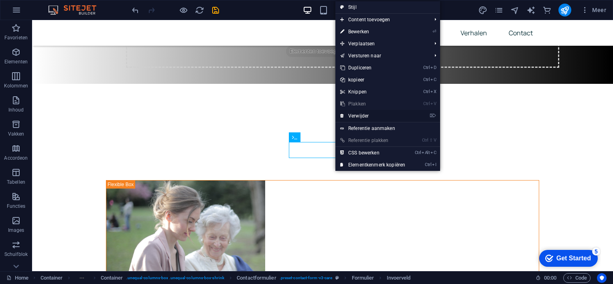
click at [356, 115] on link "⌦ Verwijder" at bounding box center [372, 116] width 75 height 12
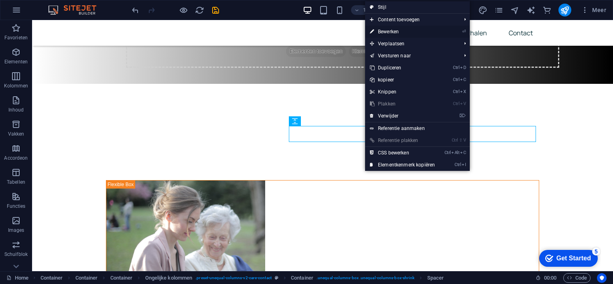
click at [393, 30] on link "⏎ Bewerken" at bounding box center [402, 32] width 75 height 12
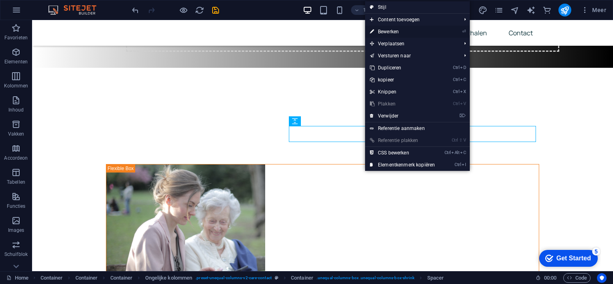
select select "px"
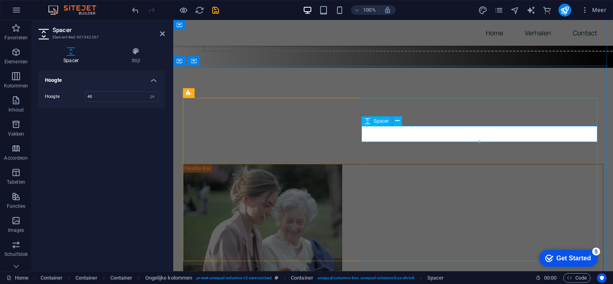
click at [399, 117] on button at bounding box center [397, 121] width 10 height 10
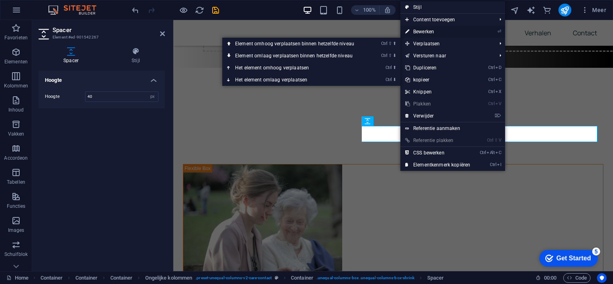
click at [429, 29] on link "⏎ Bewerken" at bounding box center [437, 32] width 75 height 12
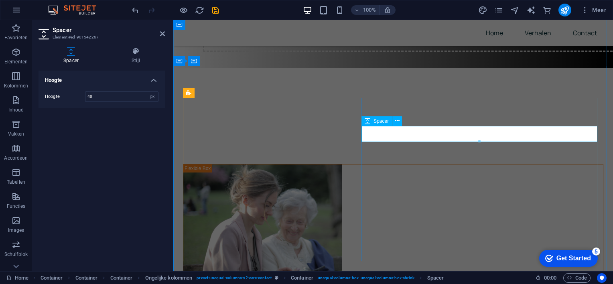
click at [400, 119] on button at bounding box center [397, 121] width 10 height 10
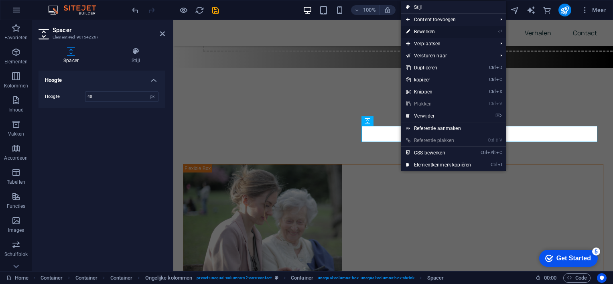
click at [428, 30] on link "⏎ Bewerken" at bounding box center [438, 32] width 75 height 12
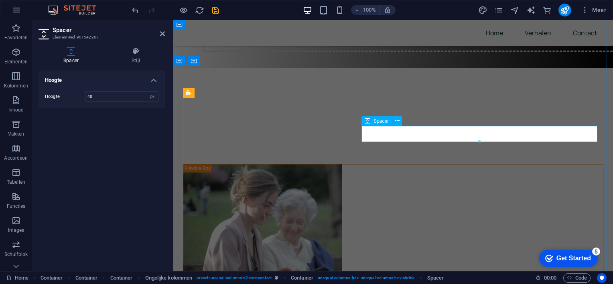
click at [368, 121] on icon at bounding box center [368, 121] width 6 height 10
click at [367, 123] on icon at bounding box center [368, 121] width 6 height 10
click at [368, 122] on icon at bounding box center [368, 121] width 6 height 10
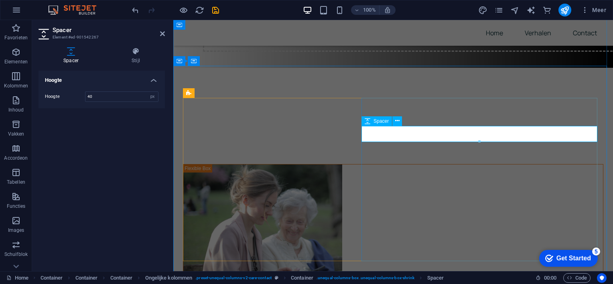
click at [388, 122] on span "Spacer" at bounding box center [380, 121] width 15 height 5
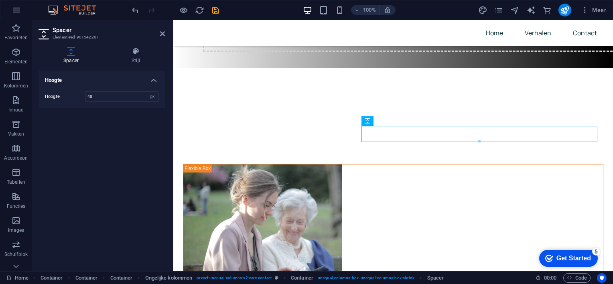
click at [479, 141] on div at bounding box center [479, 141] width 235 height 3
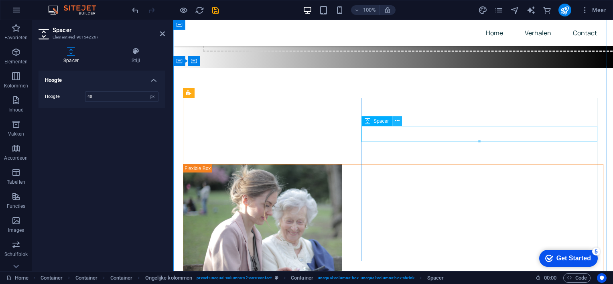
click at [398, 120] on icon at bounding box center [397, 121] width 4 height 8
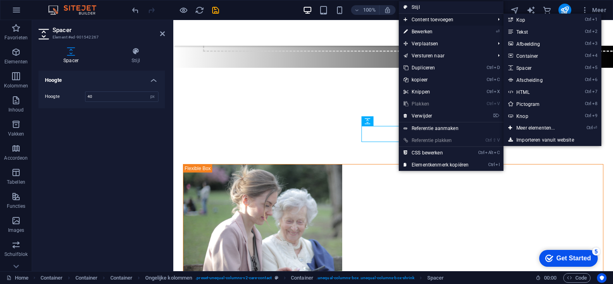
click at [415, 19] on span "Content toevoegen" at bounding box center [445, 20] width 93 height 12
click at [524, 28] on link "Ctrl 2 Tekst" at bounding box center [536, 32] width 67 height 12
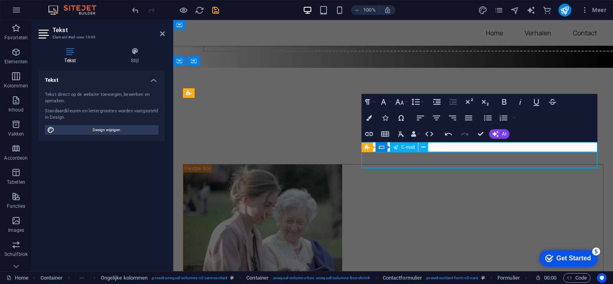
scroll to position [236, 0]
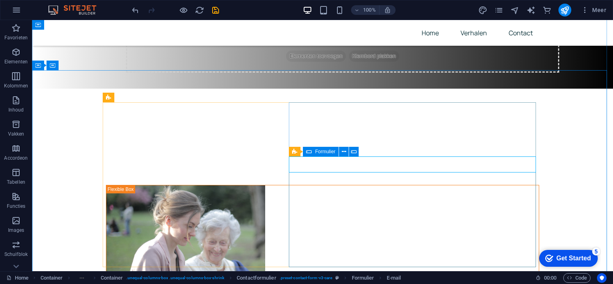
click at [320, 152] on span "Formulier" at bounding box center [325, 151] width 20 height 5
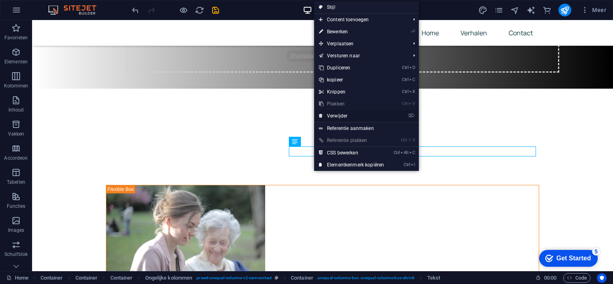
click at [336, 114] on link "⌦ Verwijder" at bounding box center [351, 116] width 75 height 12
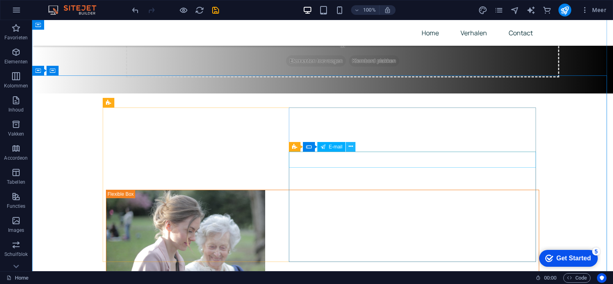
click at [350, 145] on icon at bounding box center [351, 146] width 4 height 8
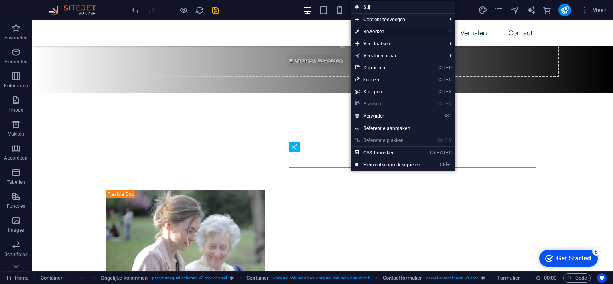
drag, startPoint x: 379, startPoint y: 30, endPoint x: 205, endPoint y: 13, distance: 174.1
click at [379, 30] on link "⏎ Bewerken" at bounding box center [388, 32] width 75 height 12
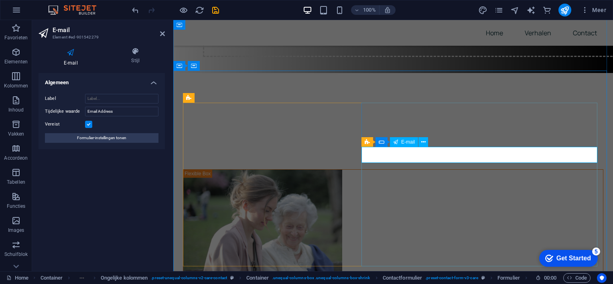
type input "Je e-mail adress"
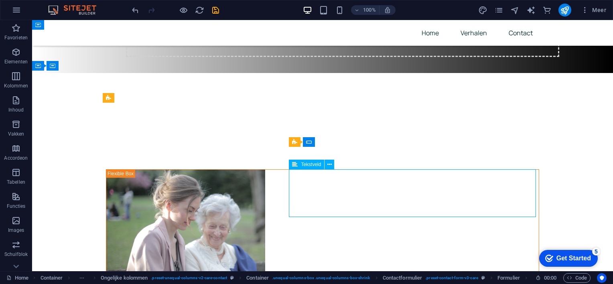
drag, startPoint x: 310, startPoint y: 178, endPoint x: 452, endPoint y: 177, distance: 142.0
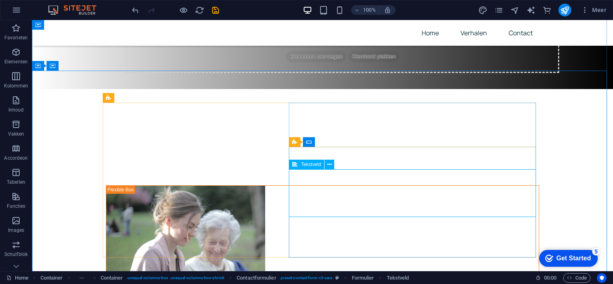
click at [336, 142] on span "E-mail" at bounding box center [335, 142] width 14 height 5
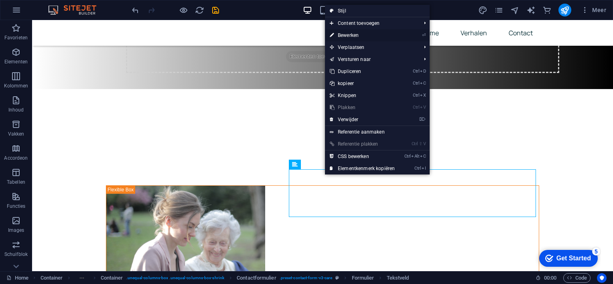
click at [357, 35] on link "⏎ Bewerken" at bounding box center [362, 35] width 75 height 12
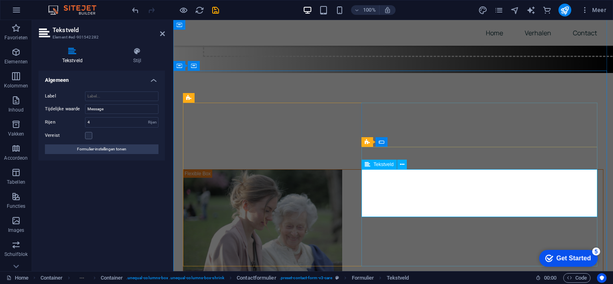
click at [367, 166] on icon at bounding box center [368, 165] width 6 height 10
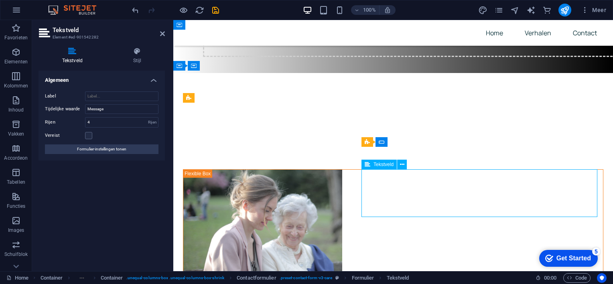
click at [384, 167] on span "Tekstveld" at bounding box center [383, 164] width 20 height 5
click at [403, 166] on icon at bounding box center [402, 164] width 4 height 8
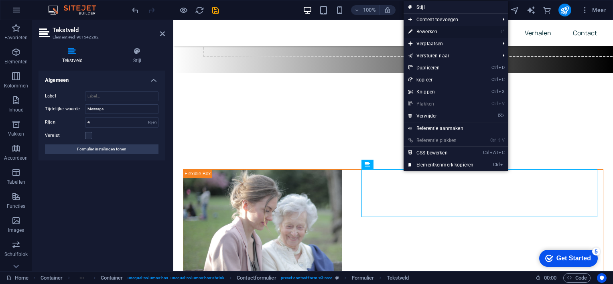
click at [429, 30] on link "⏎ Bewerken" at bounding box center [440, 32] width 75 height 12
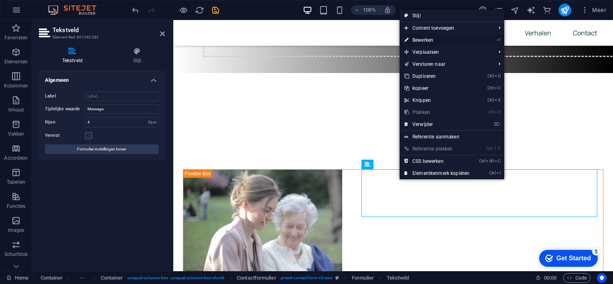
click at [432, 40] on link "⏎ Bewerken" at bounding box center [436, 40] width 75 height 12
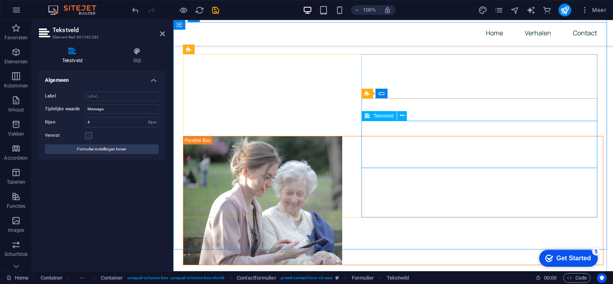
scroll to position [372, 0]
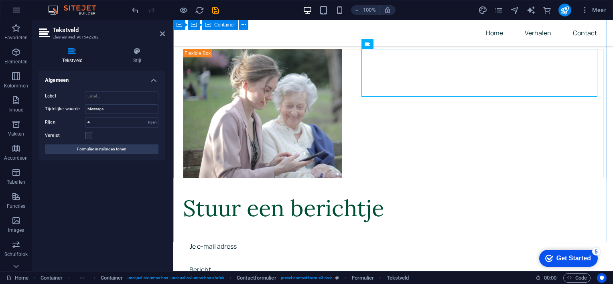
click at [328, 152] on div "Stuur een berichtje Je e-mail adress Bericht I have read and understand the pri…" at bounding box center [393, 201] width 440 height 368
type textarea "Bericht"
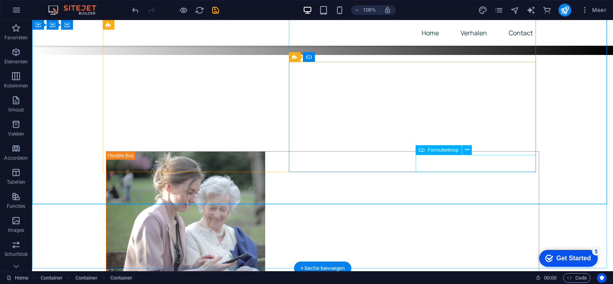
scroll to position [231, 0]
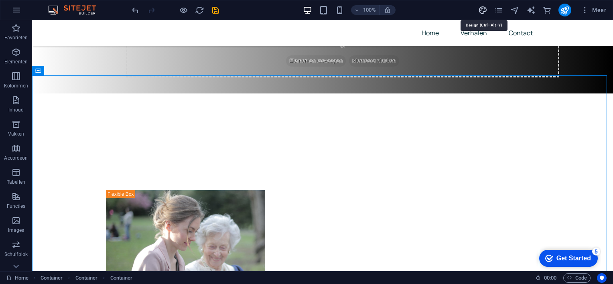
click at [483, 11] on icon "design" at bounding box center [482, 10] width 9 height 9
select select "px"
select select "400"
select select "px"
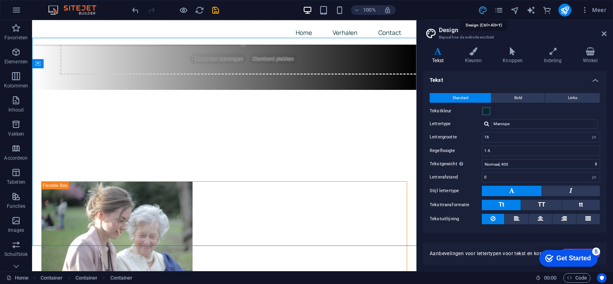
scroll to position [267, 0]
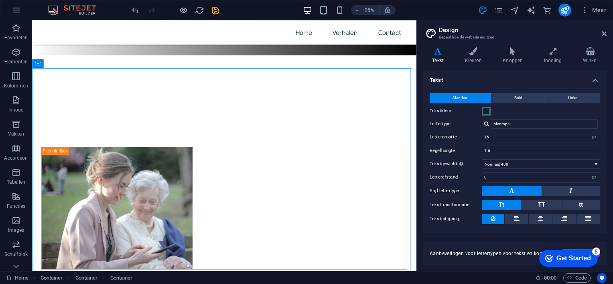
click at [484, 110] on span at bounding box center [486, 111] width 6 height 6
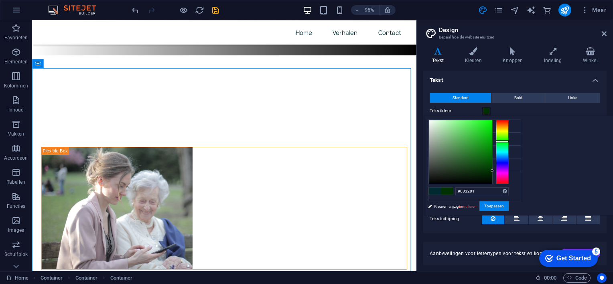
click at [509, 141] on div at bounding box center [502, 152] width 13 height 64
click at [509, 205] on button "Toepassen" at bounding box center [493, 206] width 29 height 10
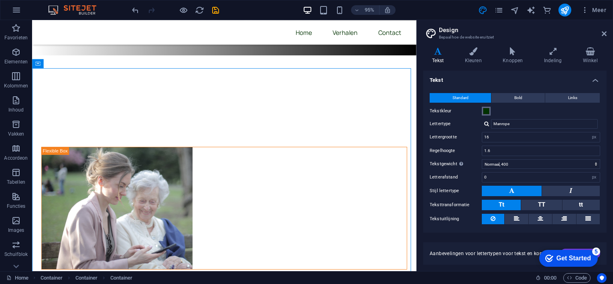
click at [486, 111] on span at bounding box center [486, 111] width 6 height 6
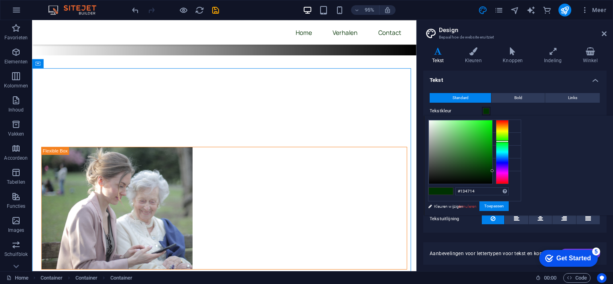
click at [492, 165] on div at bounding box center [460, 151] width 63 height 63
click at [434, 123] on icon at bounding box center [435, 126] width 6 height 6
type input "#ffffff"
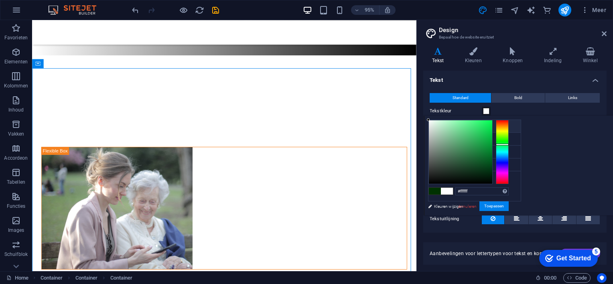
click at [509, 144] on div at bounding box center [502, 152] width 13 height 64
click at [509, 204] on button "Toepassen" at bounding box center [493, 206] width 29 height 10
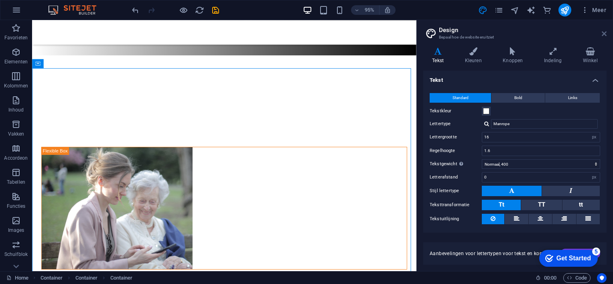
click at [604, 33] on icon at bounding box center [604, 33] width 5 height 6
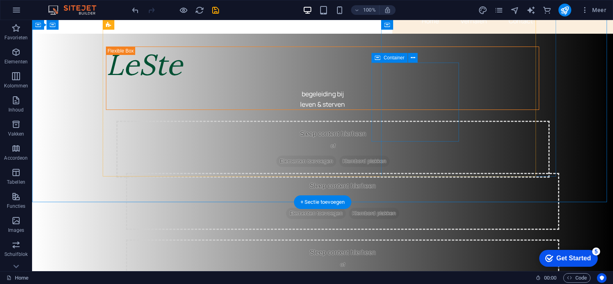
scroll to position [0, 0]
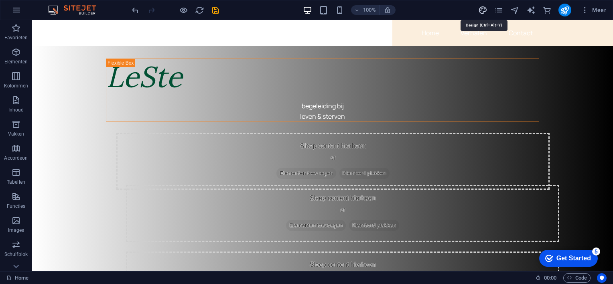
click at [485, 10] on icon "design" at bounding box center [482, 10] width 9 height 9
select select "px"
select select "400"
select select "px"
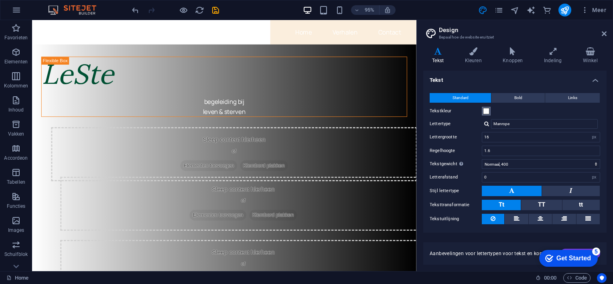
click at [486, 111] on span at bounding box center [486, 111] width 6 height 6
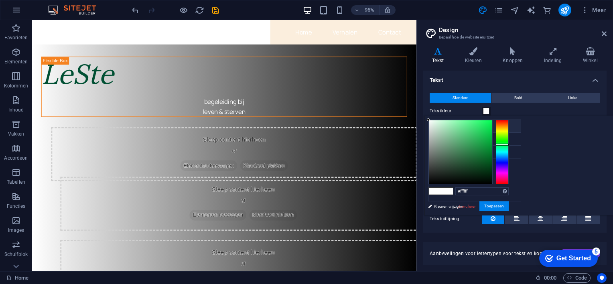
click at [562, 147] on div "less Achtergrondkleur #ffffff Primaire kleur #005033 Secundaire kleur #fbeedd T…" at bounding box center [518, 165] width 189 height 100
click at [476, 56] on h4 "Kleuren" at bounding box center [475, 55] width 38 height 17
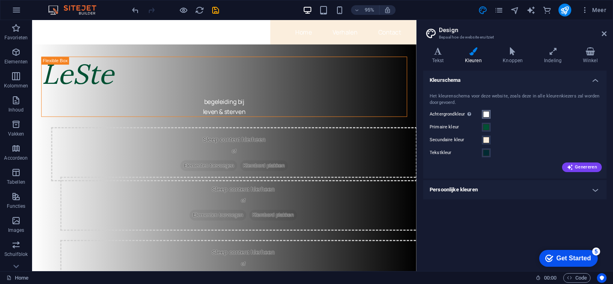
click at [484, 114] on span at bounding box center [486, 114] width 6 height 6
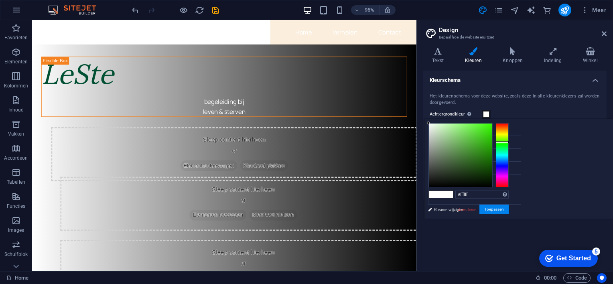
click at [509, 142] on div at bounding box center [502, 155] width 13 height 64
click at [509, 208] on button "Toepassen" at bounding box center [493, 210] width 29 height 10
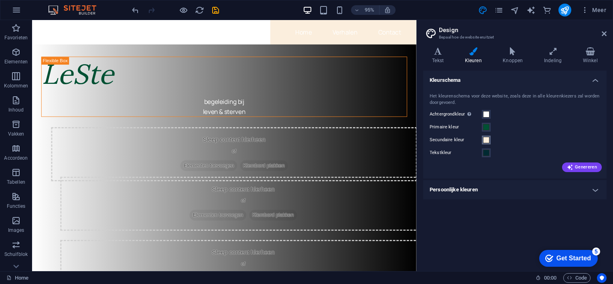
click at [486, 141] on span at bounding box center [486, 140] width 6 height 6
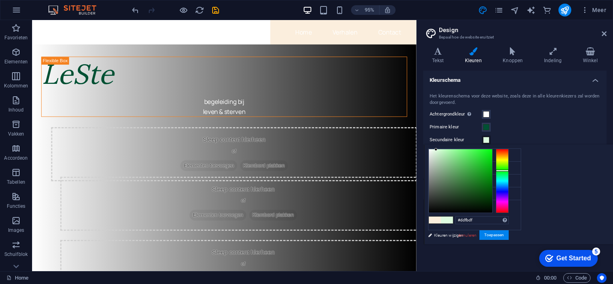
type input "#ddfbde"
click at [509, 170] on div at bounding box center [502, 181] width 13 height 64
click at [509, 234] on button "Toepassen" at bounding box center [493, 235] width 29 height 10
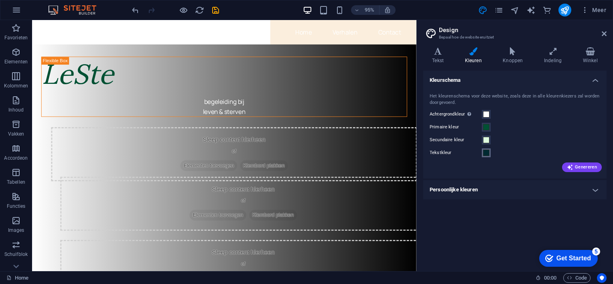
click at [486, 154] on span at bounding box center [486, 153] width 6 height 6
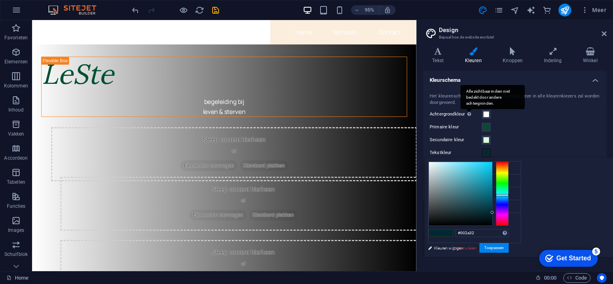
click at [467, 109] on div "Alle zichtbaar indien niet bedekt door andere achtergronden." at bounding box center [492, 97] width 64 height 24
click at [482, 114] on button "Achtergrondkleur Alle zichtbaar indien niet bedekt door andere achtergronden." at bounding box center [486, 114] width 9 height 9
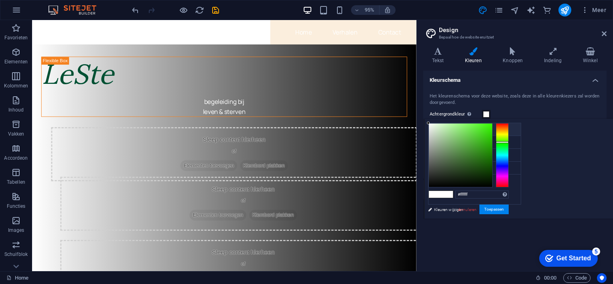
click at [437, 128] on icon at bounding box center [435, 129] width 6 height 6
click at [492, 150] on div at bounding box center [460, 155] width 63 height 63
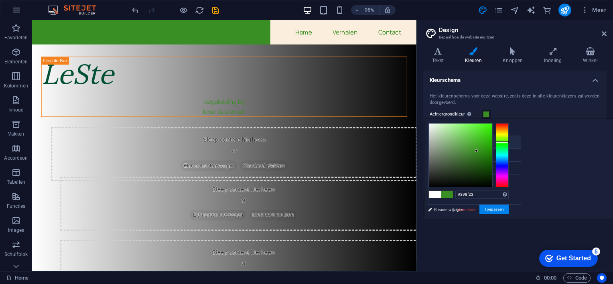
click at [435, 141] on icon at bounding box center [435, 142] width 6 height 6
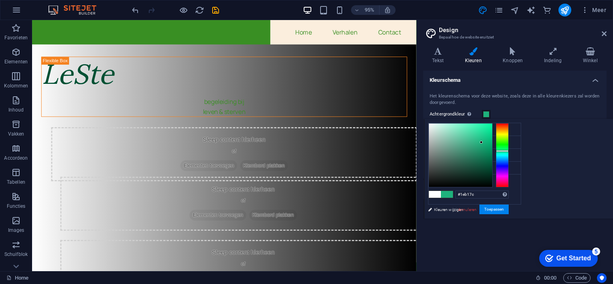
click at [492, 142] on div at bounding box center [460, 155] width 63 height 63
type input "#1eb17c"
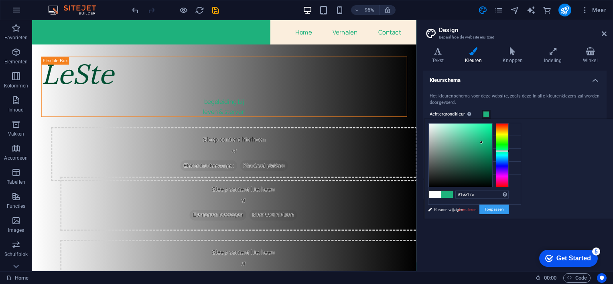
click at [509, 208] on button "Toepassen" at bounding box center [493, 210] width 29 height 10
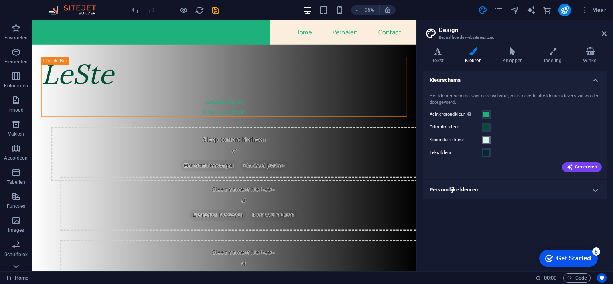
click at [486, 139] on span at bounding box center [486, 140] width 6 height 6
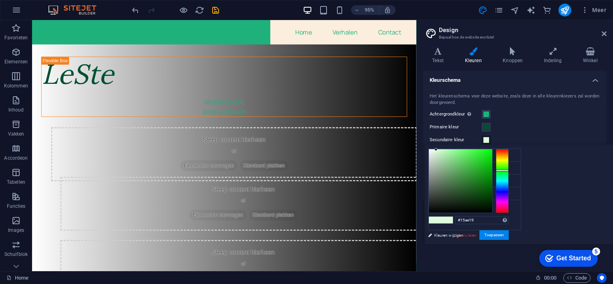
type input "#16ae1a"
click at [492, 168] on div at bounding box center [460, 180] width 63 height 63
click at [509, 233] on button "Toepassen" at bounding box center [493, 235] width 29 height 10
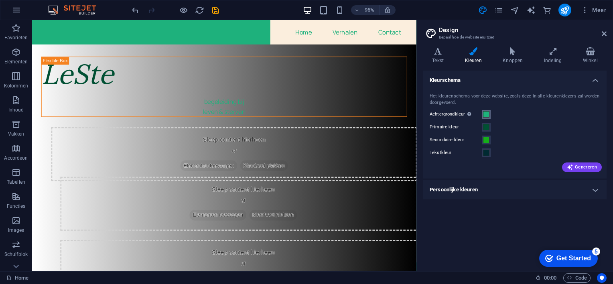
click at [485, 113] on span at bounding box center [486, 114] width 6 height 6
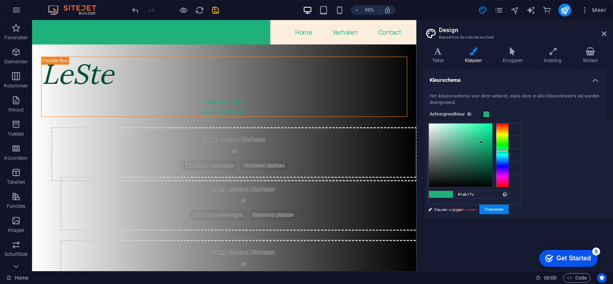
type input "#14e096"
click at [486, 131] on div at bounding box center [460, 155] width 63 height 63
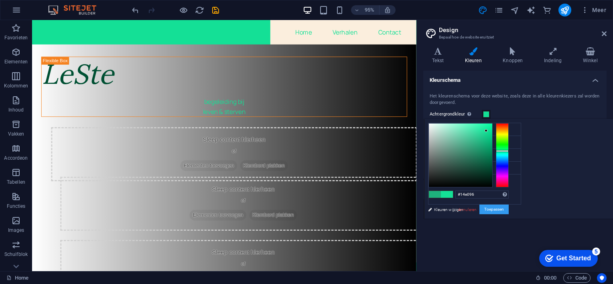
click at [498, 207] on button "Toepassen" at bounding box center [493, 210] width 29 height 10
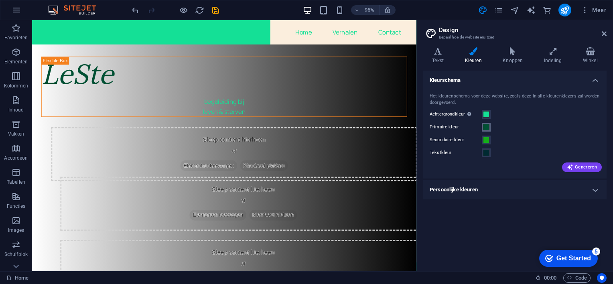
click at [487, 127] on span at bounding box center [486, 127] width 6 height 6
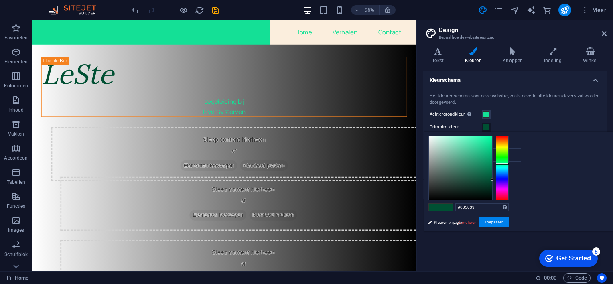
type input "#198960"
click at [492, 165] on div at bounding box center [460, 167] width 63 height 63
click at [509, 221] on button "Toepassen" at bounding box center [493, 222] width 29 height 10
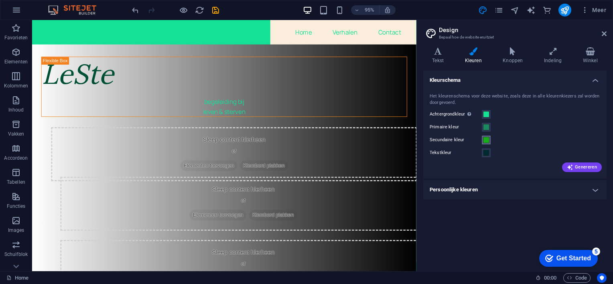
click at [486, 140] on span at bounding box center [486, 140] width 6 height 6
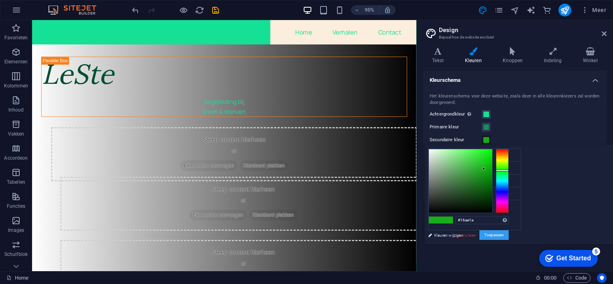
click at [499, 233] on button "Toepassen" at bounding box center [493, 235] width 29 height 10
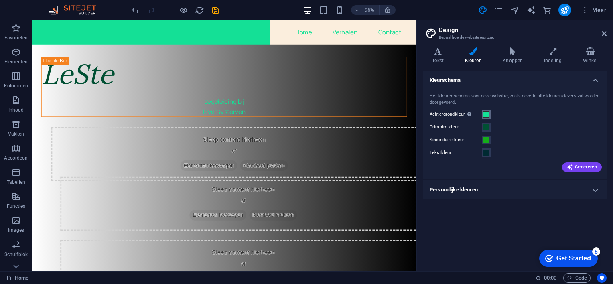
click at [487, 113] on span at bounding box center [486, 114] width 6 height 6
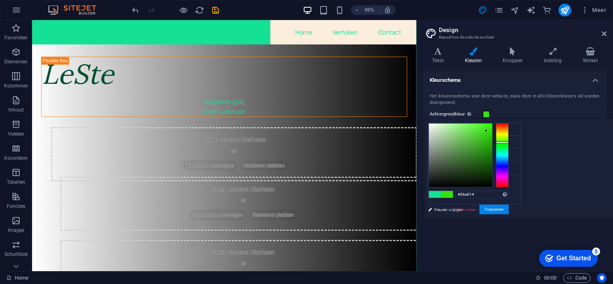
click at [509, 142] on div at bounding box center [502, 155] width 13 height 64
click at [492, 144] on div at bounding box center [460, 155] width 63 height 63
type input "#2ea916"
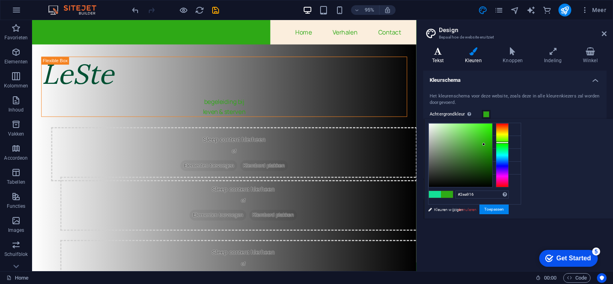
click at [440, 53] on icon at bounding box center [437, 51] width 29 height 8
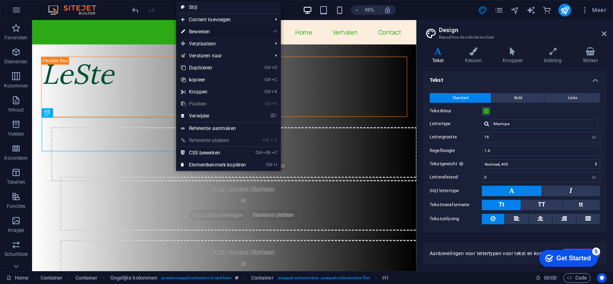
click at [202, 30] on link "⏎ Bewerken" at bounding box center [213, 32] width 75 height 12
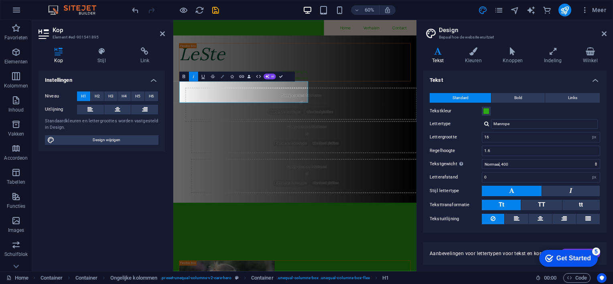
click at [221, 75] on icon "button" at bounding box center [222, 76] width 3 height 3
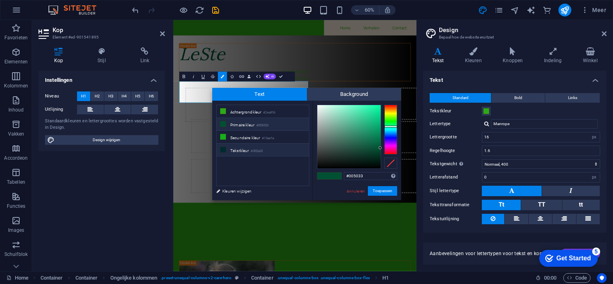
click at [242, 150] on li "Tekstkleur #002a32" at bounding box center [263, 150] width 92 height 13
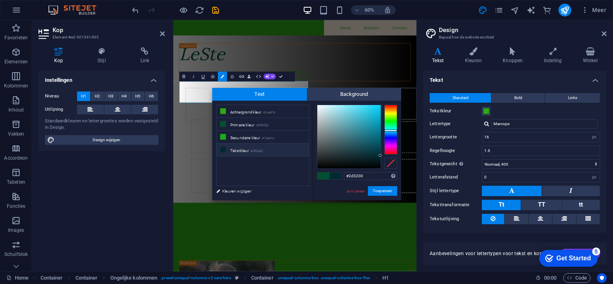
click at [393, 113] on div at bounding box center [390, 130] width 13 height 50
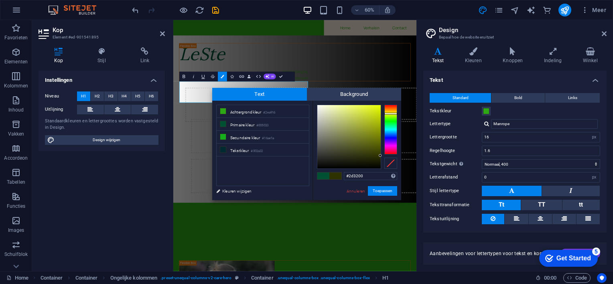
type input "#9fac16"
click at [372, 125] on div at bounding box center [348, 136] width 63 height 63
click at [382, 190] on button "Toepassen" at bounding box center [382, 191] width 29 height 10
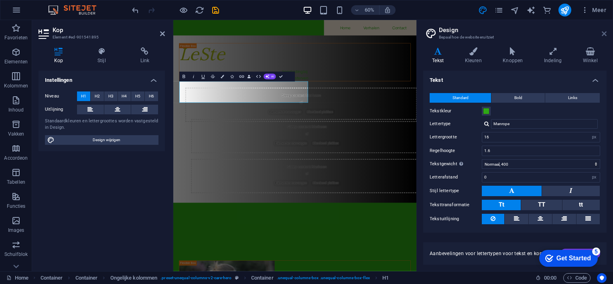
drag, startPoint x: 606, startPoint y: 31, endPoint x: 432, endPoint y: 11, distance: 175.6
click at [606, 31] on icon at bounding box center [604, 33] width 5 height 6
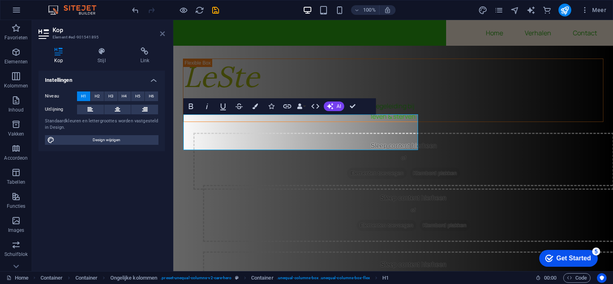
click at [163, 30] on icon at bounding box center [162, 33] width 5 height 6
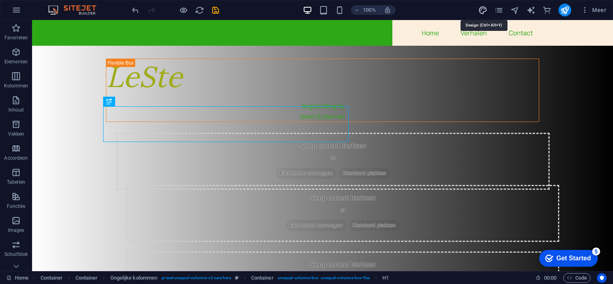
click at [483, 11] on icon "design" at bounding box center [482, 10] width 9 height 9
select select "px"
select select "400"
select select "px"
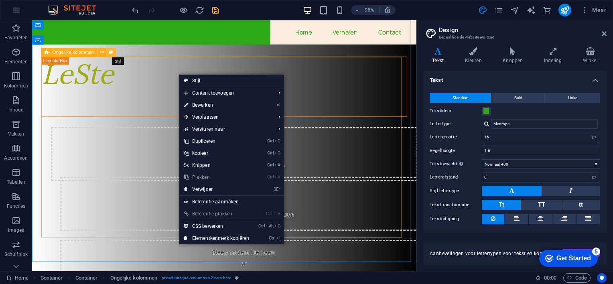
click at [111, 51] on icon at bounding box center [111, 52] width 4 height 8
select select "%"
select select "px"
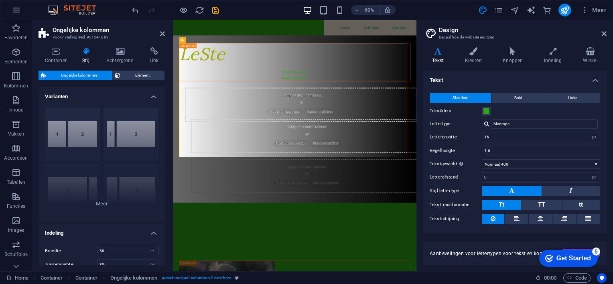
click at [87, 51] on icon at bounding box center [86, 51] width 21 height 8
click at [161, 31] on icon at bounding box center [162, 33] width 5 height 6
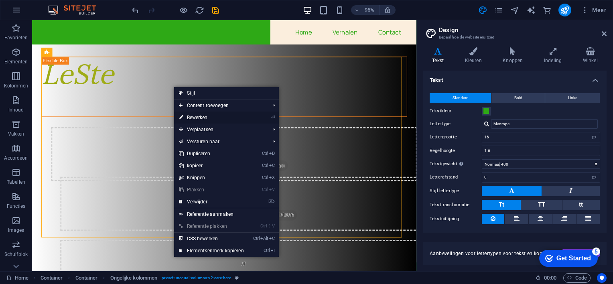
click at [192, 116] on link "⏎ Bewerken" at bounding box center [211, 117] width 75 height 12
select select "%"
select select "px"
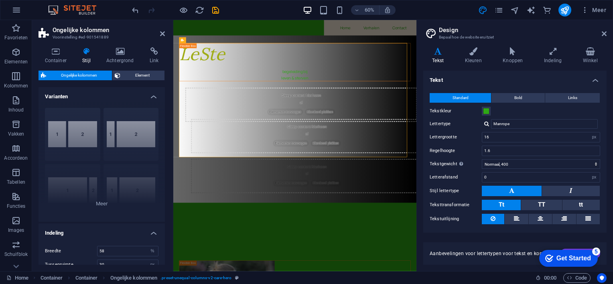
click at [86, 50] on icon at bounding box center [86, 51] width 21 height 8
click at [122, 54] on icon at bounding box center [120, 51] width 40 height 8
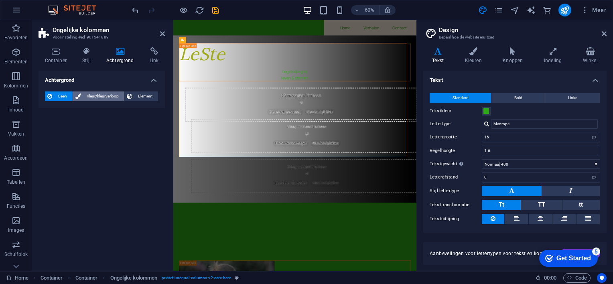
click at [100, 95] on span "Kleur/kleurverloop" at bounding box center [102, 96] width 38 height 10
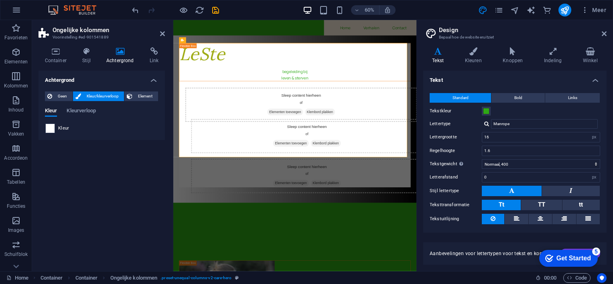
click at [53, 128] on span at bounding box center [50, 128] width 9 height 9
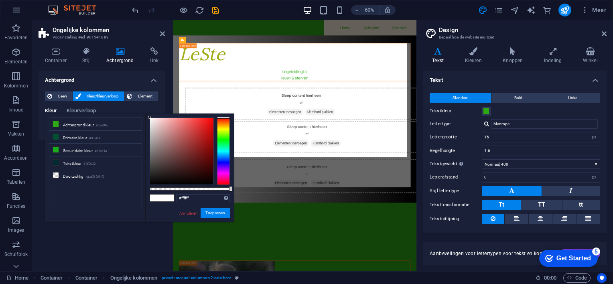
click at [225, 134] on div at bounding box center [223, 151] width 13 height 67
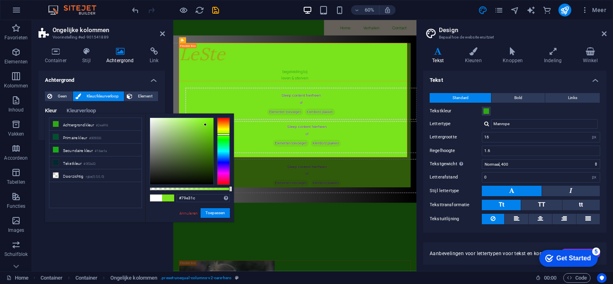
click at [205, 125] on div at bounding box center [181, 151] width 63 height 67
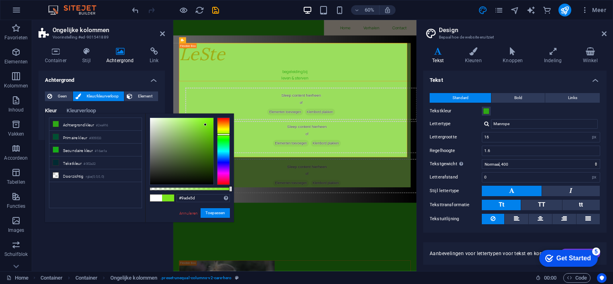
click at [186, 126] on div at bounding box center [181, 151] width 63 height 67
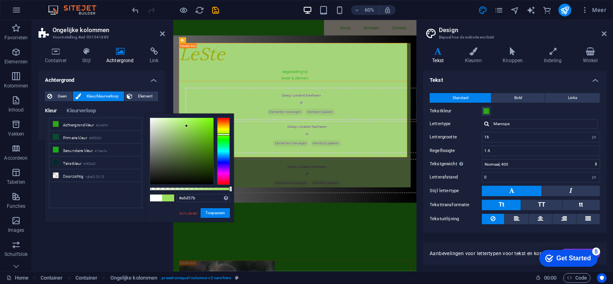
click at [176, 128] on div at bounding box center [181, 151] width 63 height 67
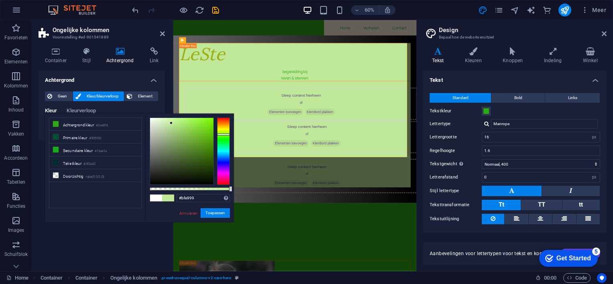
click at [171, 123] on div at bounding box center [181, 151] width 63 height 67
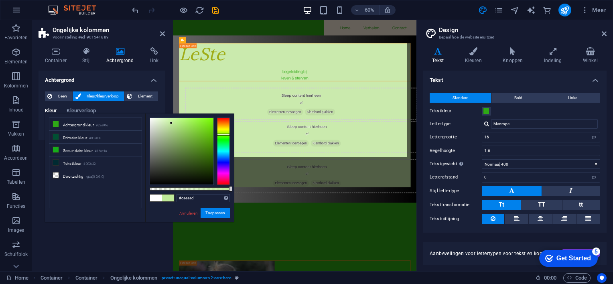
click at [166, 123] on div at bounding box center [181, 151] width 63 height 67
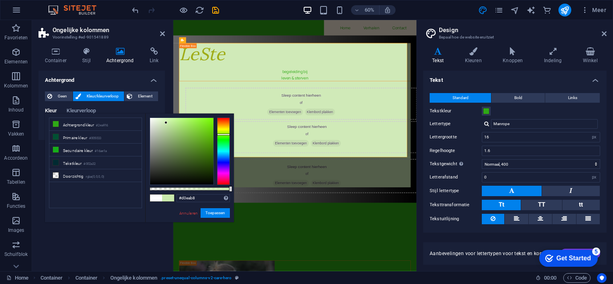
click at [163, 123] on div at bounding box center [181, 151] width 63 height 67
click at [166, 131] on div at bounding box center [181, 151] width 63 height 67
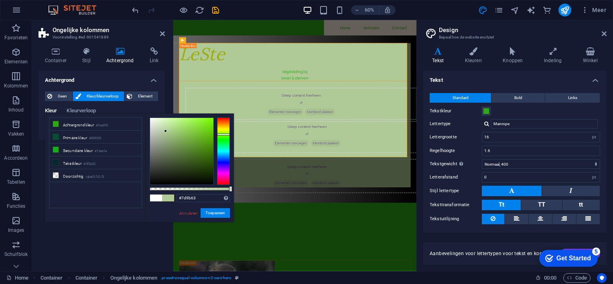
click at [172, 144] on div at bounding box center [181, 151] width 63 height 67
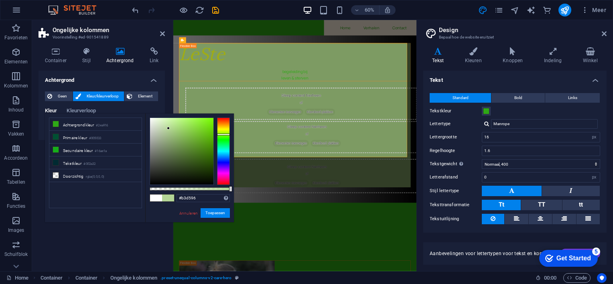
click at [168, 128] on div at bounding box center [181, 151] width 63 height 67
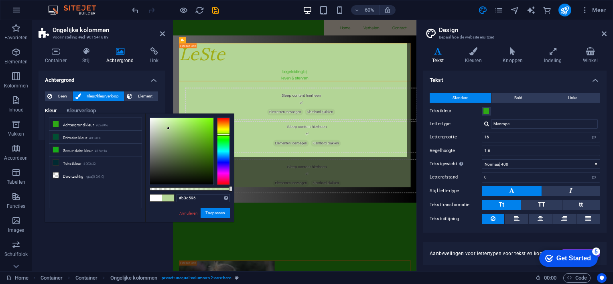
type input "#d2eeb9"
click at [164, 122] on div at bounding box center [181, 151] width 63 height 67
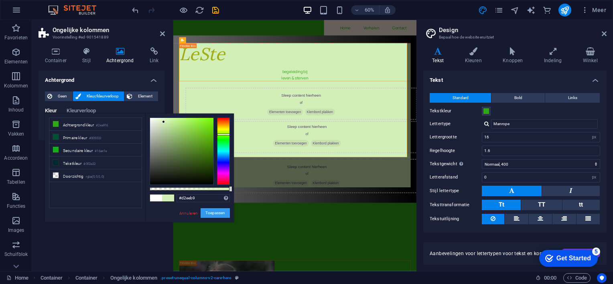
click at [212, 211] on button "Toepassen" at bounding box center [215, 213] width 29 height 10
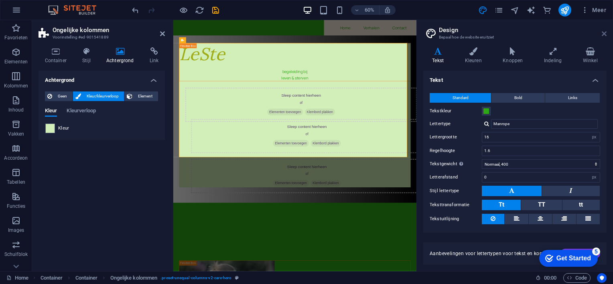
click at [604, 32] on icon at bounding box center [604, 33] width 5 height 6
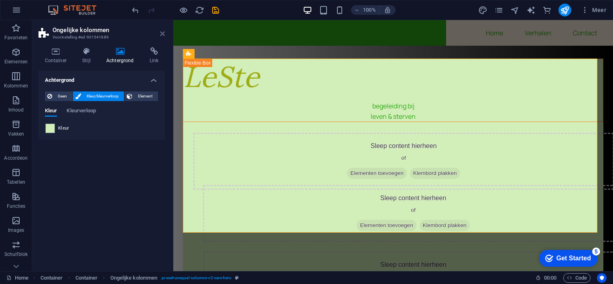
drag, startPoint x: 164, startPoint y: 32, endPoint x: 131, endPoint y: 12, distance: 38.5
click at [164, 32] on icon at bounding box center [162, 33] width 5 height 6
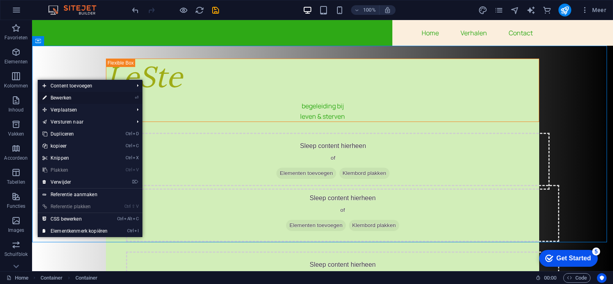
click at [58, 97] on link "⏎ Bewerken" at bounding box center [75, 98] width 75 height 12
